Goal: Task Accomplishment & Management: Manage account settings

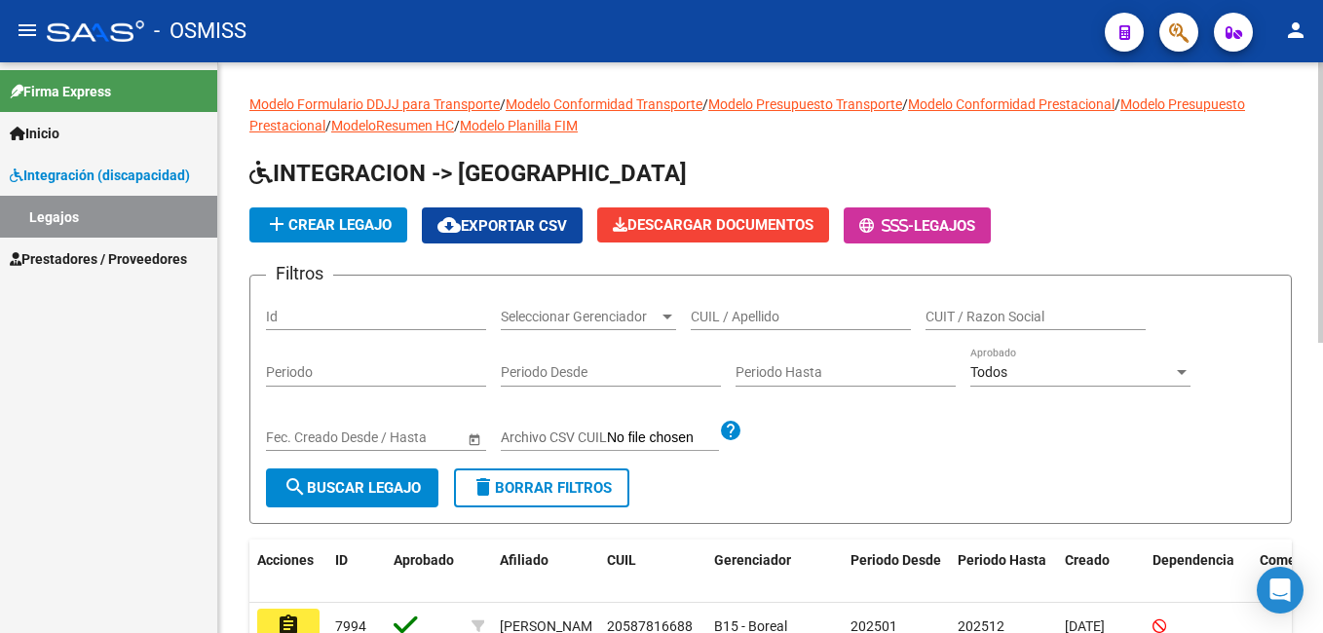
click at [1318, 137] on div at bounding box center [1320, 202] width 5 height 281
click at [1297, 159] on div "Modelo Formulario DDJJ para Transporte / Modelo Conformidad Transporte / Modelo…" at bounding box center [772, 634] width 1109 height 1145
click at [1269, 209] on div "Modelo Formulario DDJJ para Transporte / Modelo Conformidad Transporte / Modelo…" at bounding box center [772, 634] width 1109 height 1145
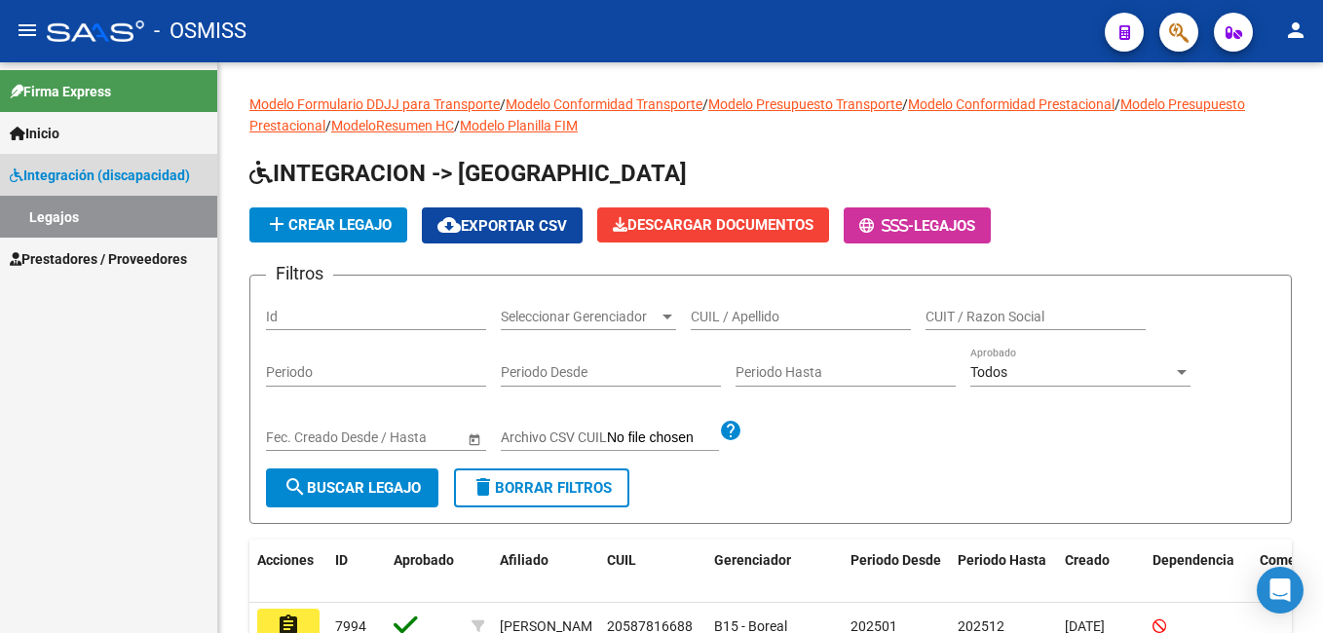
click at [36, 167] on span "Integración (discapacidad)" at bounding box center [100, 175] width 180 height 21
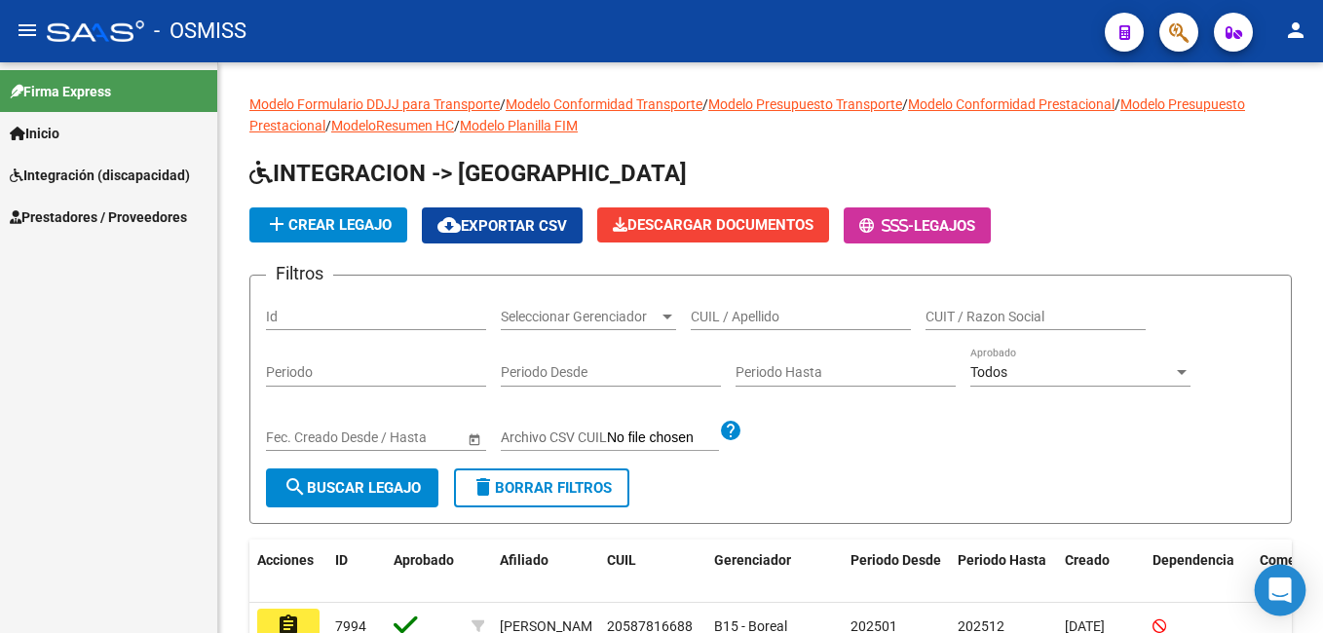
click at [1276, 588] on icon "Open Intercom Messenger" at bounding box center [1279, 590] width 22 height 25
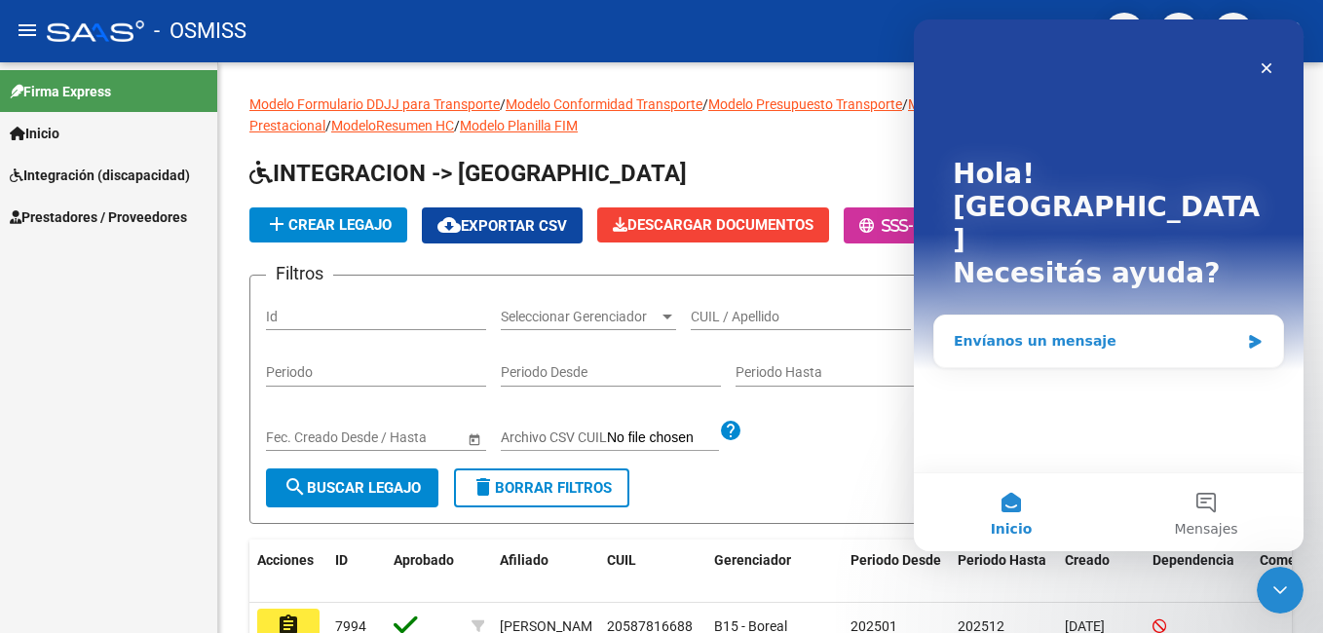
click at [1233, 316] on div "Envíanos un mensaje" at bounding box center [1108, 342] width 349 height 52
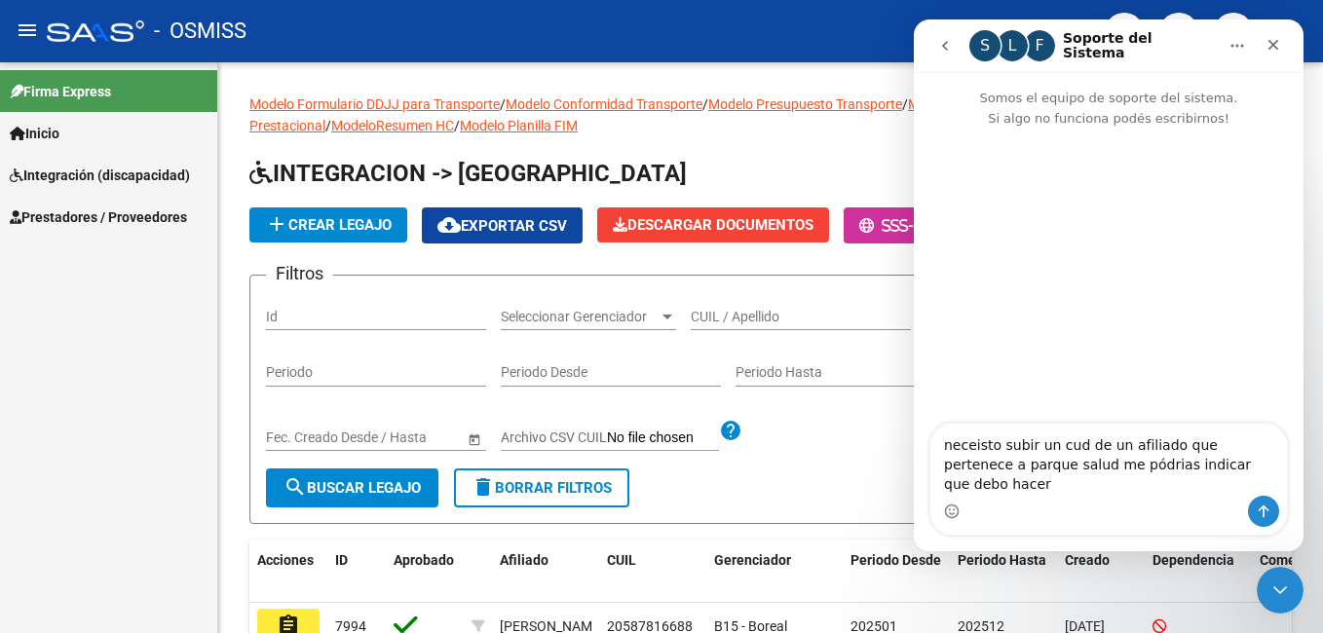
type textarea "neceisto subir un cud de un afiliado que pertenece a parque salud me pódrias in…"
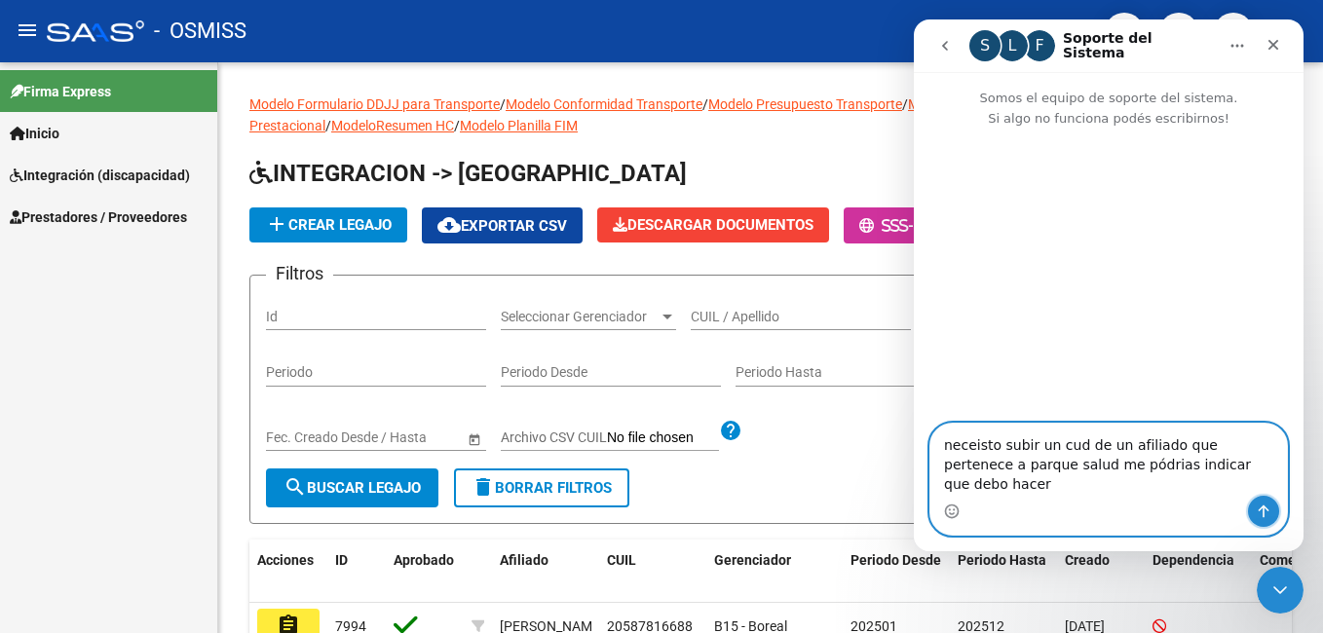
click at [1263, 516] on icon "Enviar un mensaje…" at bounding box center [1263, 511] width 11 height 13
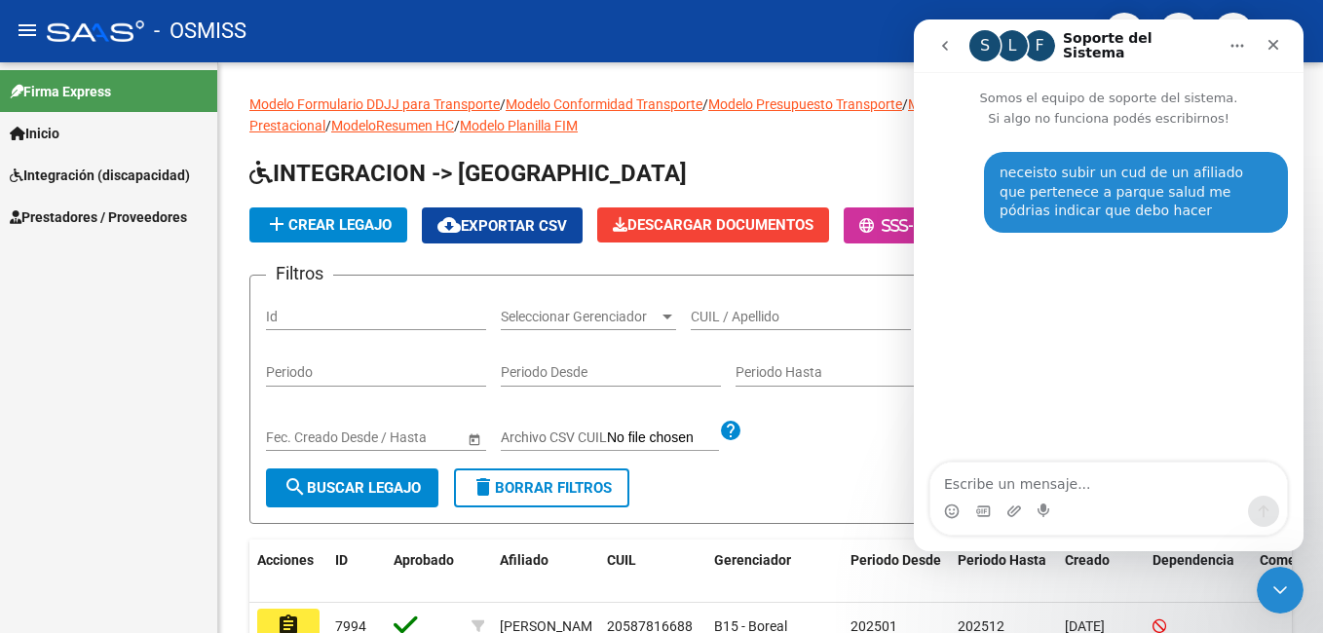
click at [1009, 481] on textarea "Escribe un mensaje..." at bounding box center [1108, 479] width 356 height 33
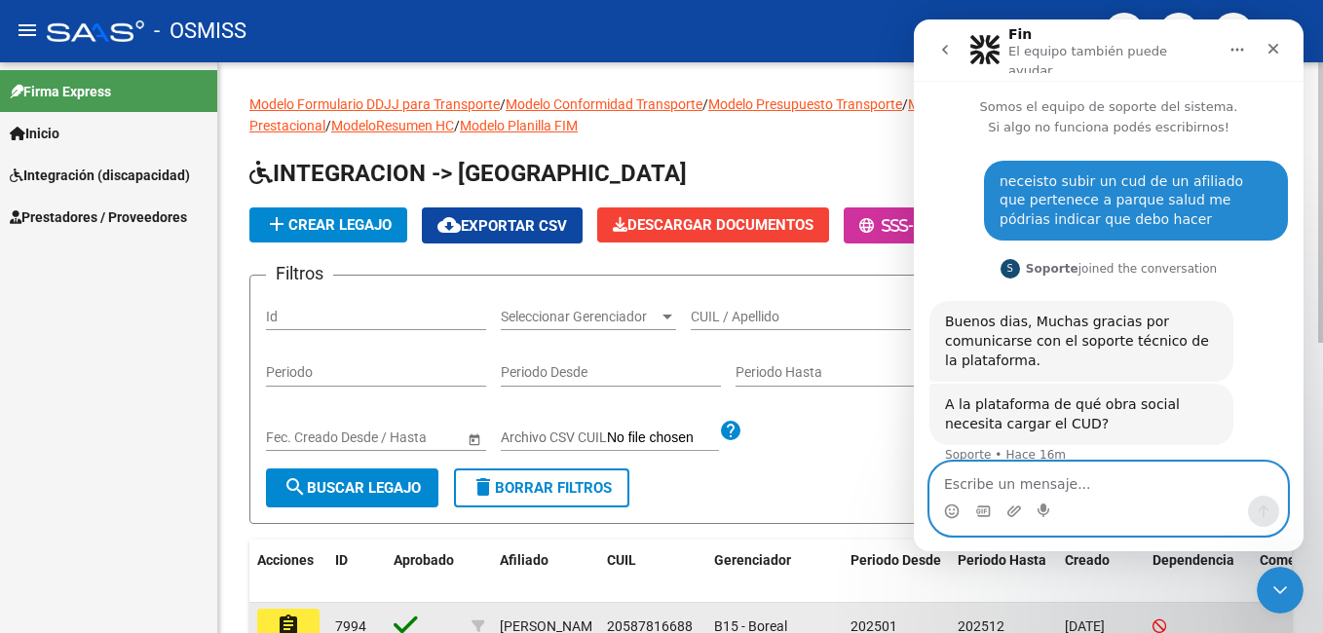
scroll to position [16, 0]
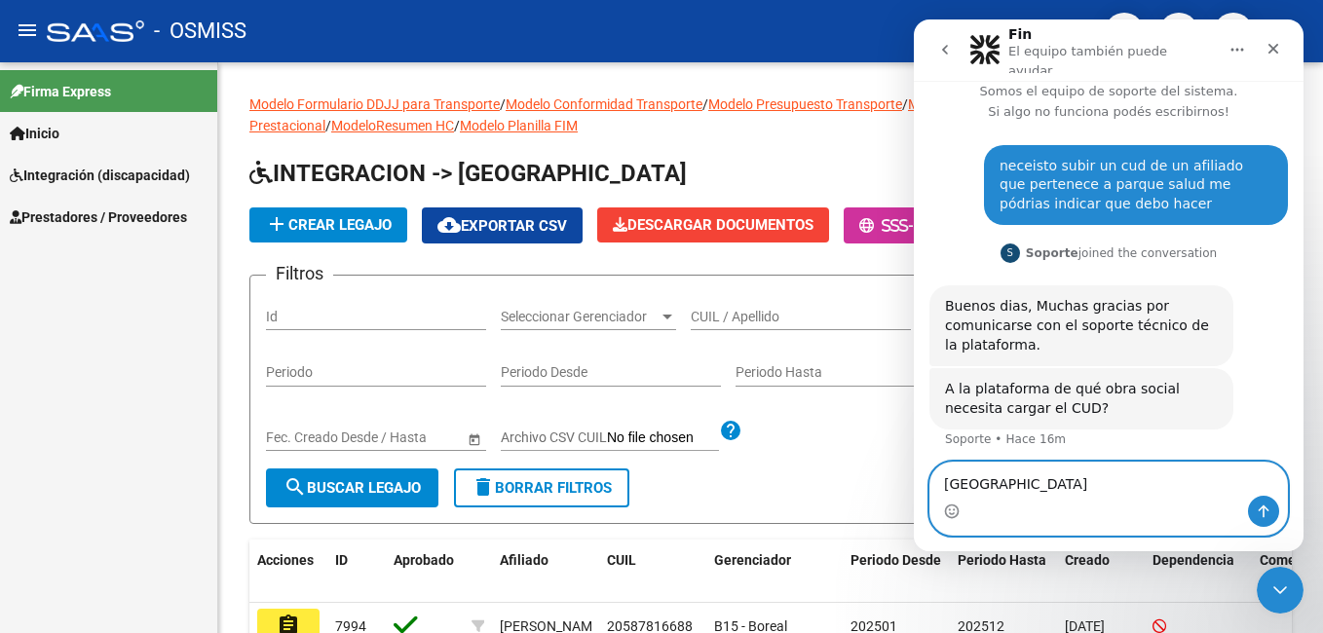
type textarea "parque salud"
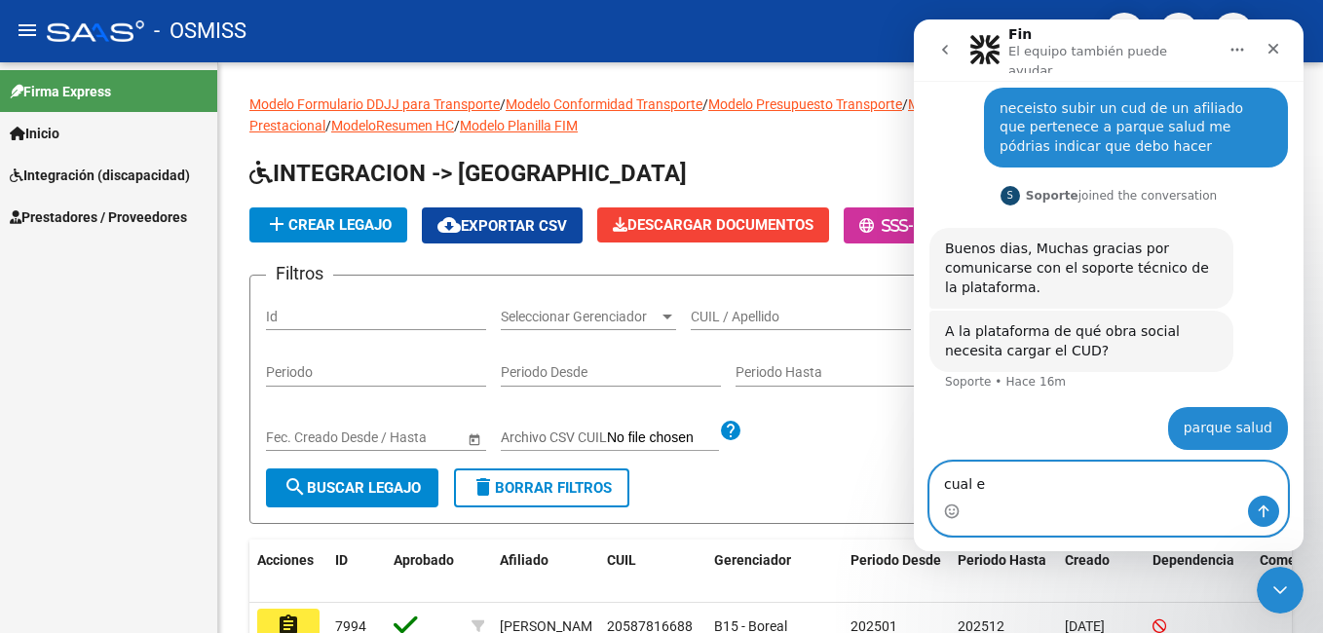
type textarea "cual es"
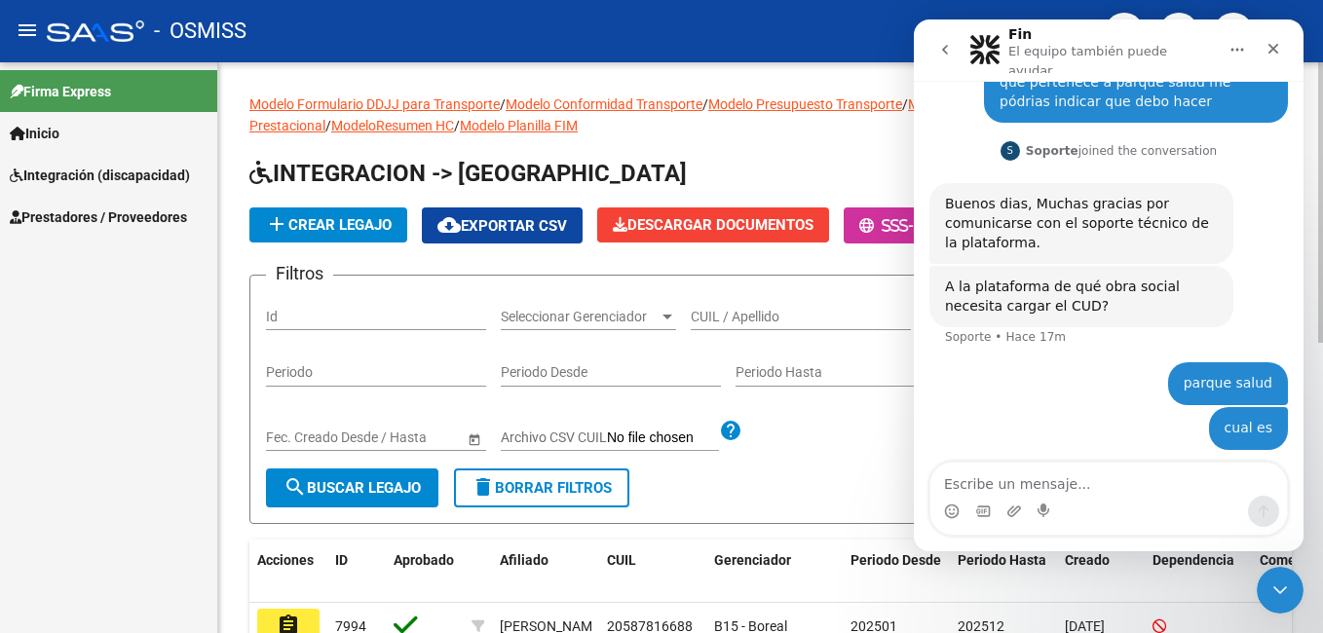
click at [820, 430] on div "Filtros Id Seleccionar Gerenciador Seleccionar Gerenciador CUIL / Apellido CUIT…" at bounding box center [770, 379] width 1009 height 177
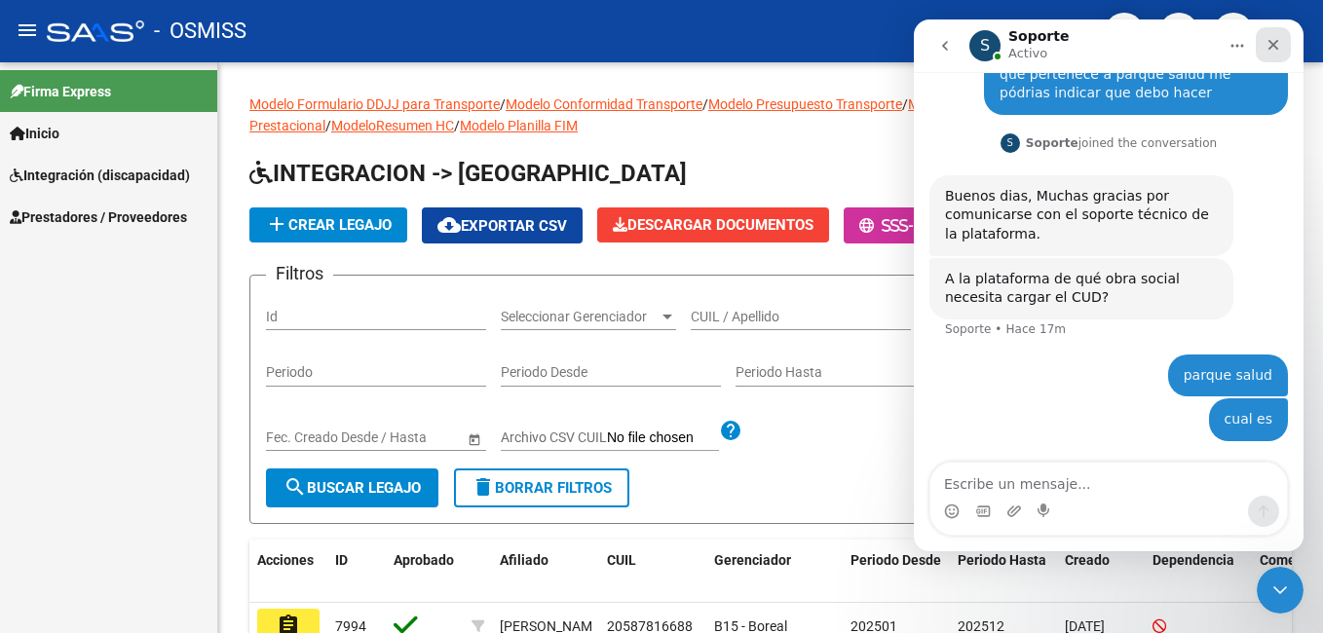
click at [1278, 49] on icon "Cerrar" at bounding box center [1273, 45] width 11 height 11
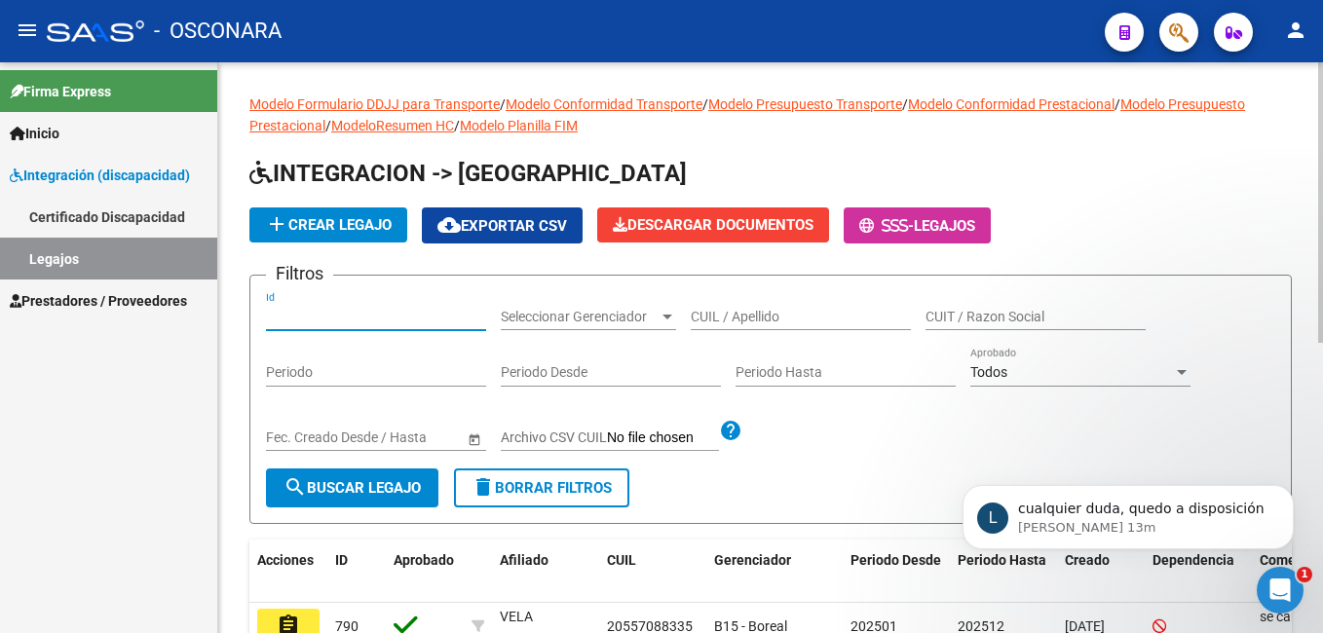
click at [360, 315] on input "Id" at bounding box center [376, 317] width 220 height 17
type input "758"
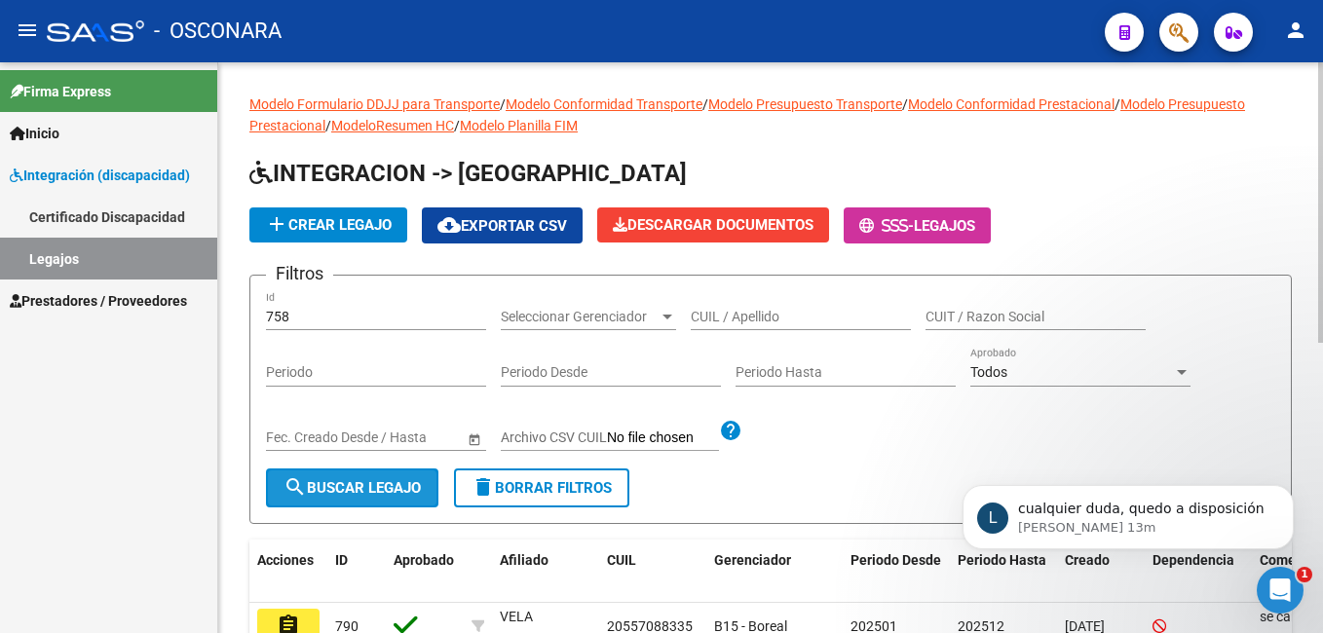
click at [340, 493] on span "search Buscar Legajo" at bounding box center [351, 488] width 137 height 18
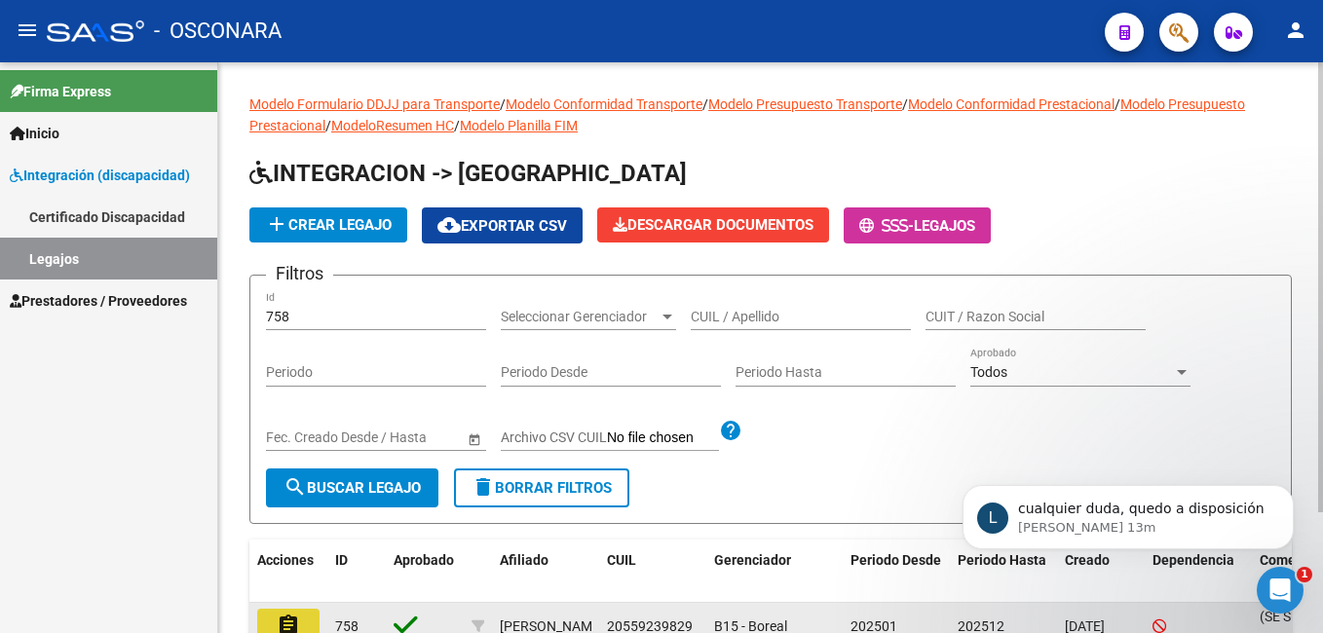
click at [296, 624] on mat-icon "assignment" at bounding box center [288, 625] width 23 height 23
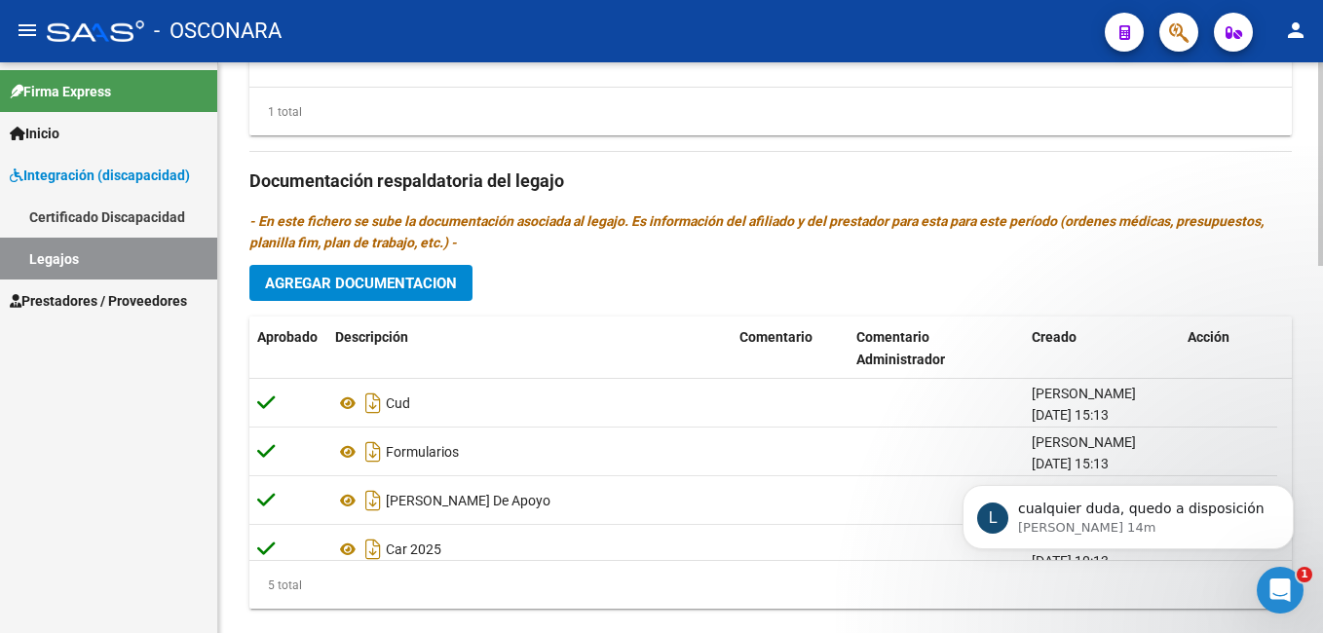
scroll to position [1032, 0]
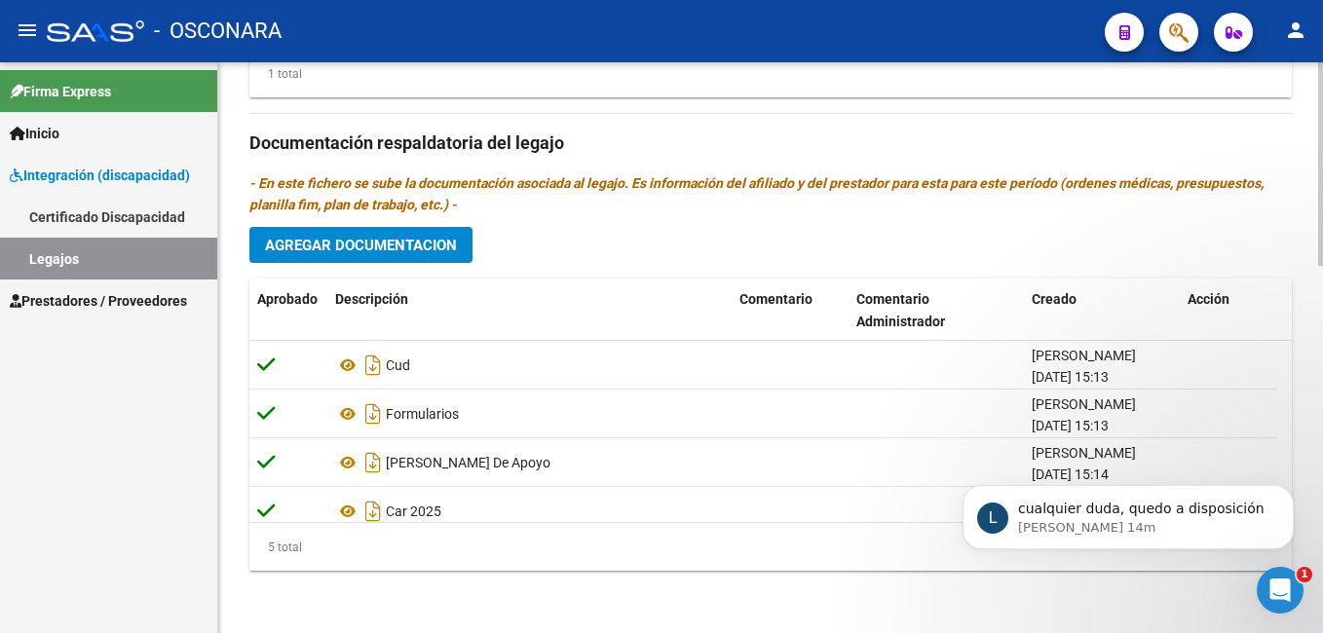
click at [1322, 591] on html "menu - OSCONARA person Firma Express Inicio Instructivos Contacto OS Integració…" at bounding box center [661, 316] width 1323 height 633
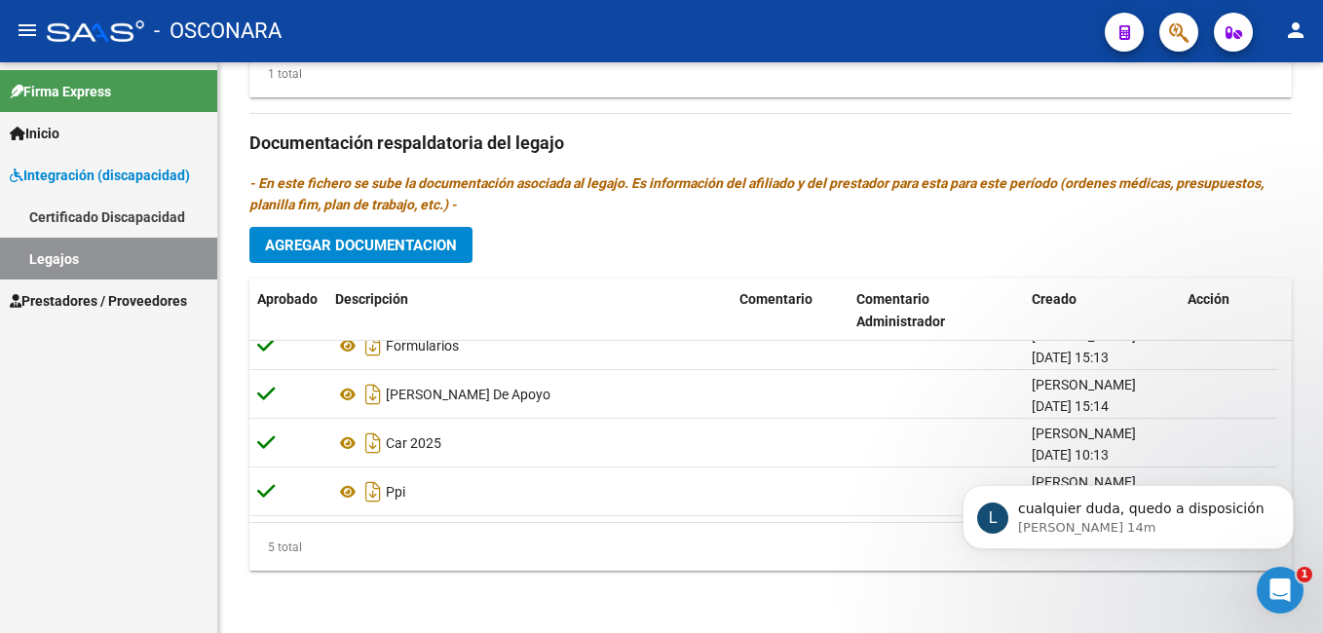
drag, startPoint x: 1282, startPoint y: 408, endPoint x: 352, endPoint y: 28, distance: 1004.7
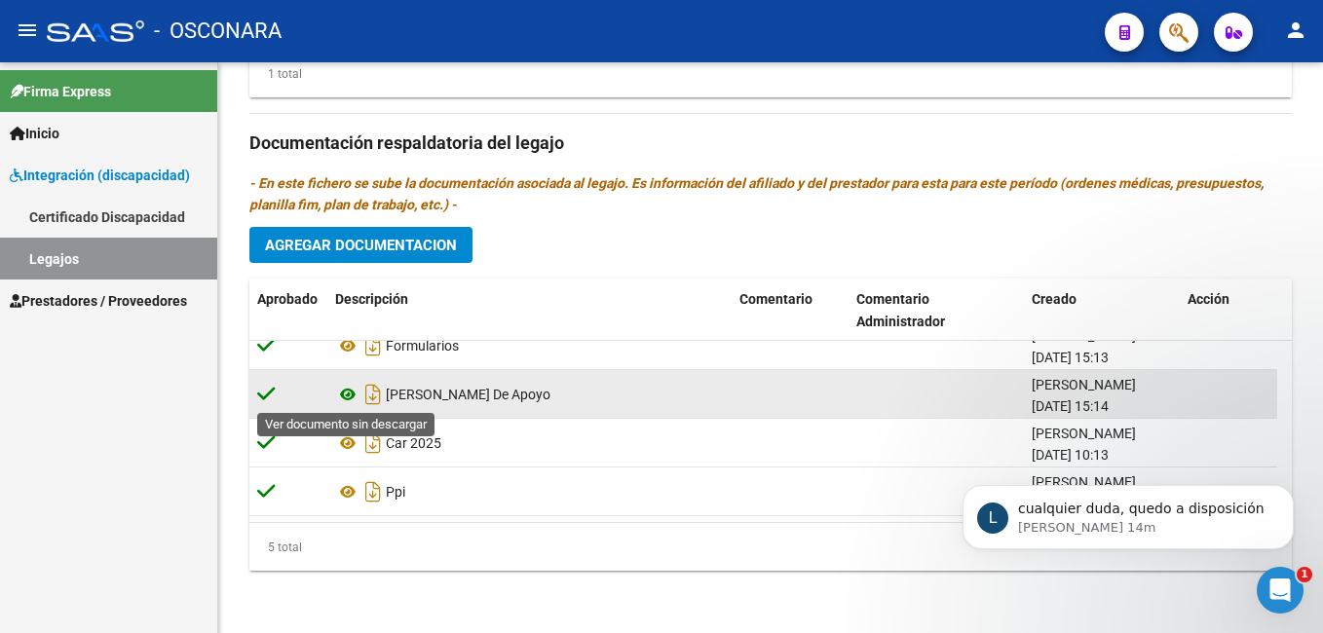
click at [351, 396] on icon at bounding box center [347, 394] width 25 height 23
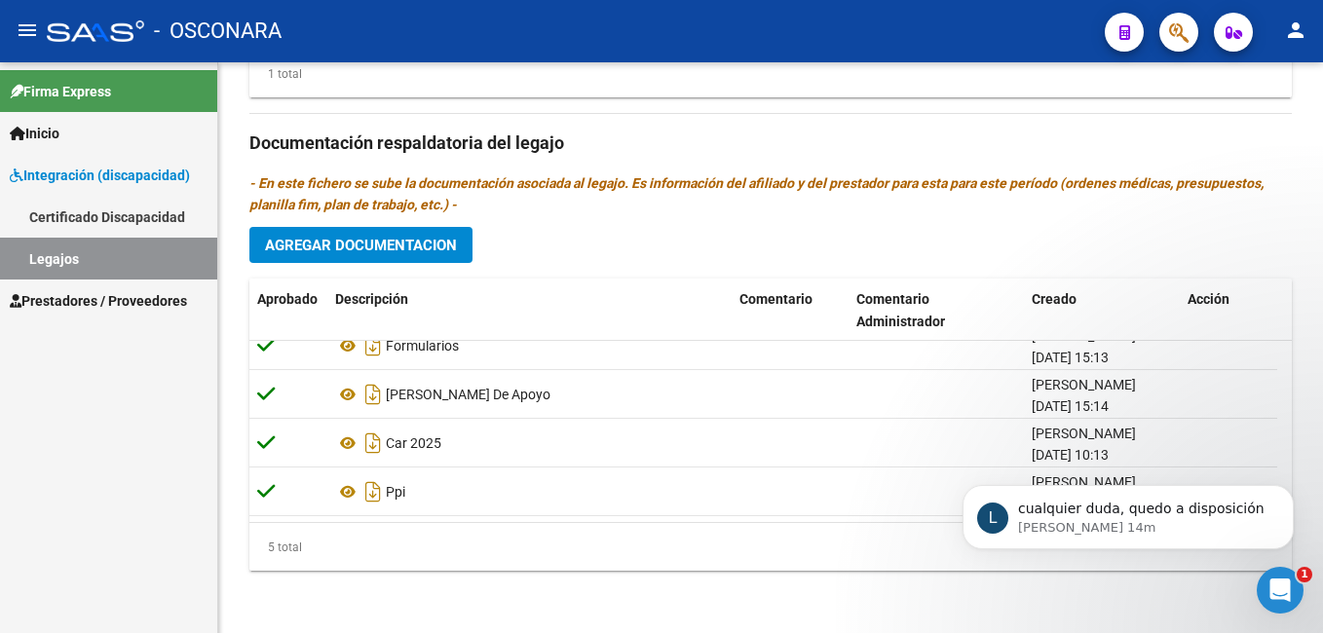
drag, startPoint x: 1310, startPoint y: 450, endPoint x: 1316, endPoint y: 140, distance: 309.8
click at [1316, 444] on html "L cualquier duda, quedo a disposición Ludmila • Hace 14m" at bounding box center [1128, 512] width 390 height 136
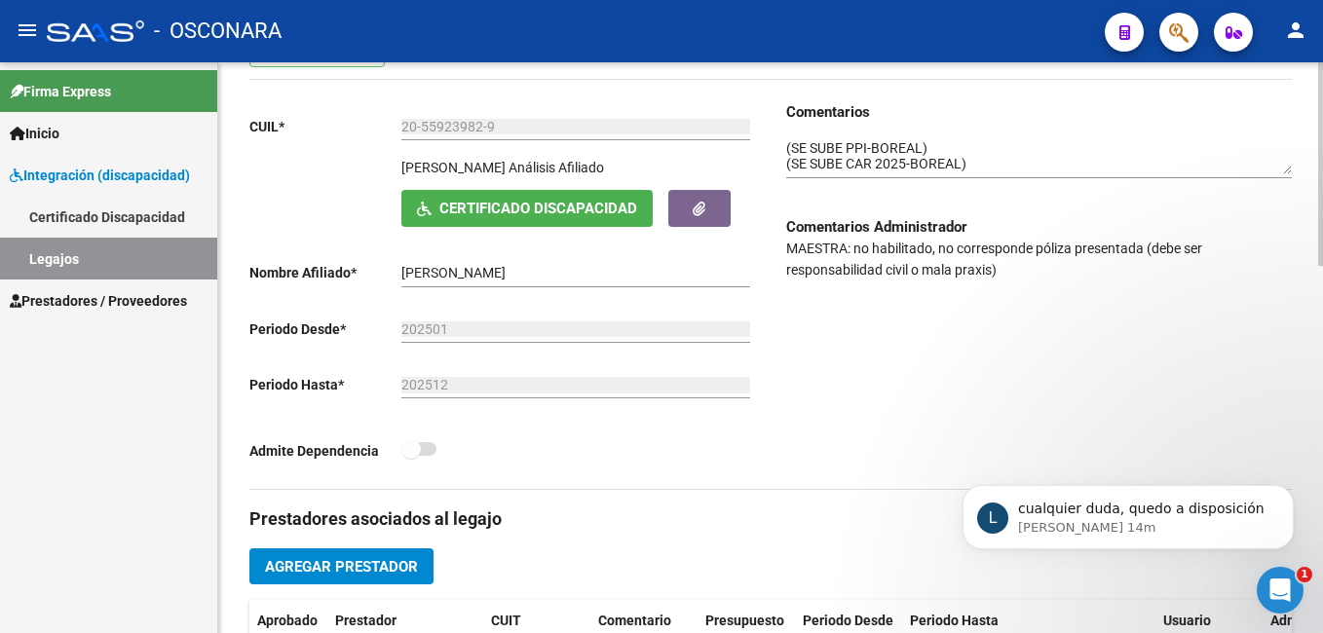
scroll to position [234, 0]
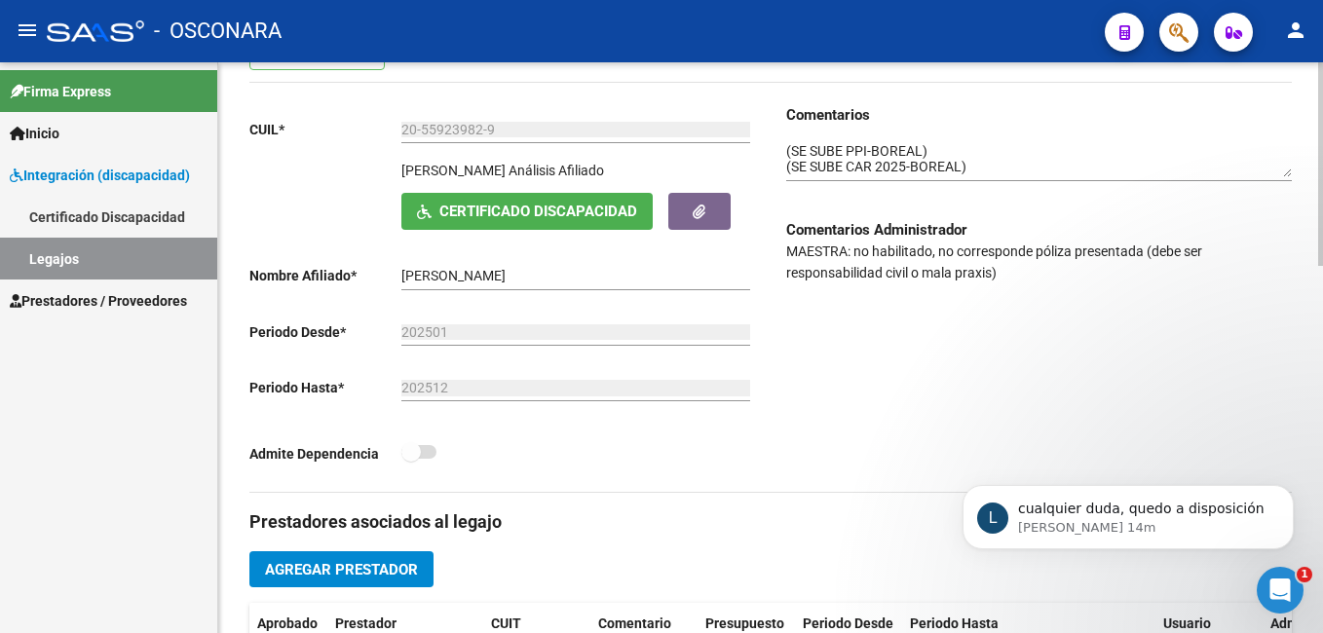
click at [1316, 157] on div "arrow_back Editar 758 save Guardar cambios Legajo de Integración Modelo Formula…" at bounding box center [772, 630] width 1109 height 1602
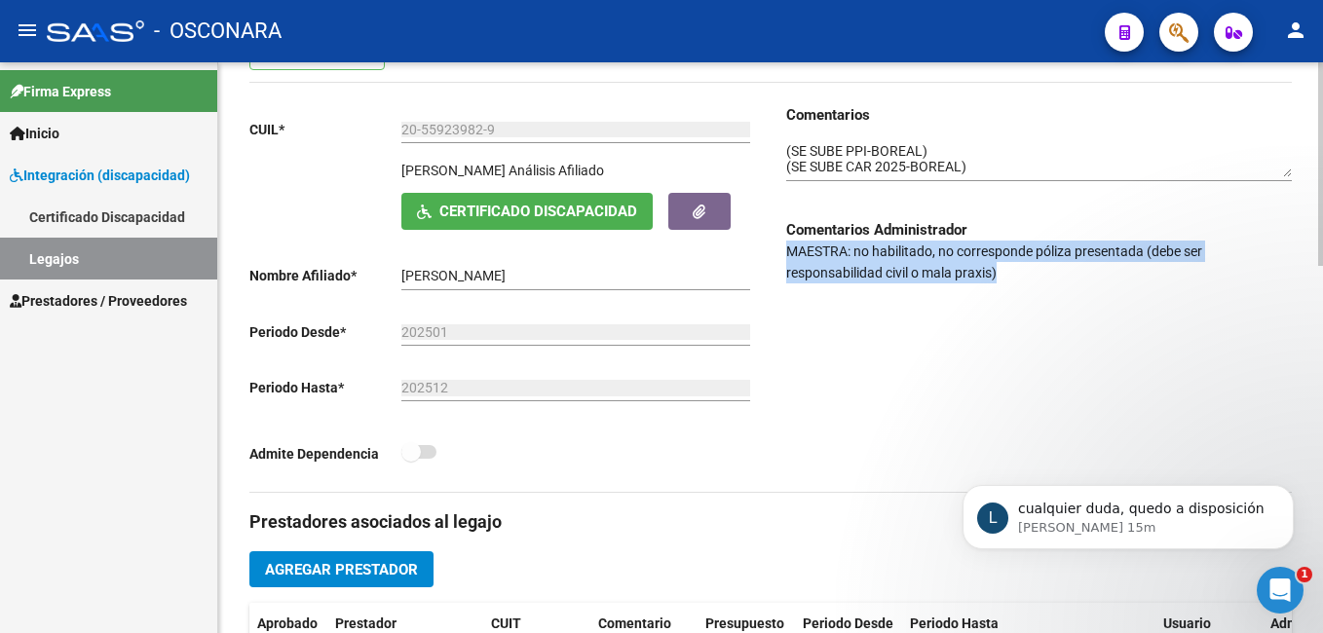
drag, startPoint x: 780, startPoint y: 245, endPoint x: 1051, endPoint y: 311, distance: 278.5
click at [1051, 311] on div "Comentarios Comentarios Administrador MAESTRA: no habilitado, no corresponde pó…" at bounding box center [1030, 298] width 521 height 388
copy p "MAESTRA: no habilitado, no corresponde póliza presentada (debe ser responsabili…"
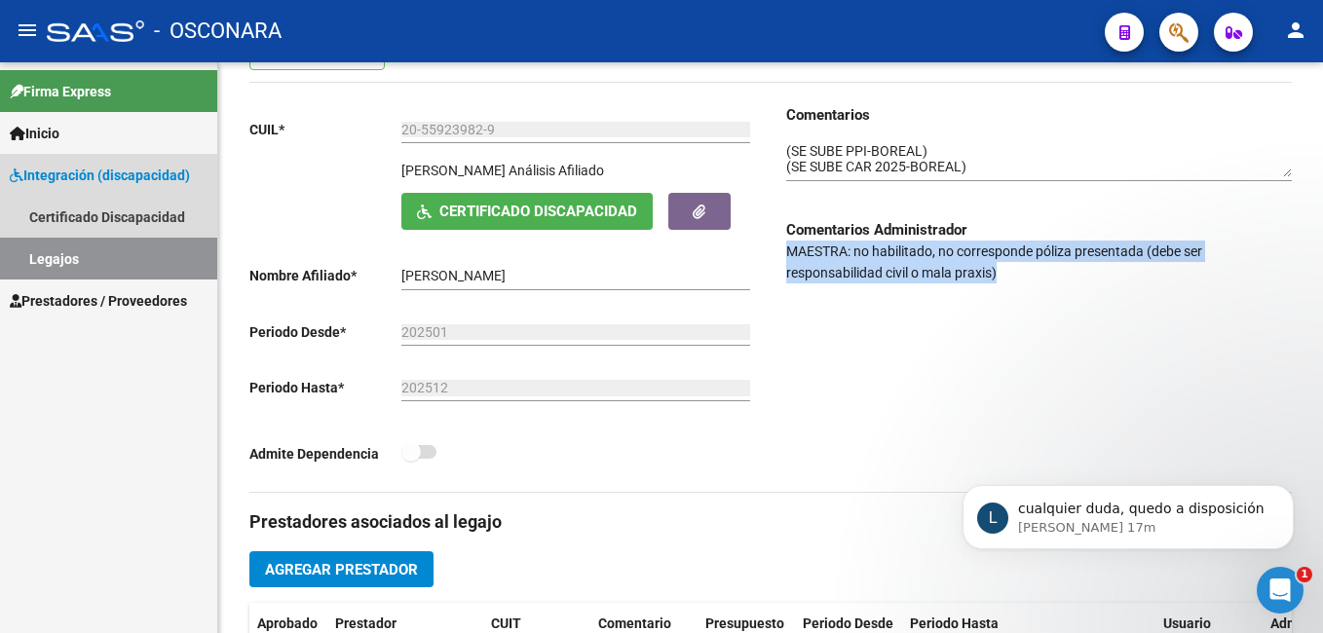
click at [148, 257] on link "Legajos" at bounding box center [108, 259] width 217 height 42
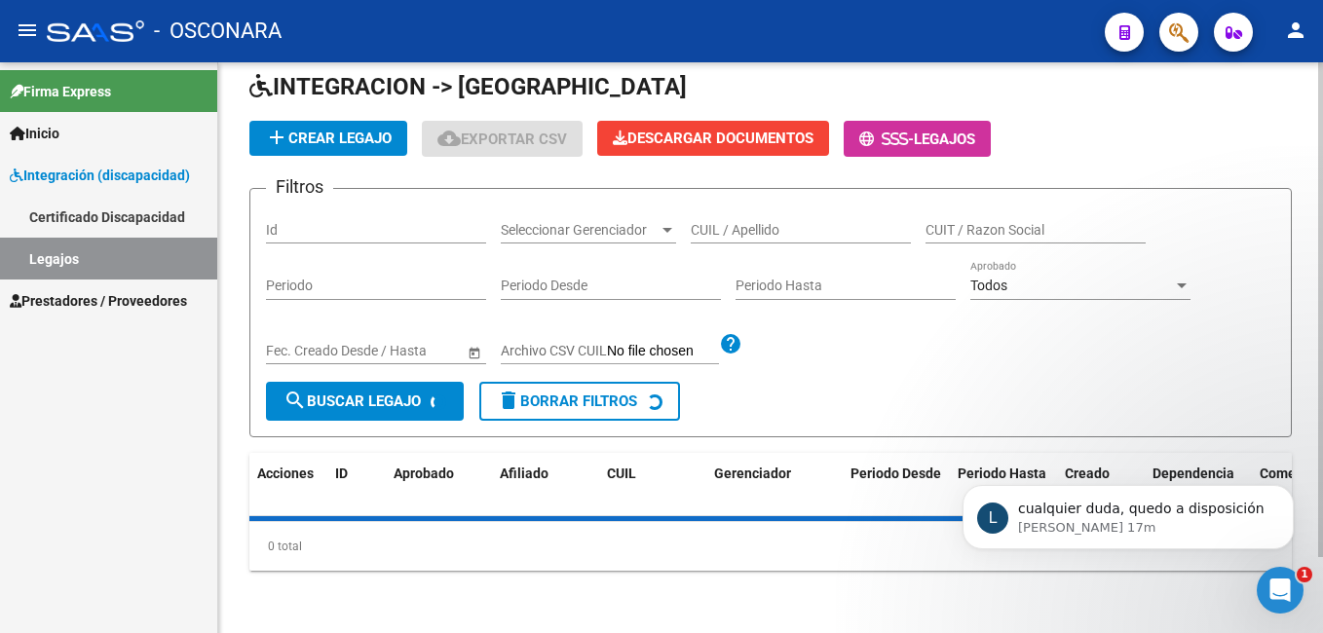
scroll to position [234, 0]
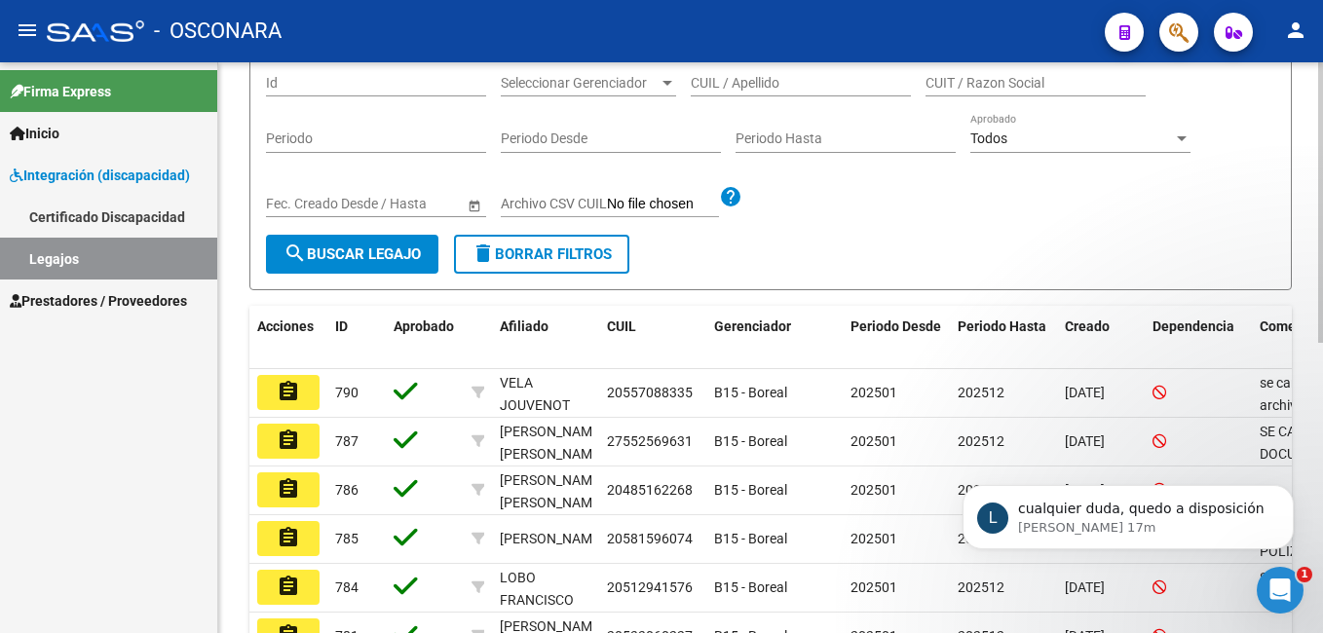
click at [290, 223] on div "Fecha inicio – Fecha fin Fec. Creado Desde / Hasta" at bounding box center [376, 206] width 220 height 56
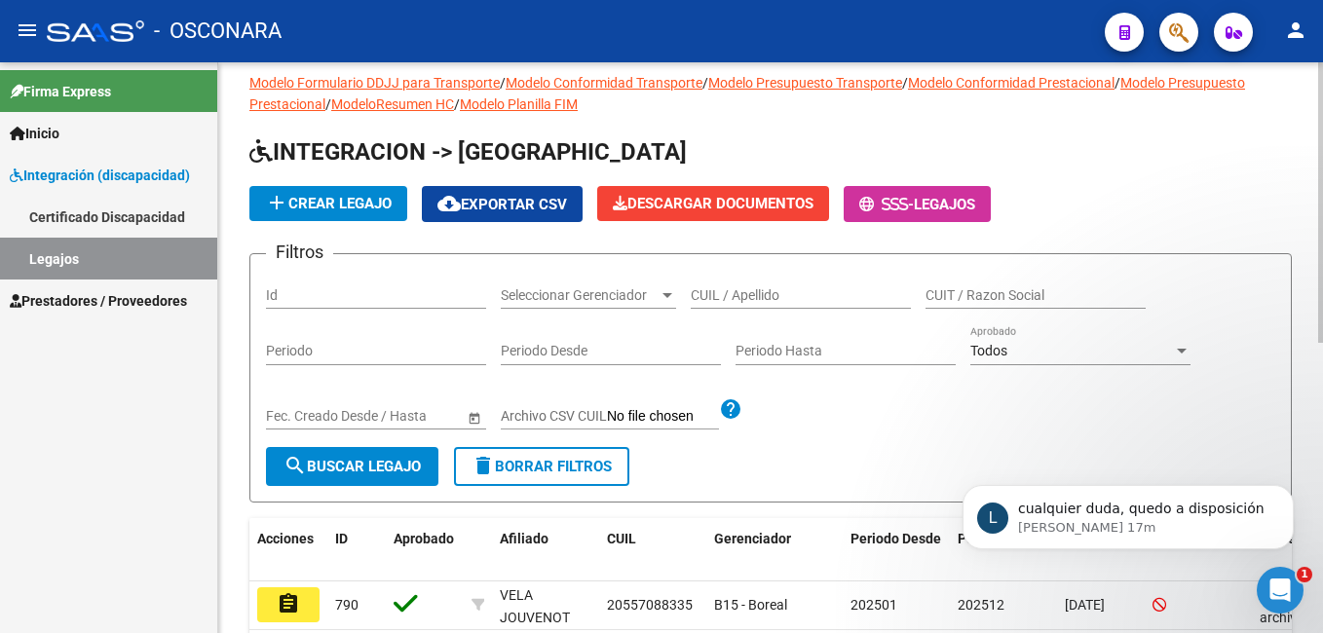
click at [1322, 94] on html "menu - OSCONARA person Firma Express Inicio Instructivos Contacto OS Integració…" at bounding box center [661, 316] width 1323 height 633
click at [307, 294] on input "Id" at bounding box center [376, 295] width 220 height 17
type input "748"
click at [357, 453] on button "search Buscar Legajo" at bounding box center [352, 466] width 172 height 39
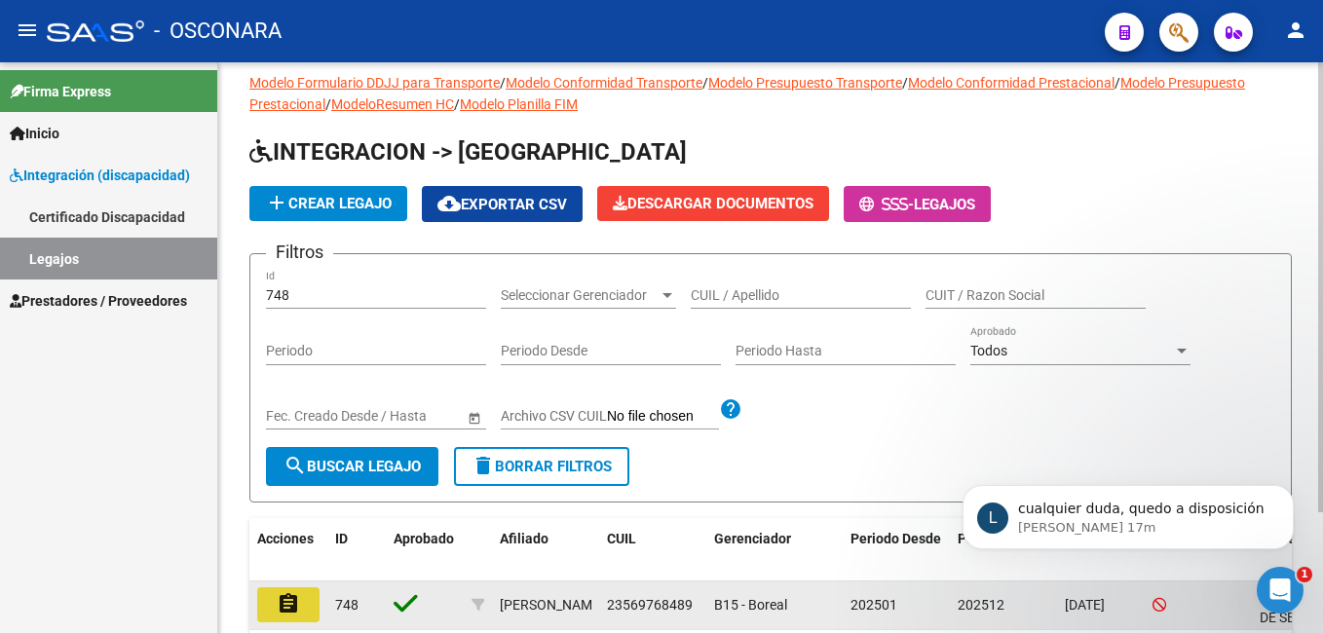
click at [303, 598] on button "assignment" at bounding box center [288, 604] width 62 height 35
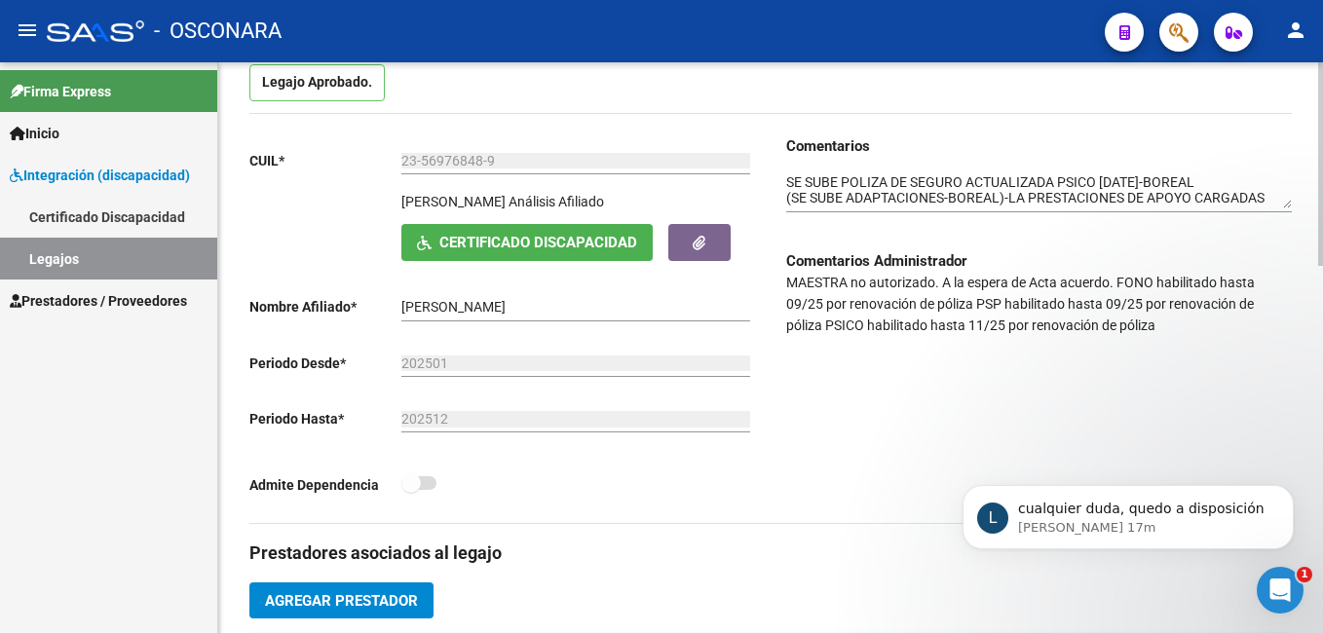
scroll to position [207, 0]
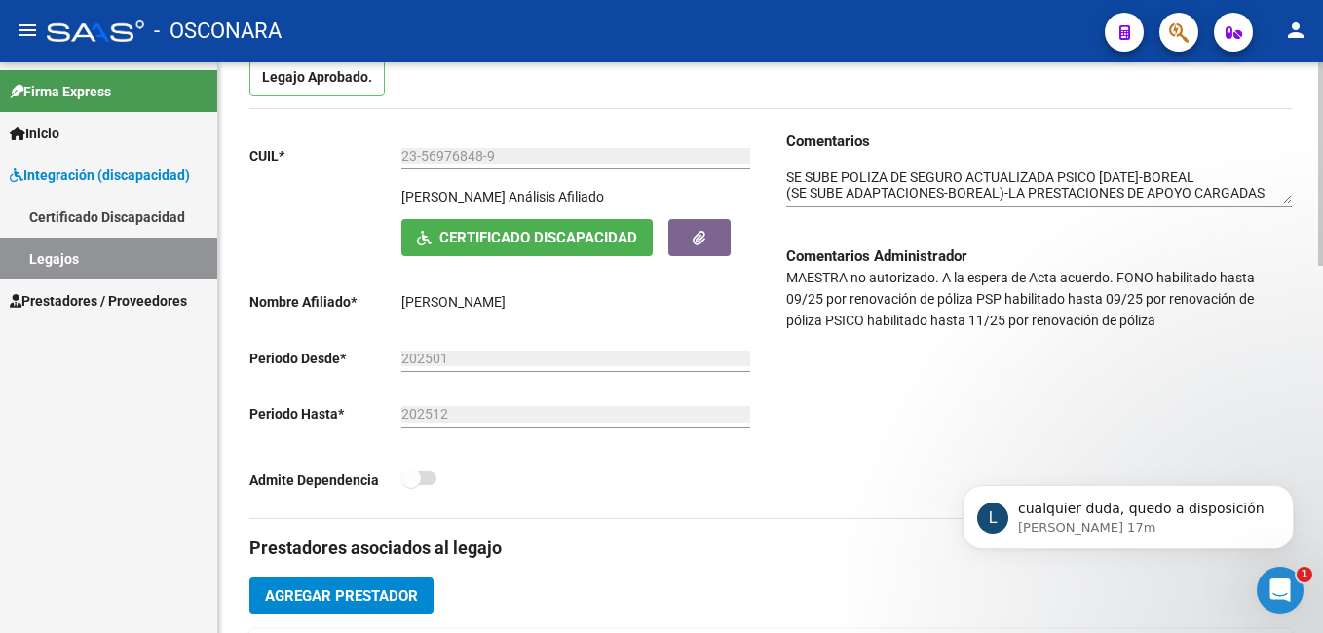
click at [1322, 314] on html "menu - OSCONARA person Firma Express Inicio Instructivos Contacto OS Integració…" at bounding box center [661, 316] width 1323 height 633
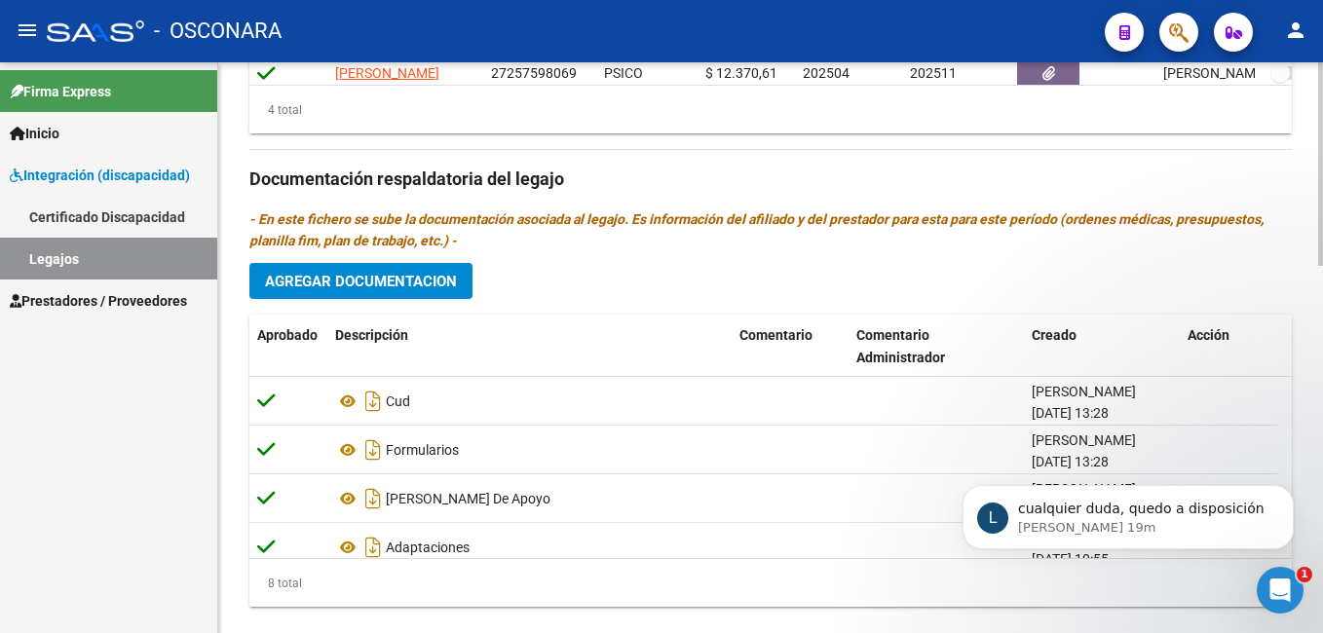
scroll to position [1032, 0]
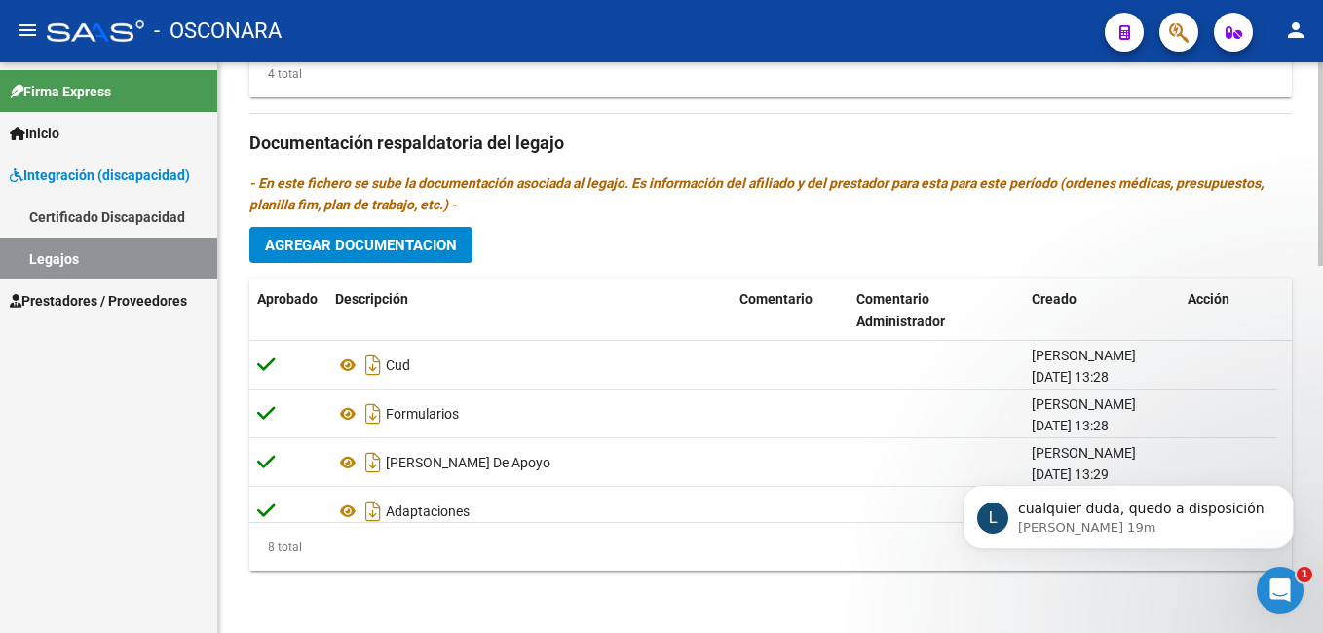
click at [1322, 567] on html "menu - OSCONARA person Firma Express Inicio Instructivos Contacto OS Integració…" at bounding box center [661, 316] width 1323 height 633
click at [1276, 396] on div "L cualquier duda, quedo a disposición Ludmila • Hace 19m" at bounding box center [1128, 427] width 358 height 243
drag, startPoint x: 1276, startPoint y: 396, endPoint x: 1273, endPoint y: 416, distance: 19.7
click at [1273, 416] on div "L cualquier duda, quedo a disposición Ludmila • Hace 19m" at bounding box center [1128, 427] width 358 height 243
drag, startPoint x: 1272, startPoint y: 414, endPoint x: 1282, endPoint y: 498, distance: 84.3
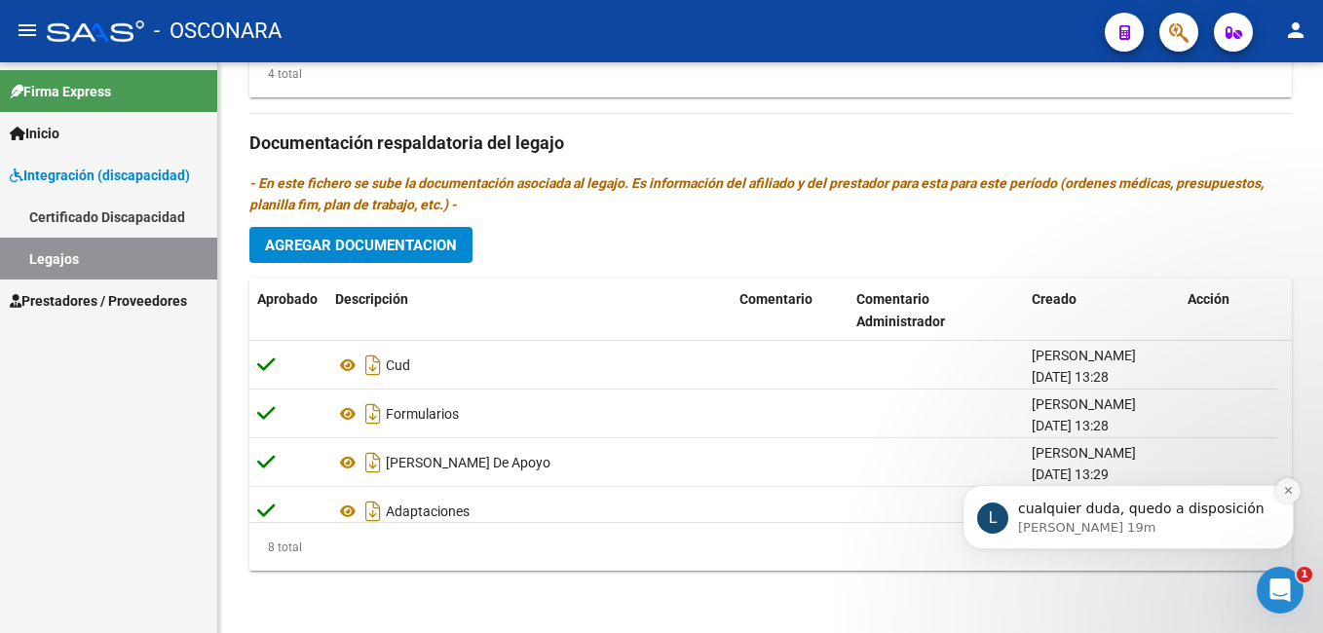
click at [1282, 498] on div "L cualquier duda, quedo a disposición Ludmila • Hace 19m" at bounding box center [1128, 427] width 358 height 243
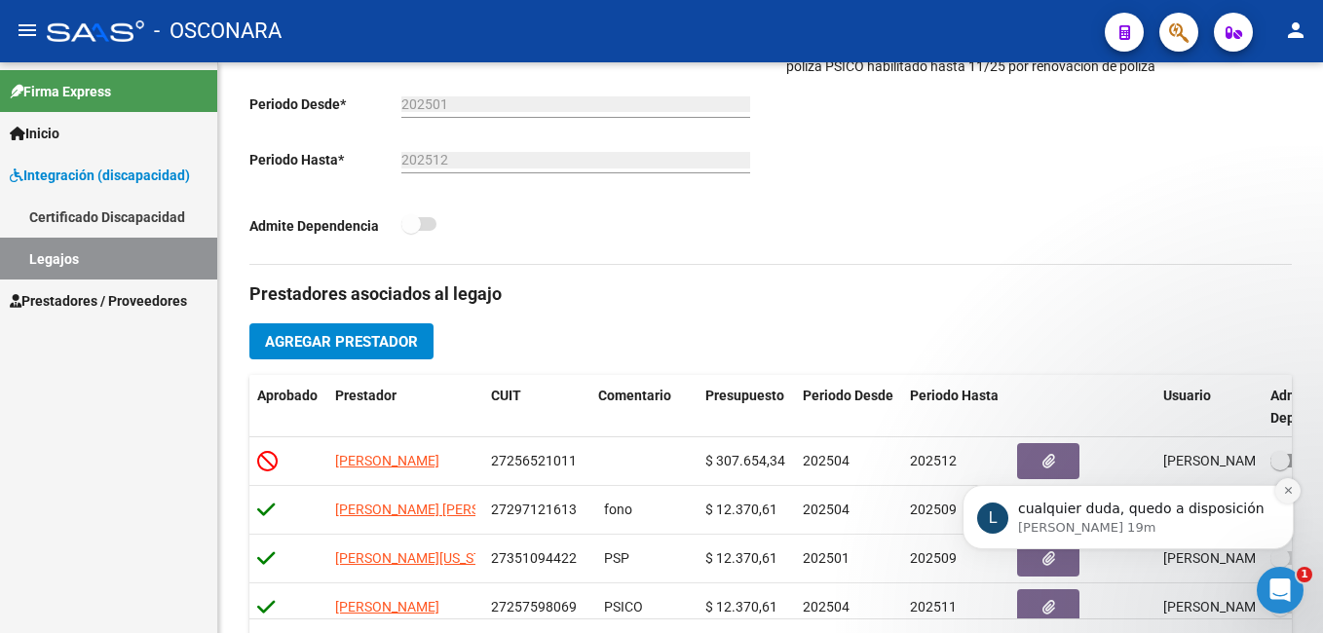
click at [1322, 177] on html "menu - OSCONARA person Firma Express Inicio Instructivos Contacto OS Integració…" at bounding box center [661, 316] width 1323 height 633
click at [1262, 212] on div "Comentarios Comentarios Administrador MAESTRA no autorizado. A la espera de Act…" at bounding box center [1030, 70] width 521 height 388
click at [1286, 491] on icon "Dismiss notification" at bounding box center [1288, 490] width 11 height 11
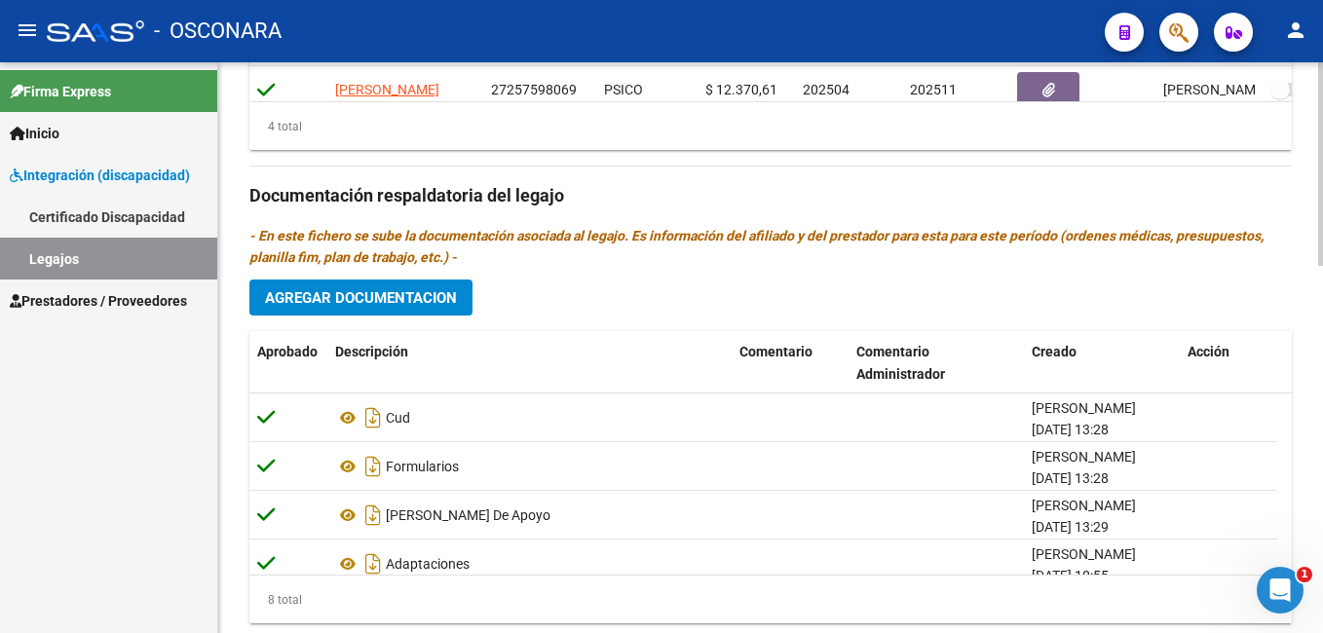
scroll to position [1032, 0]
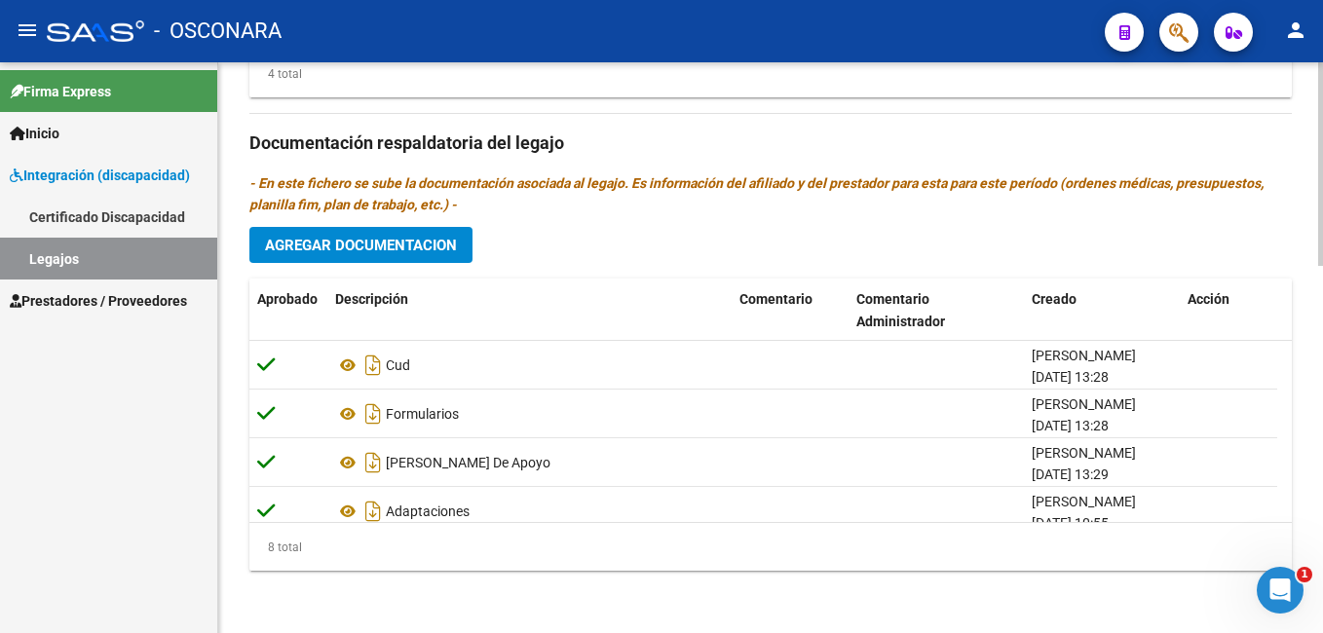
click at [1322, 627] on html "menu - OSCONARA person Firma Express Inicio Instructivos Contacto OS Integració…" at bounding box center [661, 316] width 1323 height 633
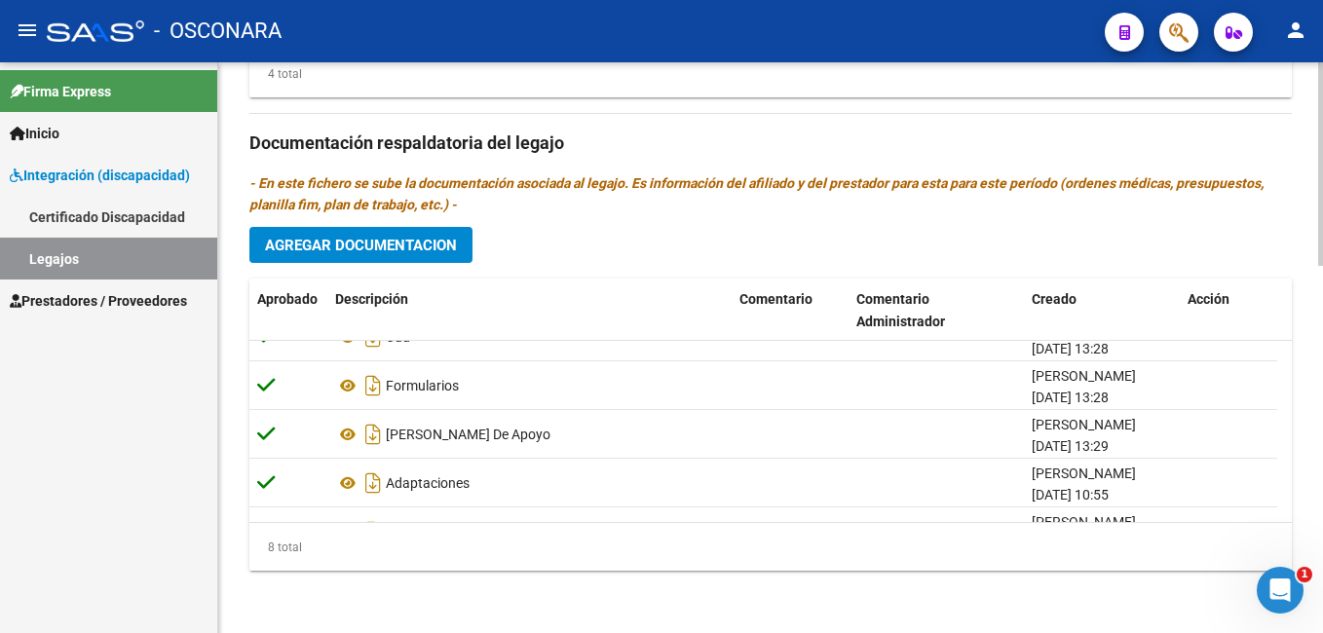
scroll to position [19, 0]
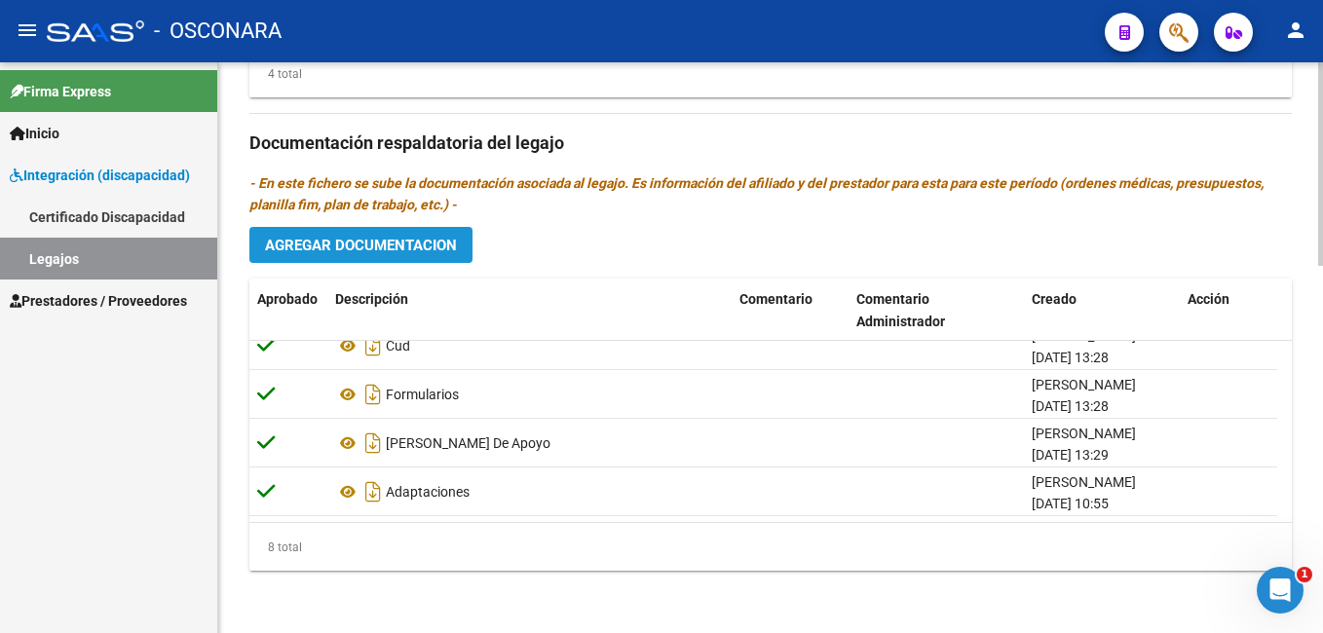
click at [418, 253] on span "Agregar Documentacion" at bounding box center [361, 246] width 192 height 18
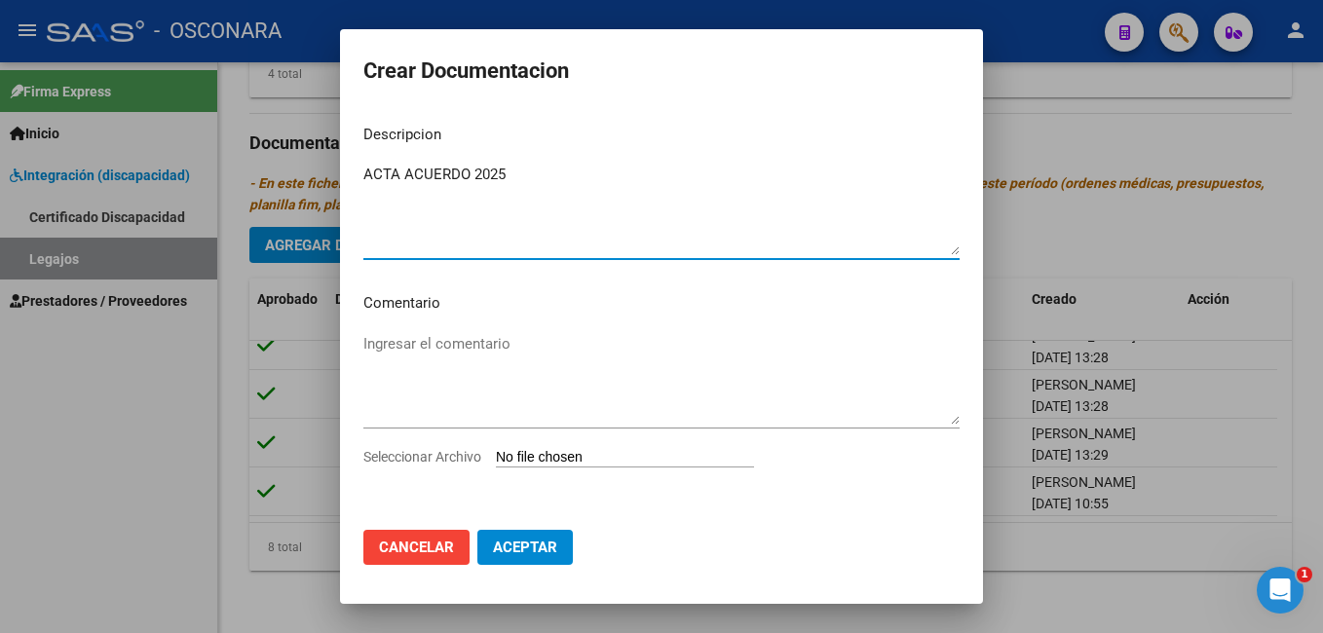
type textarea "ACTA ACUERDO 2025"
click at [573, 452] on input "Seleccionar Archivo" at bounding box center [625, 458] width 258 height 19
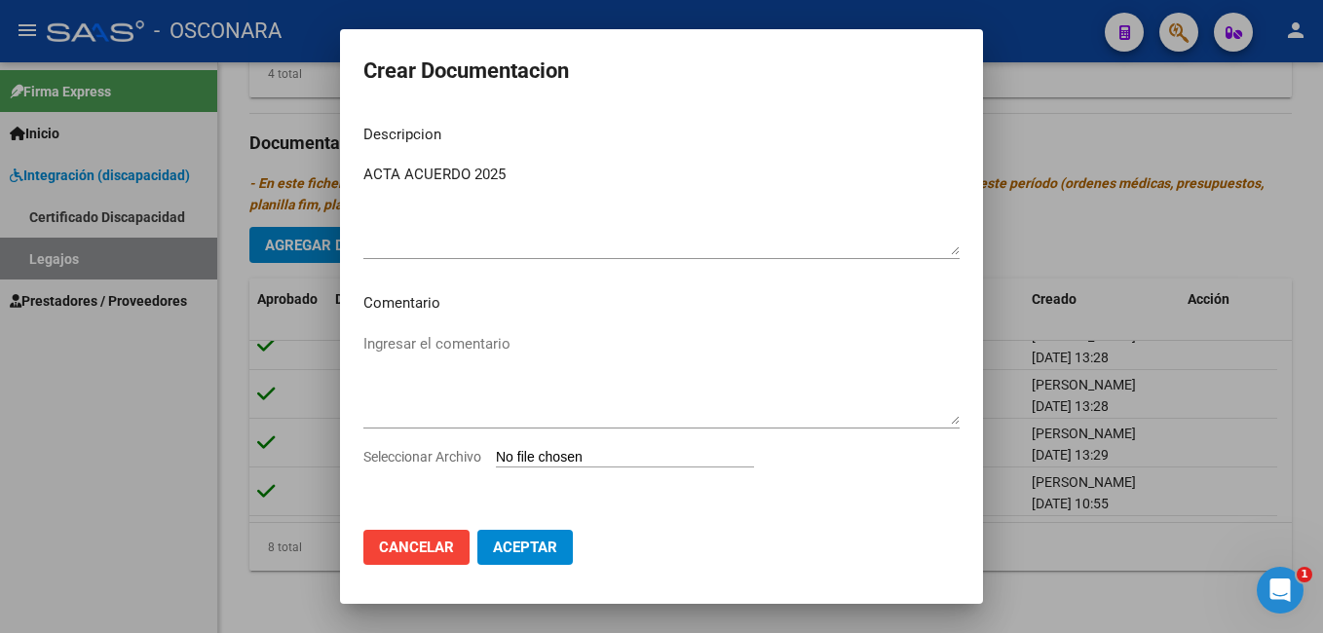
type input "C:\fakepath\6-MODULO MAESTRA DE APOYO-VAZQUEZ con adaptaciones- con acta acuerd…"
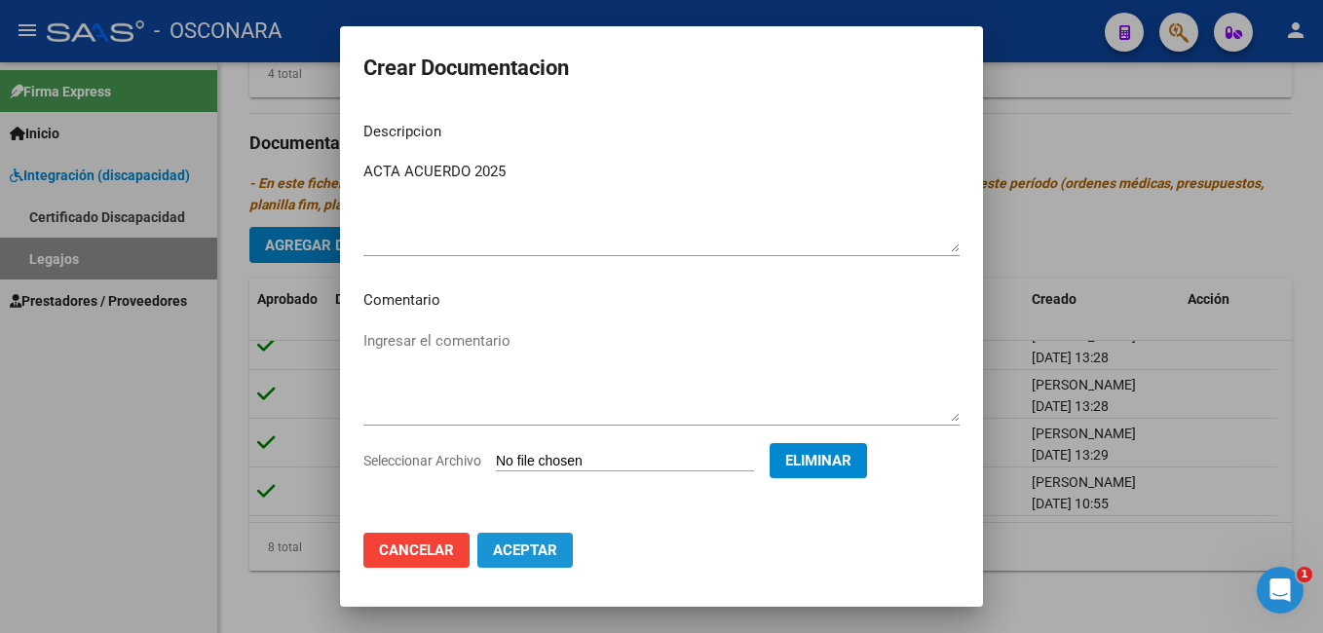
click at [509, 549] on span "Aceptar" at bounding box center [525, 551] width 64 height 18
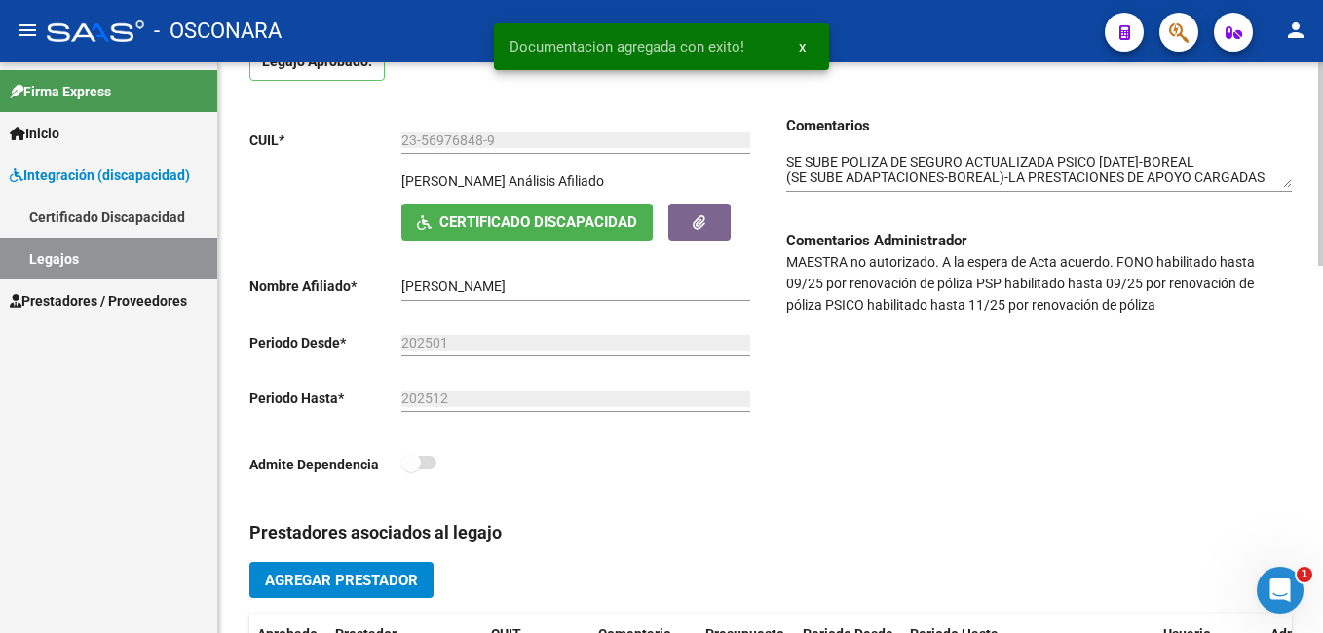
scroll to position [204, 0]
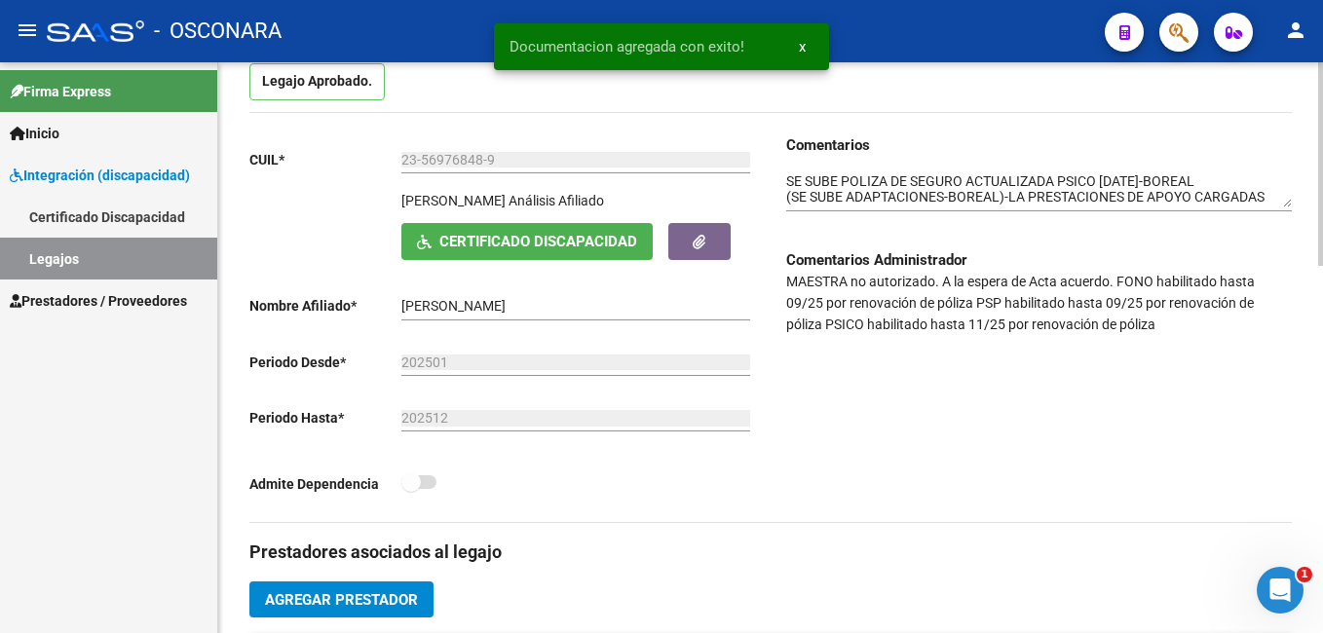
click at [1322, 181] on html "menu - OSCONARA person Firma Express Inicio Instructivos Contacto OS Integració…" at bounding box center [661, 316] width 1323 height 633
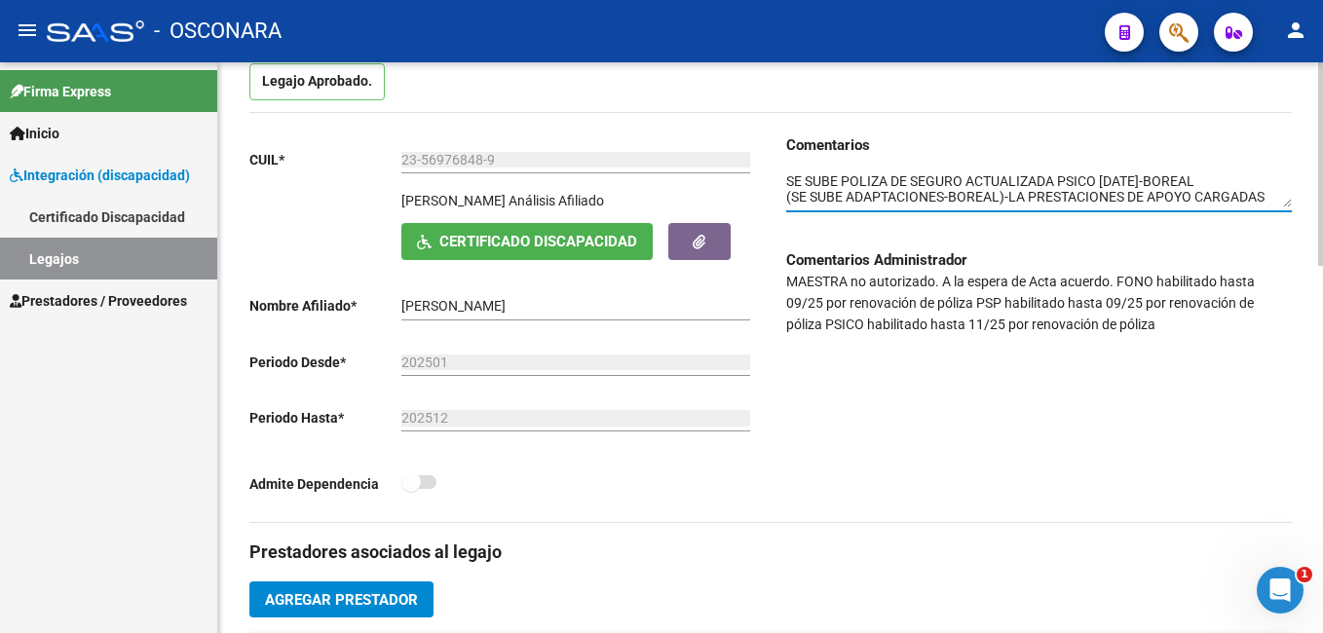
click at [787, 179] on textarea at bounding box center [1038, 189] width 505 height 37
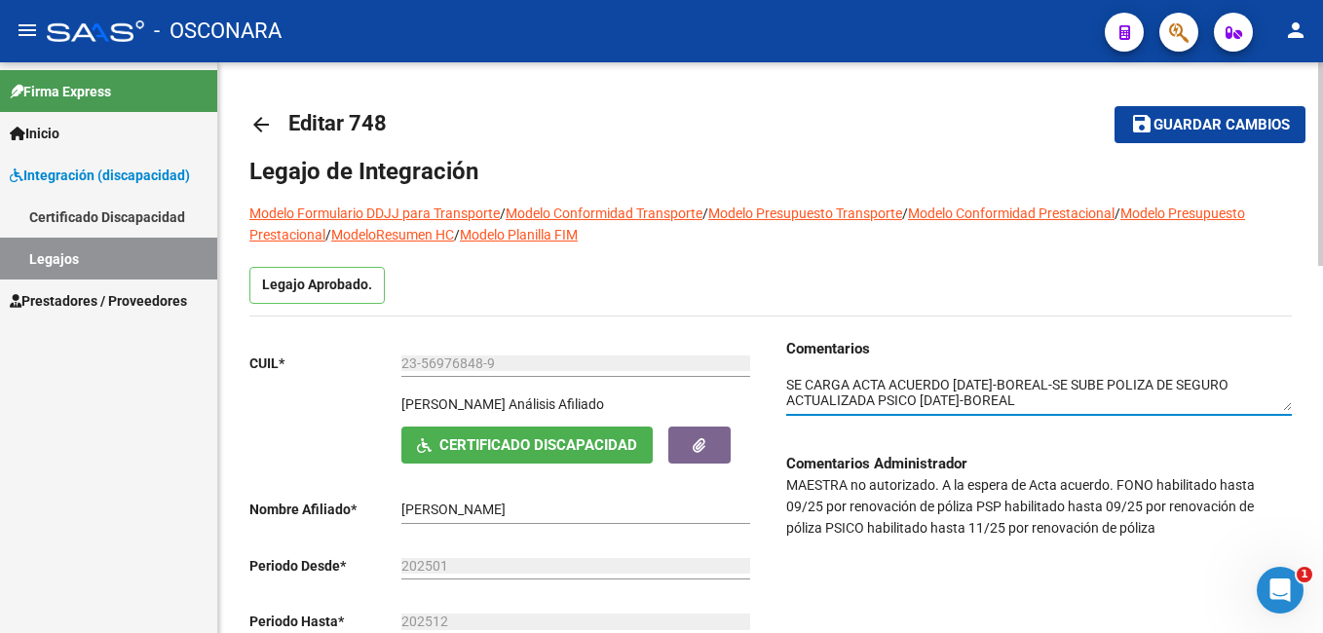
click at [1322, 82] on html "menu - OSCONARA person Firma Express Inicio Instructivos Contacto OS Integració…" at bounding box center [661, 316] width 1323 height 633
type textarea "SE CARGA ACTA ACUERDO 22/09/2025-BOREAL-SE SUBE POLIZA DE SEGURO ACTUALIZADA PS…"
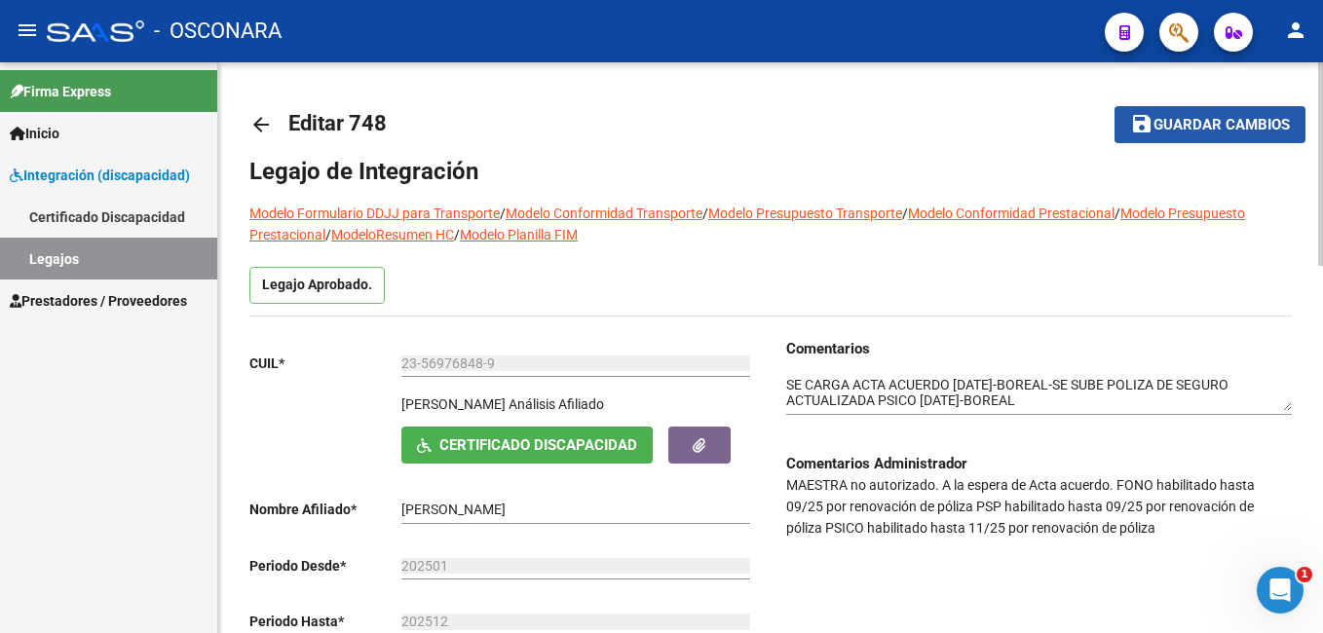
click at [1239, 121] on span "Guardar cambios" at bounding box center [1221, 126] width 136 height 18
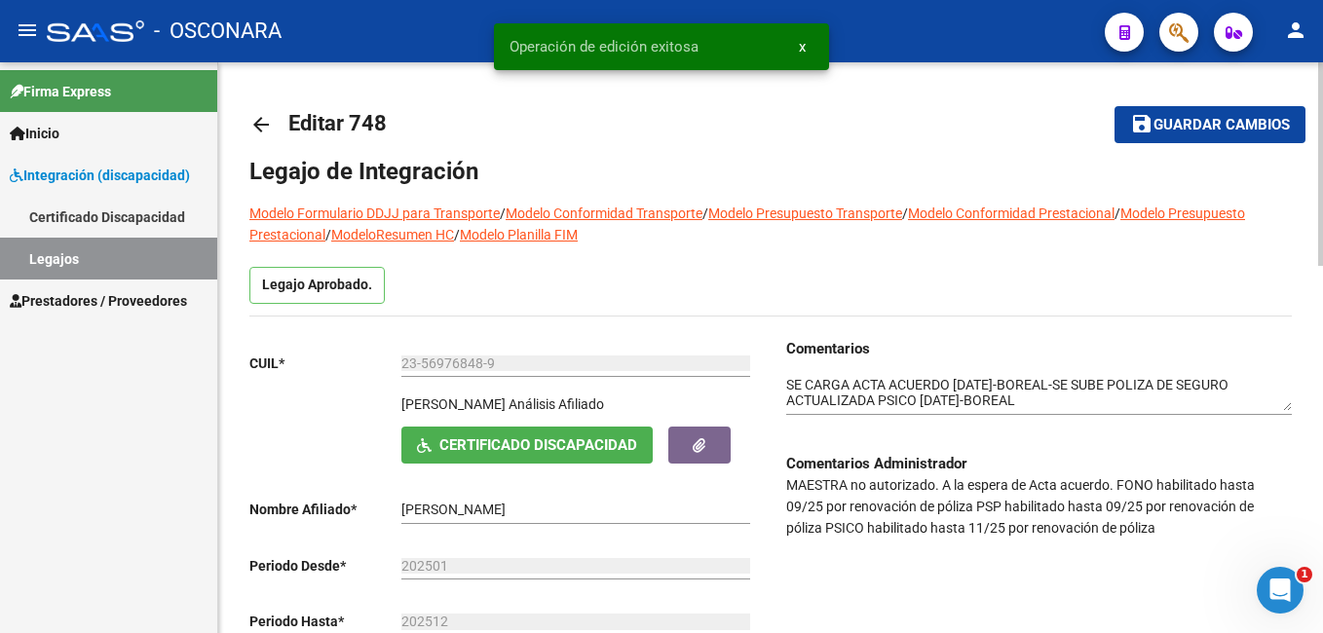
click at [1239, 121] on span "Guardar cambios" at bounding box center [1221, 126] width 136 height 18
click at [1179, 135] on button "save Guardar cambios" at bounding box center [1209, 124] width 191 height 36
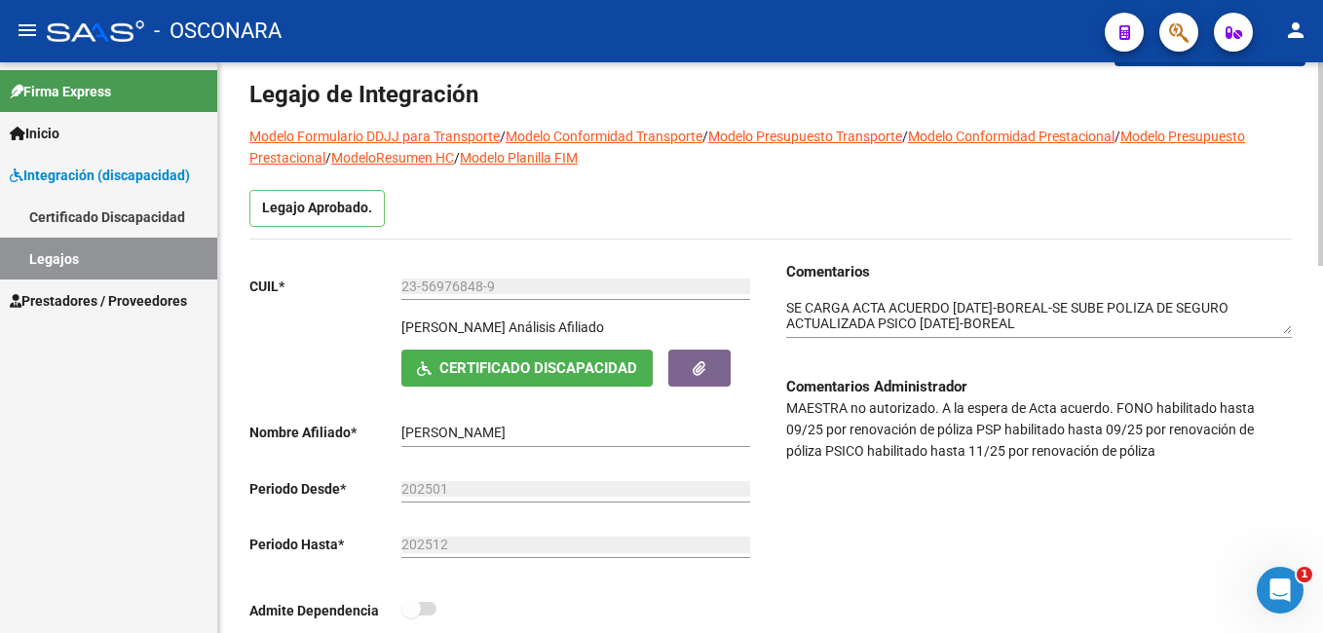
scroll to position [79, 0]
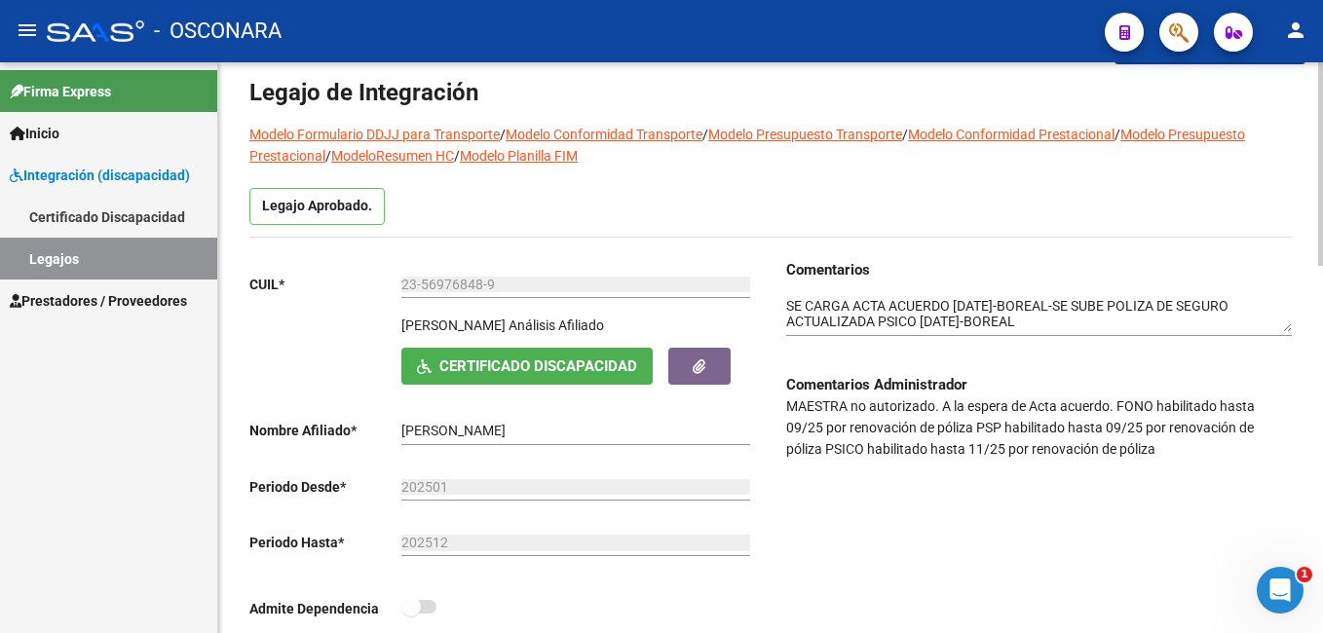
click at [1322, 270] on html "menu - OSCONARA person Firma Express Inicio Instructivos Contacto OS Integració…" at bounding box center [661, 316] width 1323 height 633
drag, startPoint x: 1317, startPoint y: 151, endPoint x: 1321, endPoint y: 119, distance: 32.4
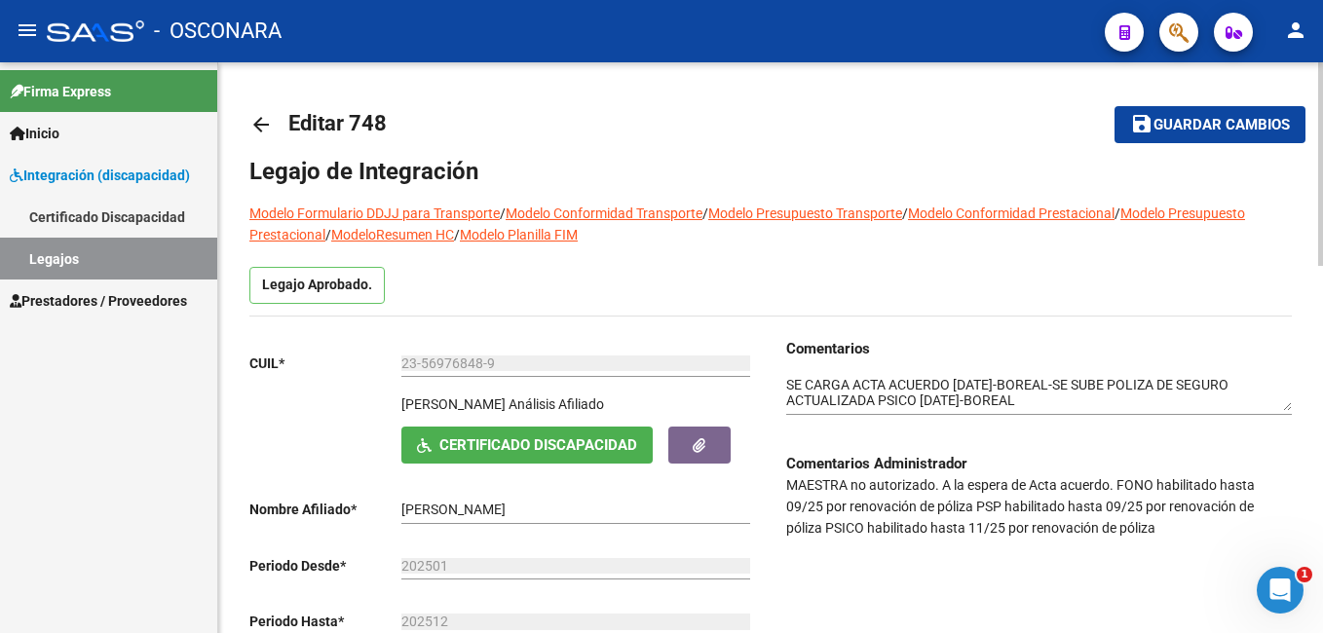
click at [1322, 61] on html "menu - OSCONARA person Firma Express Inicio Instructivos Contacto OS Integració…" at bounding box center [661, 316] width 1323 height 633
click at [1258, 115] on span "save Guardar cambios" at bounding box center [1210, 124] width 160 height 18
click at [1278, 113] on button "save Guardar cambios" at bounding box center [1209, 124] width 191 height 36
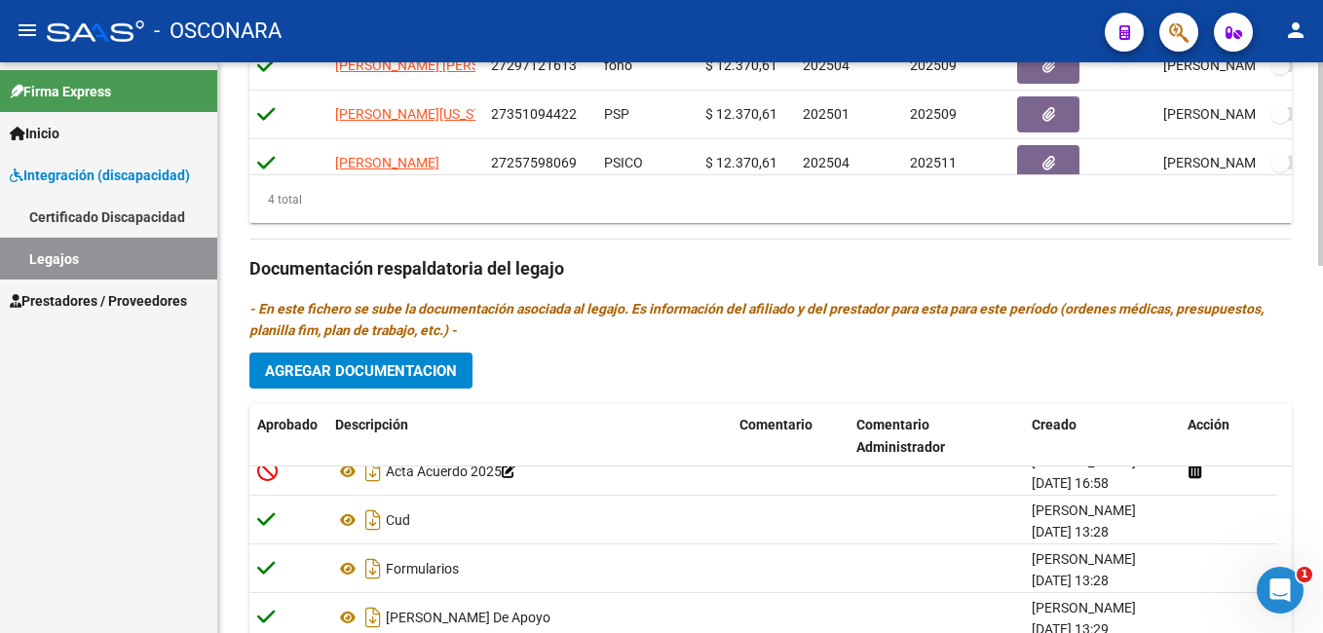
scroll to position [1032, 0]
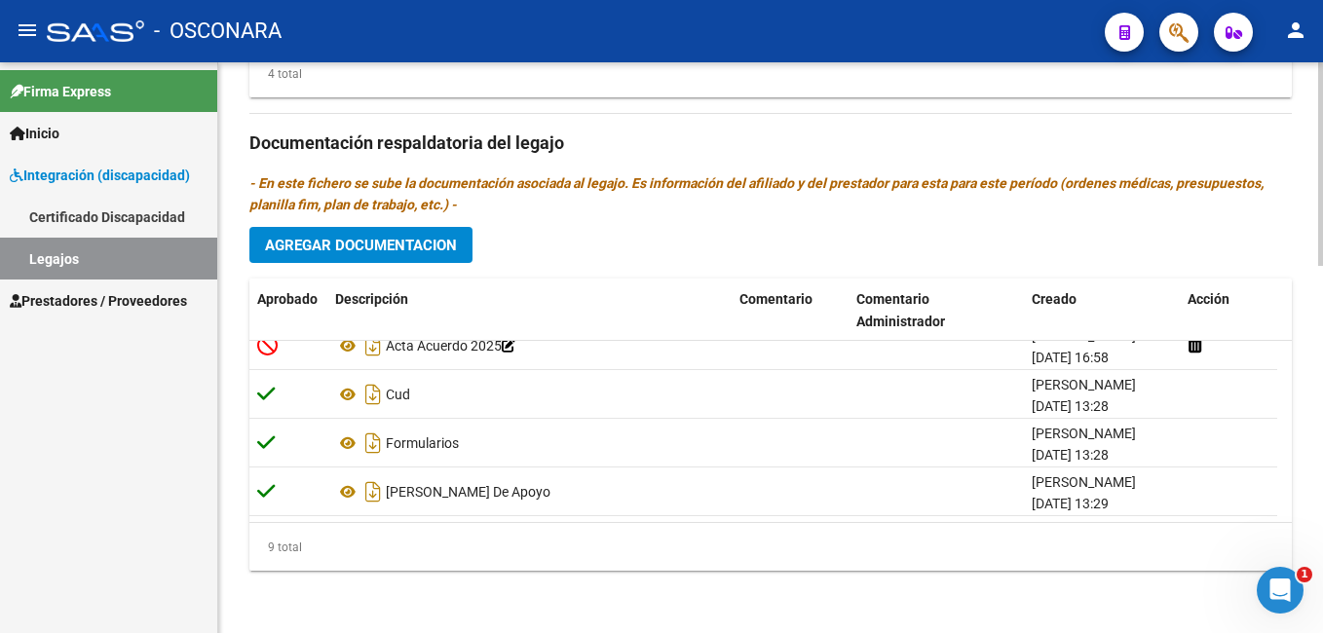
click at [1322, 632] on html "menu - OSCONARA person Firma Express Inicio Instructivos Contacto OS Integració…" at bounding box center [661, 316] width 1323 height 633
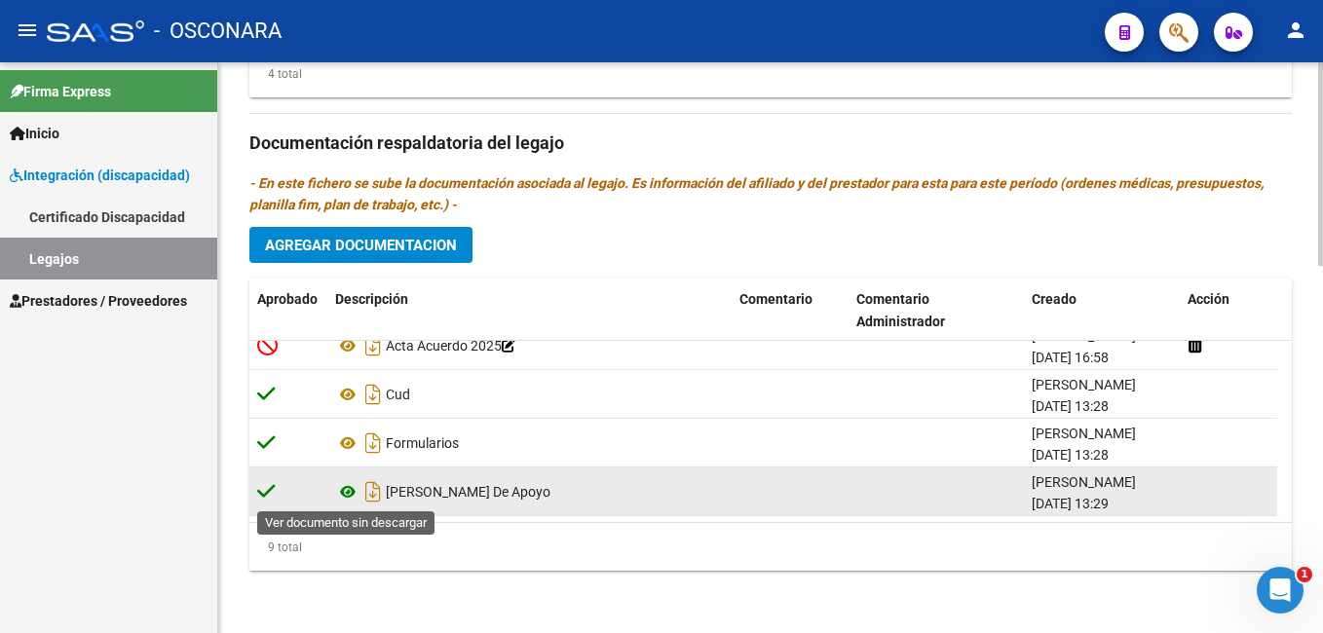
click at [347, 493] on icon at bounding box center [347, 491] width 25 height 23
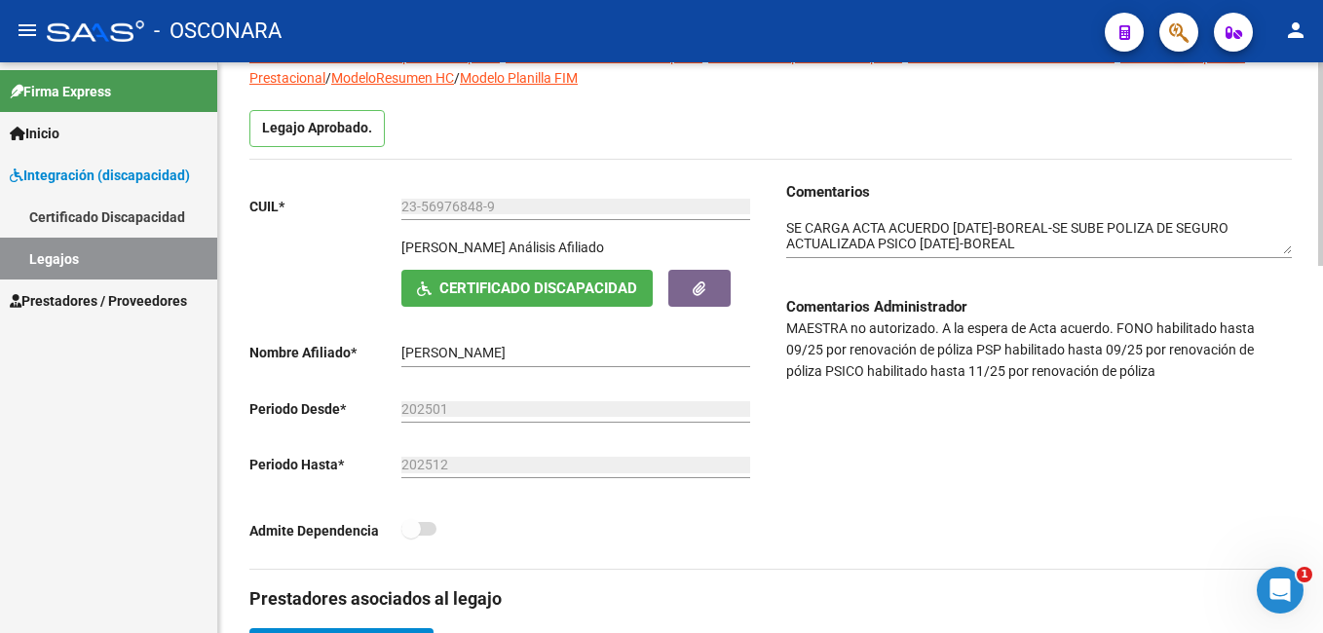
scroll to position [0, 0]
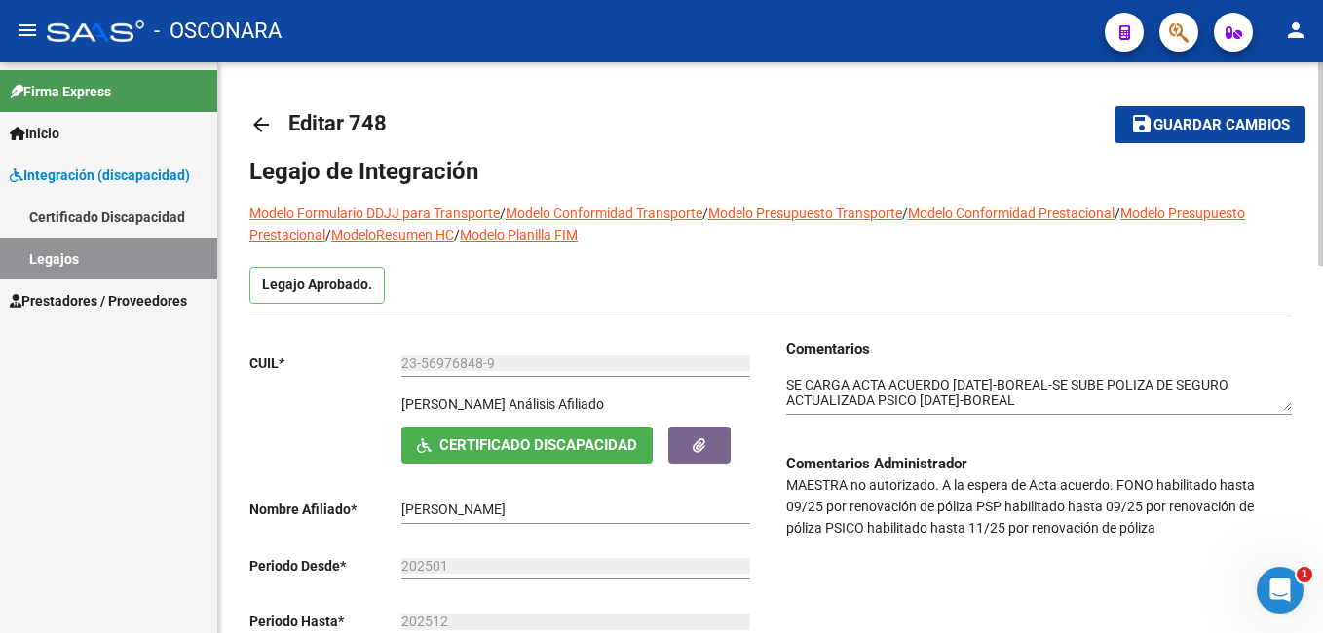
click at [1322, 116] on html "menu - OSCONARA person Firma Express Inicio Instructivos Contacto OS Integració…" at bounding box center [661, 316] width 1323 height 633
click at [1213, 115] on span "save Guardar cambios" at bounding box center [1210, 124] width 160 height 18
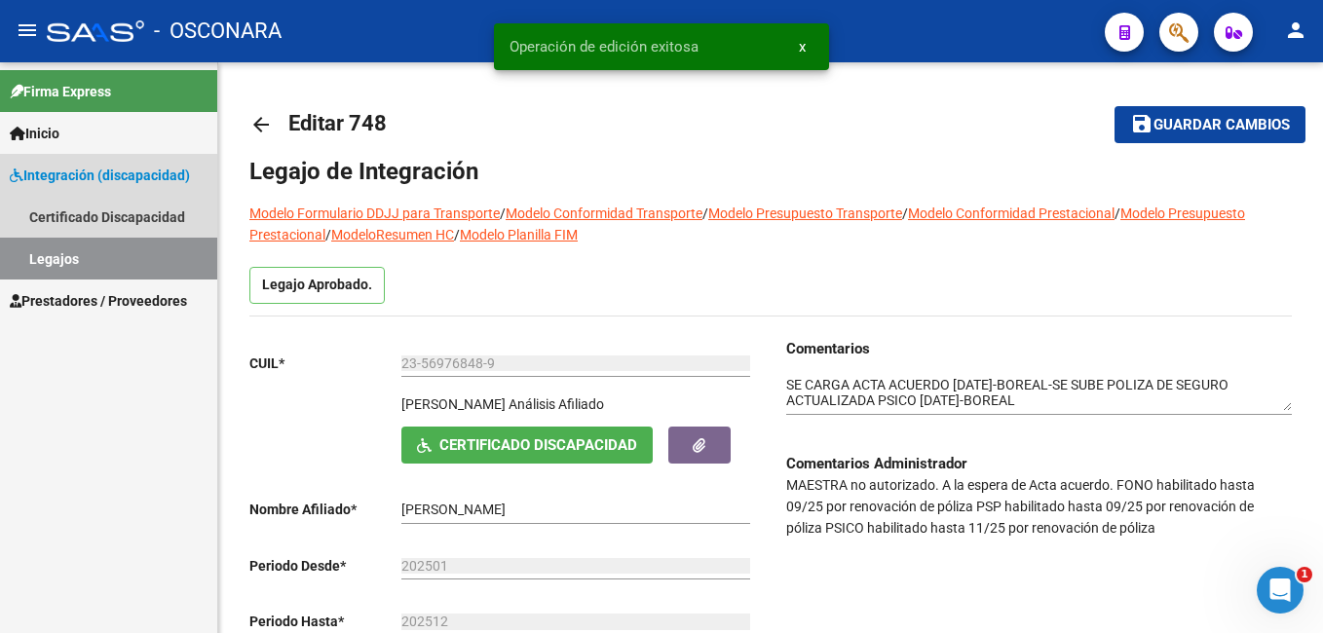
click at [107, 255] on link "Legajos" at bounding box center [108, 259] width 217 height 42
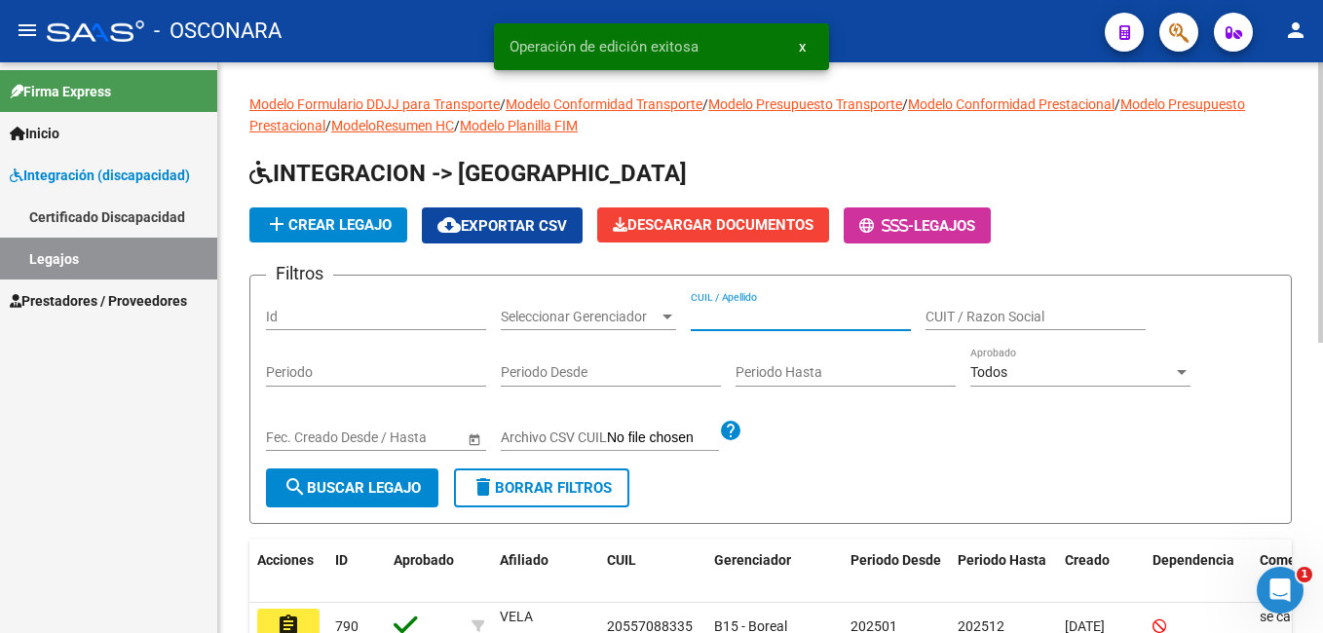
click at [737, 317] on input "CUIL / Apellido" at bounding box center [801, 317] width 220 height 17
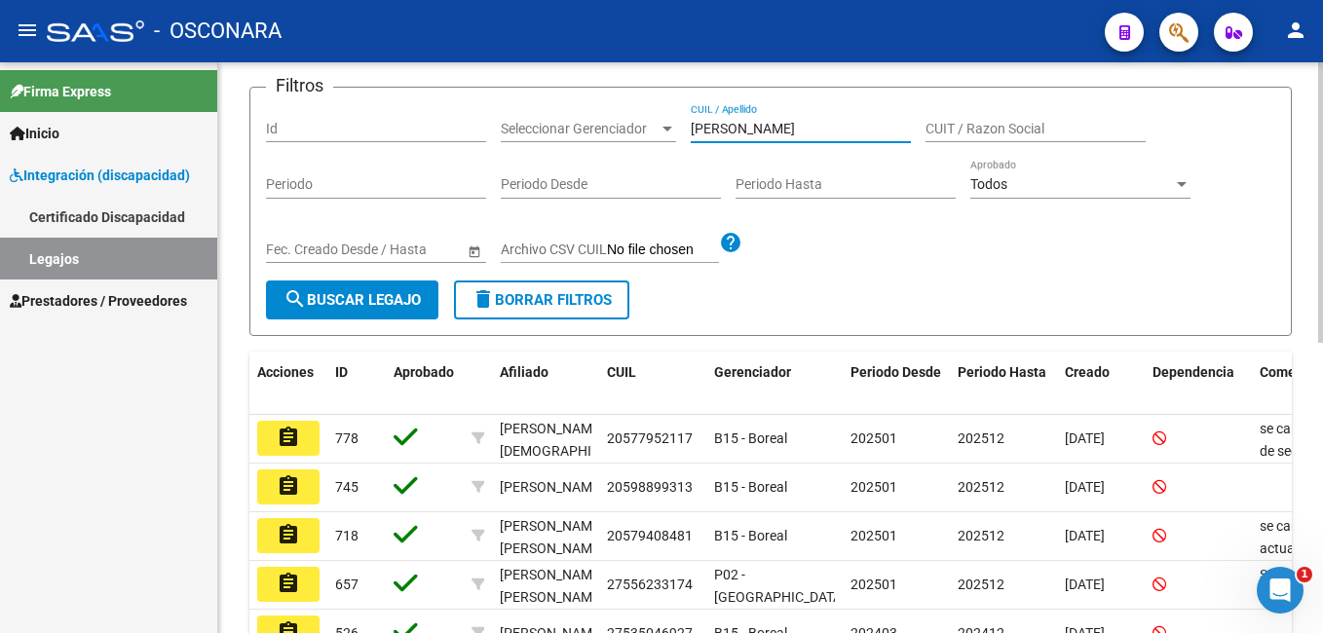
scroll to position [224, 0]
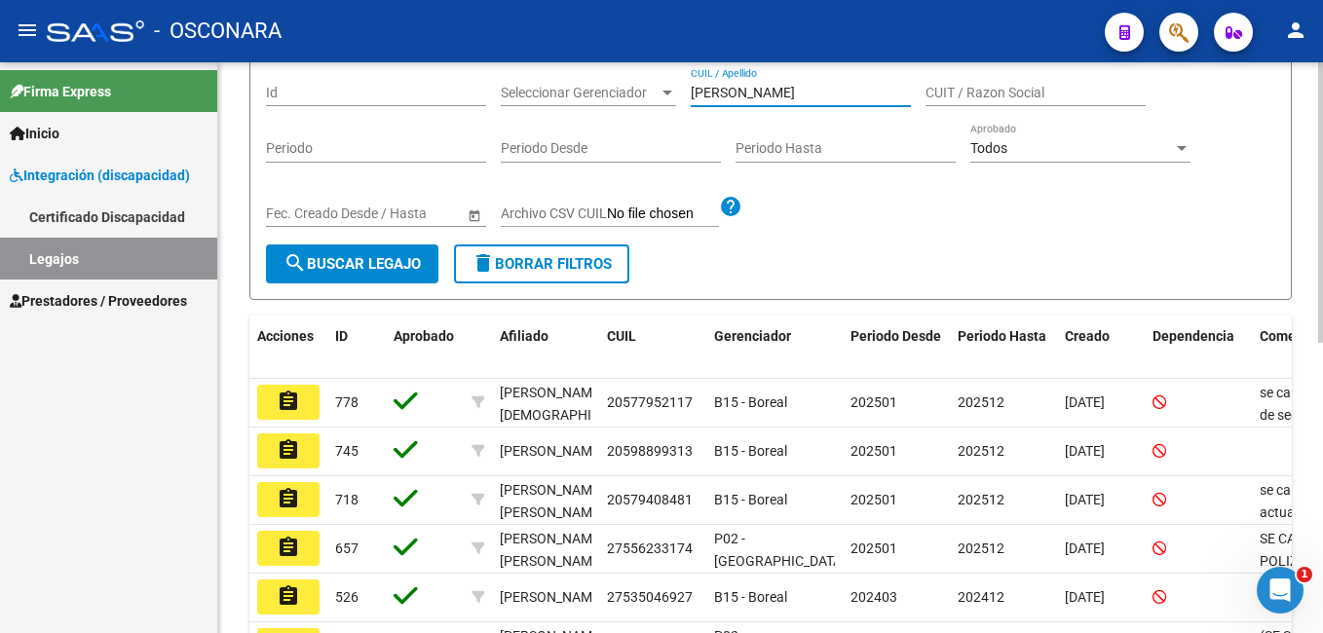
click at [1322, 346] on html "menu - OSCONARA person Firma Express Inicio Instructivos Contacto OS Integració…" at bounding box center [661, 316] width 1323 height 633
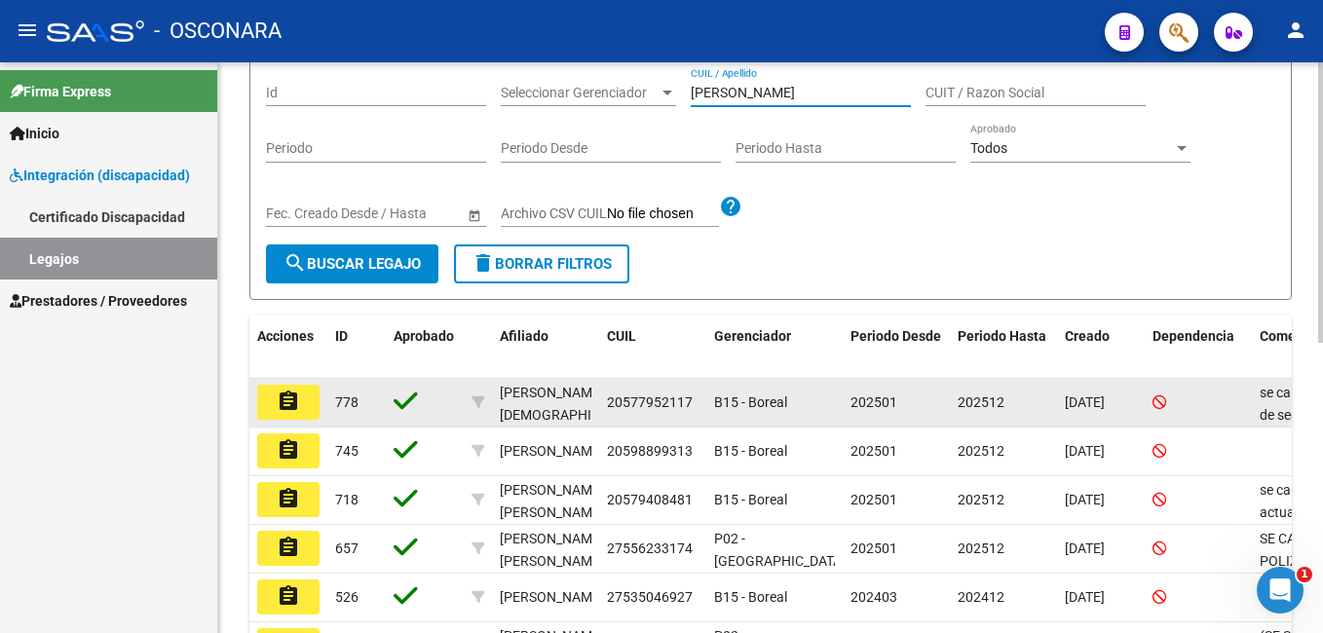
type input "gonzalez"
click at [292, 413] on mat-icon "assignment" at bounding box center [288, 401] width 23 height 23
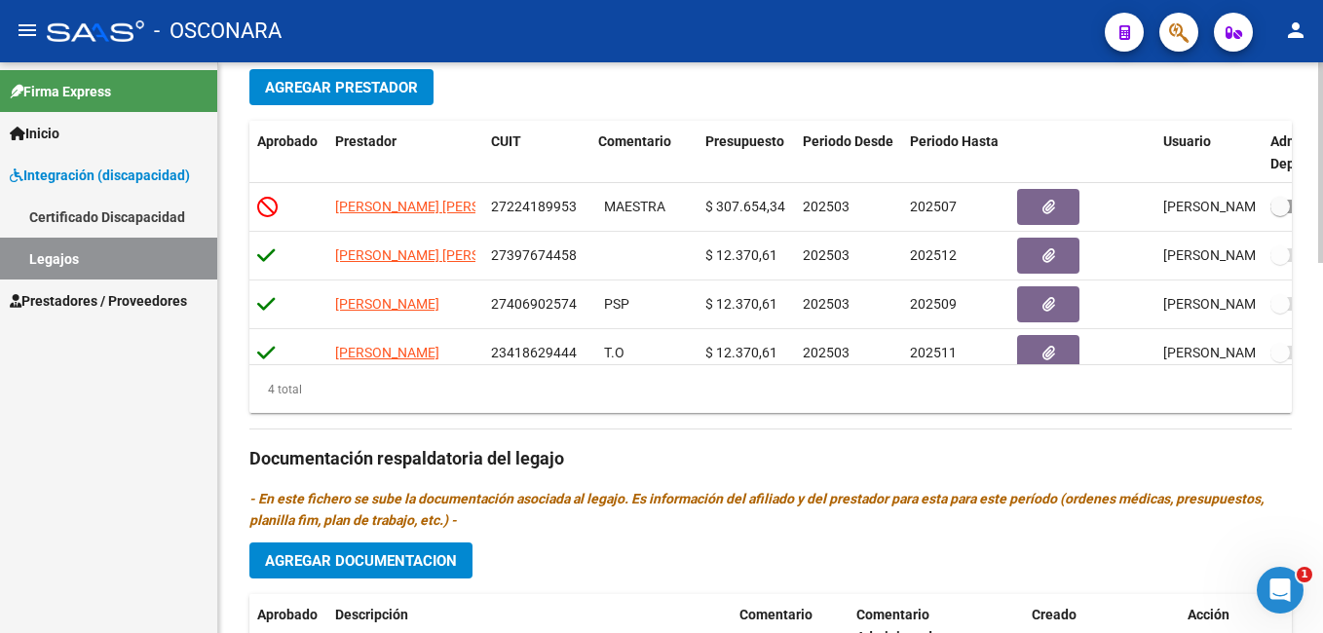
click at [1317, 497] on div "arrow_back Editar 778 save Guardar cambios Legajo de Integración Modelo Formula…" at bounding box center [772, 137] width 1109 height 1624
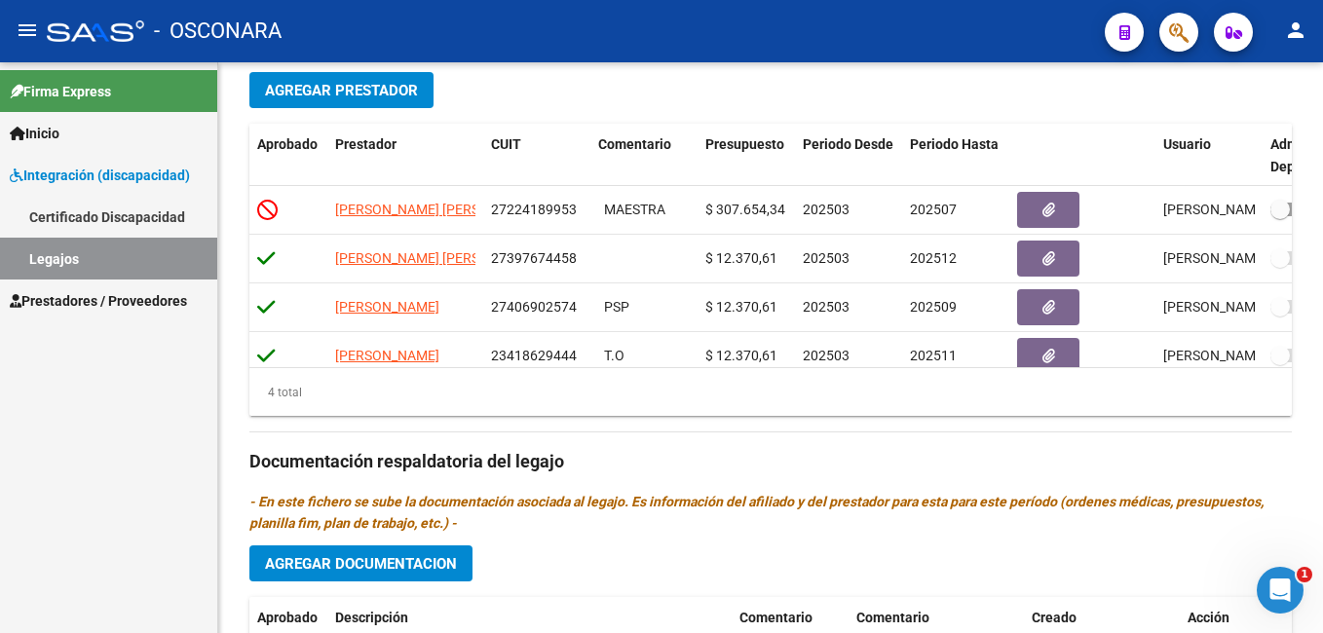
drag, startPoint x: 1316, startPoint y: 426, endPoint x: 1322, endPoint y: 407, distance: 19.4
click at [1322, 407] on html "menu - OSCONARA person Firma Express Inicio Instructivos Contacto OS Integració…" at bounding box center [661, 316] width 1323 height 633
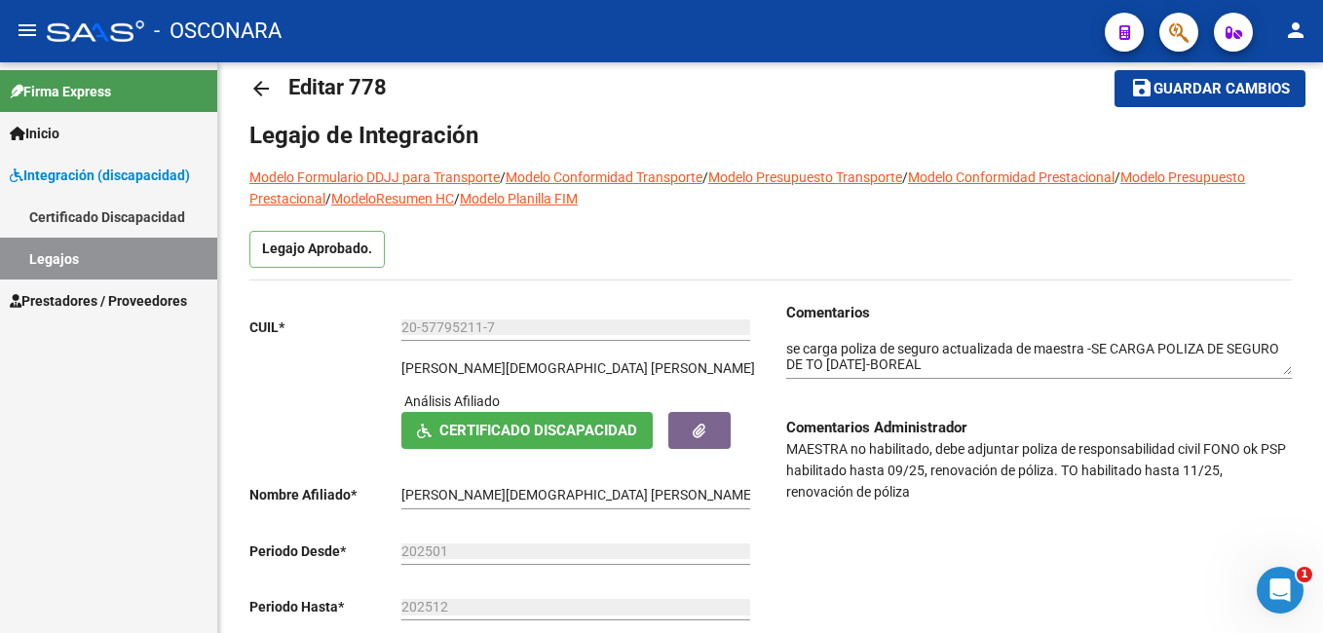
scroll to position [21, 0]
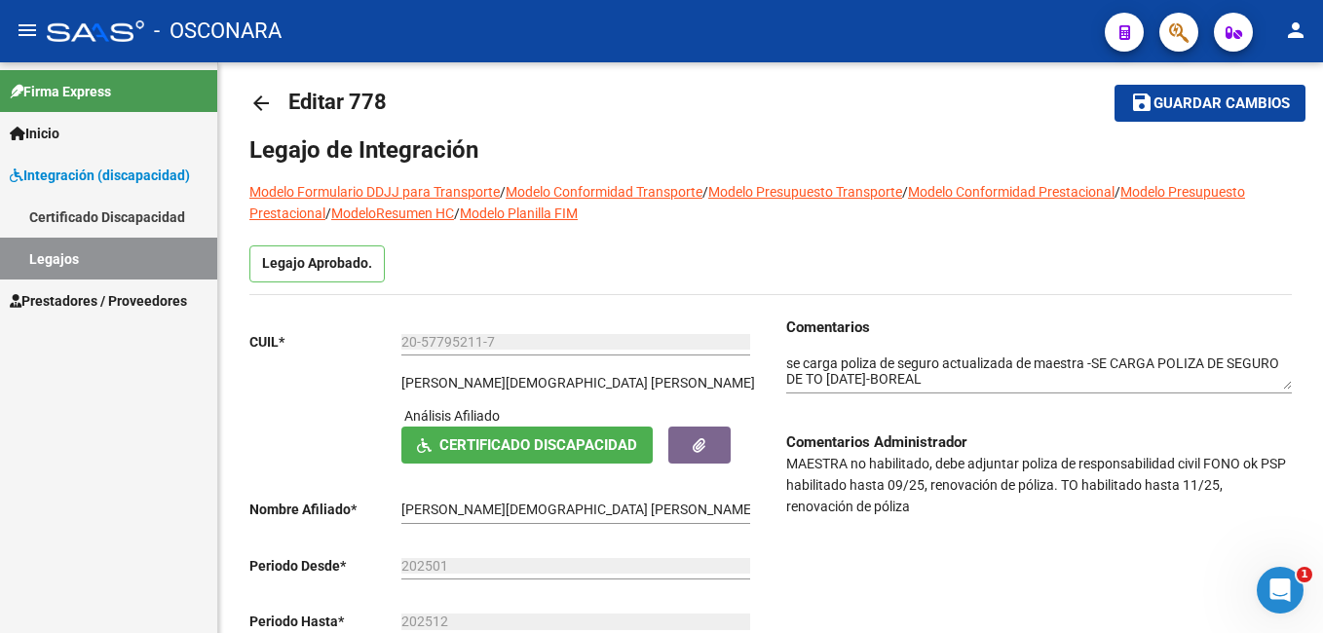
click at [854, 531] on div "Comentarios Comentarios Administrador MAESTRA no habilitado, debe adjuntar poli…" at bounding box center [1030, 521] width 521 height 409
drag, startPoint x: 788, startPoint y: 467, endPoint x: 1209, endPoint y: 465, distance: 420.8
click at [1209, 465] on p "MAESTRA no habilitado, debe adjuntar poliza de responsabilidad civil FONO ok PS…" at bounding box center [1038, 485] width 505 height 64
copy p "MAESTRA no habilitado, debe adjuntar poliza de responsabilidad civil"
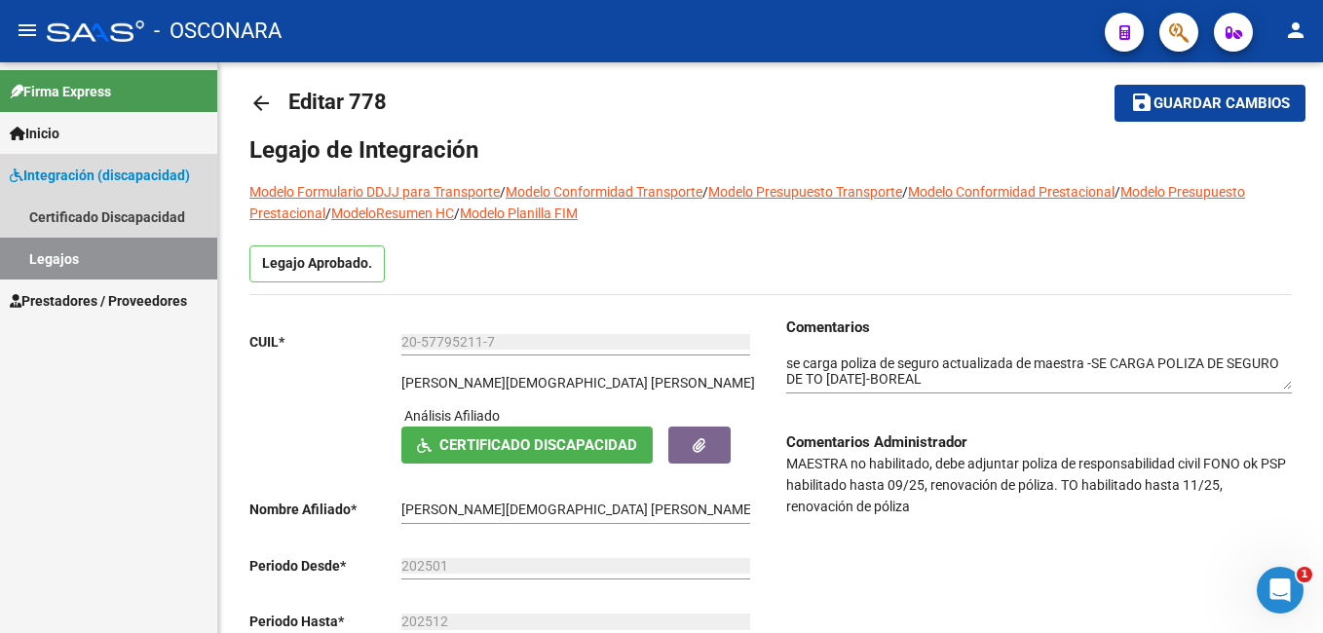
click at [57, 260] on link "Legajos" at bounding box center [108, 259] width 217 height 42
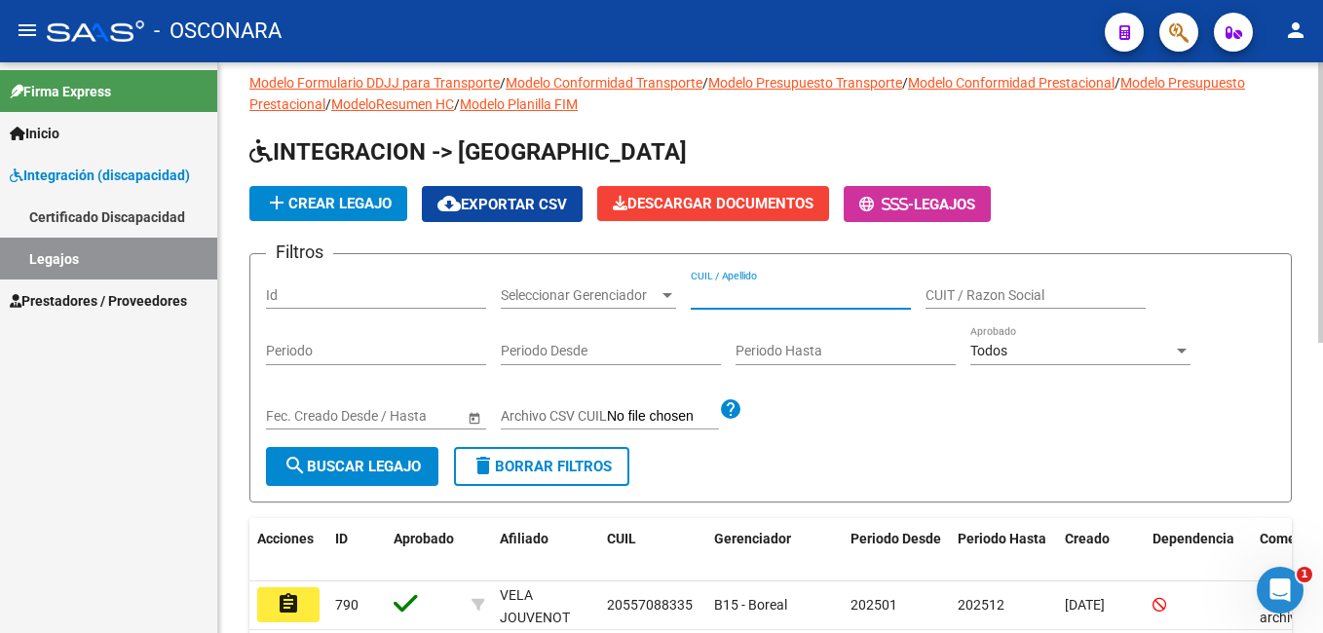
click at [737, 301] on input "CUIL / Apellido" at bounding box center [801, 295] width 220 height 17
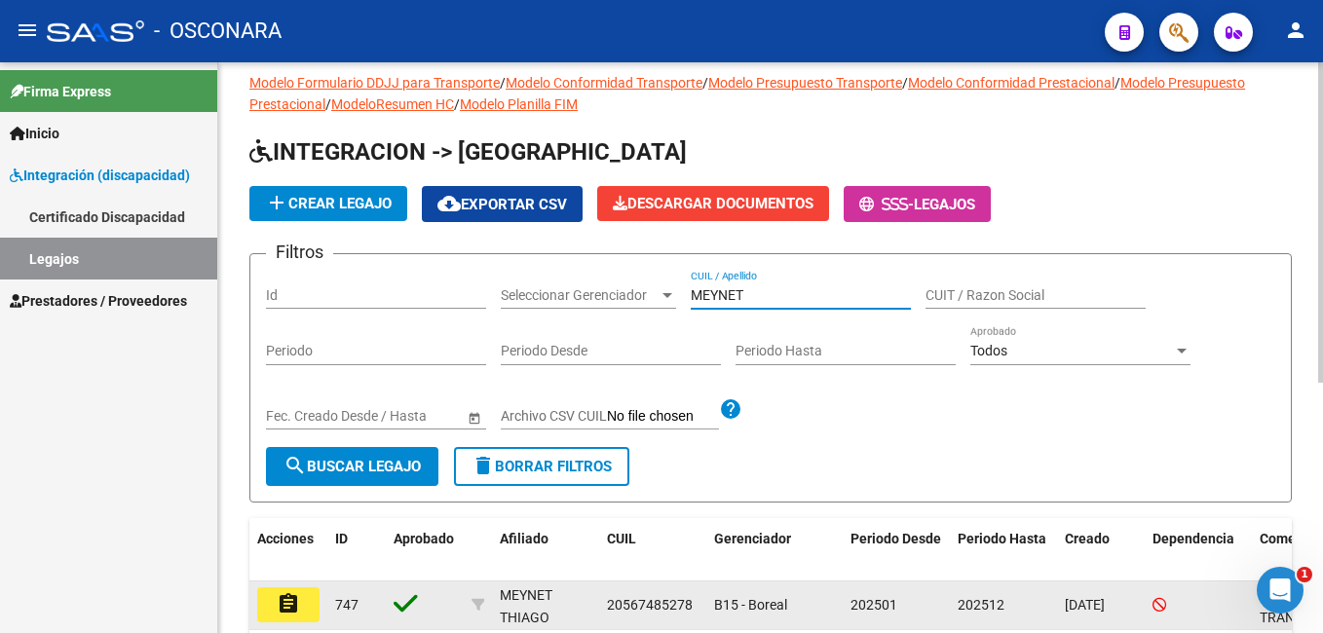
type input "MEYNET"
click at [289, 608] on mat-icon "assignment" at bounding box center [288, 603] width 23 height 23
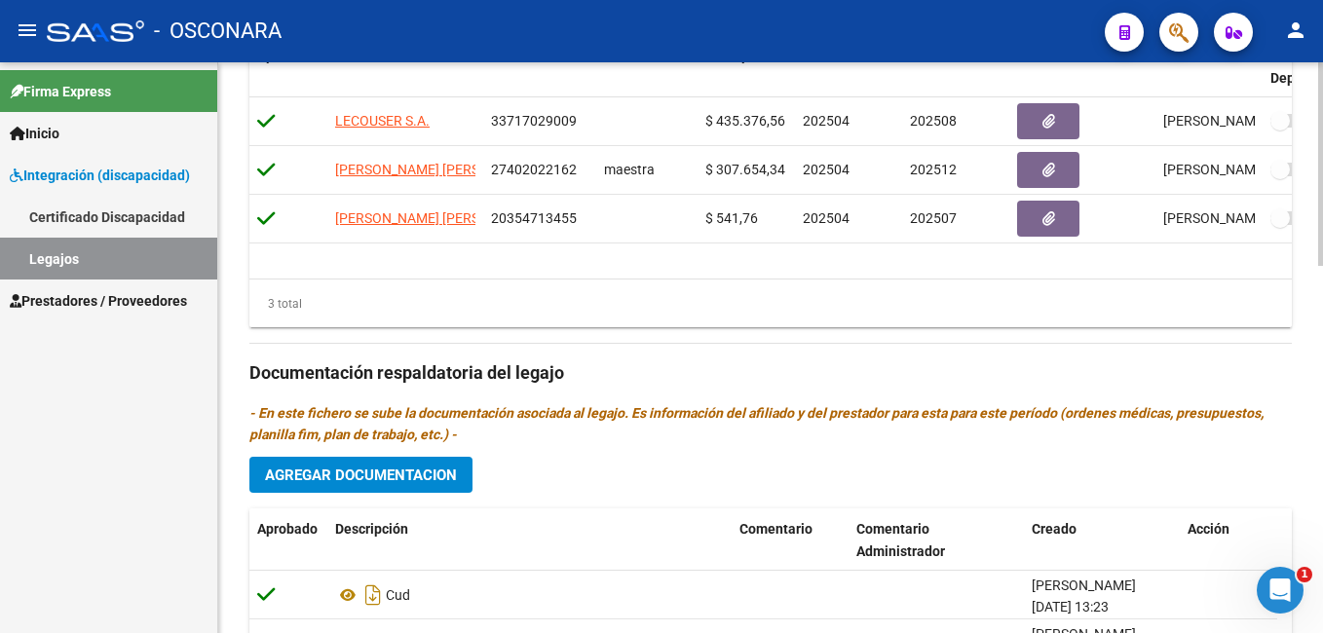
scroll to position [720, 0]
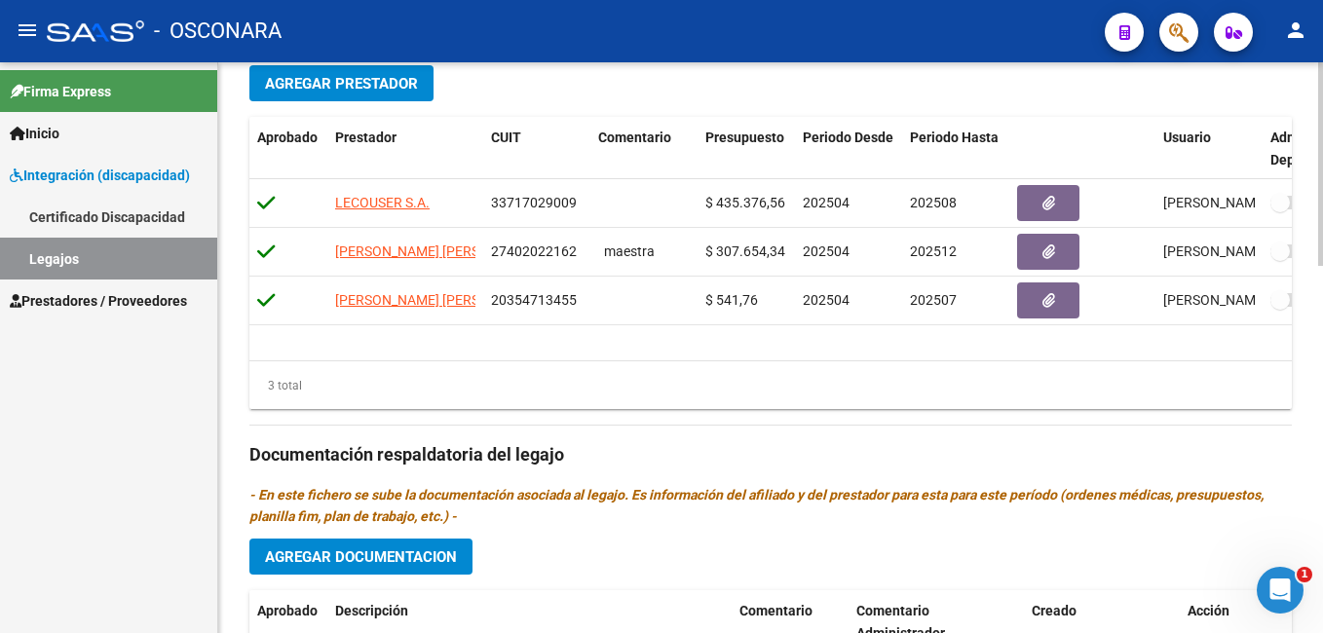
click at [1316, 487] on div "arrow_back Editar 747 save Guardar cambios Legajo de Integración Modelo Formula…" at bounding box center [772, 144] width 1109 height 1602
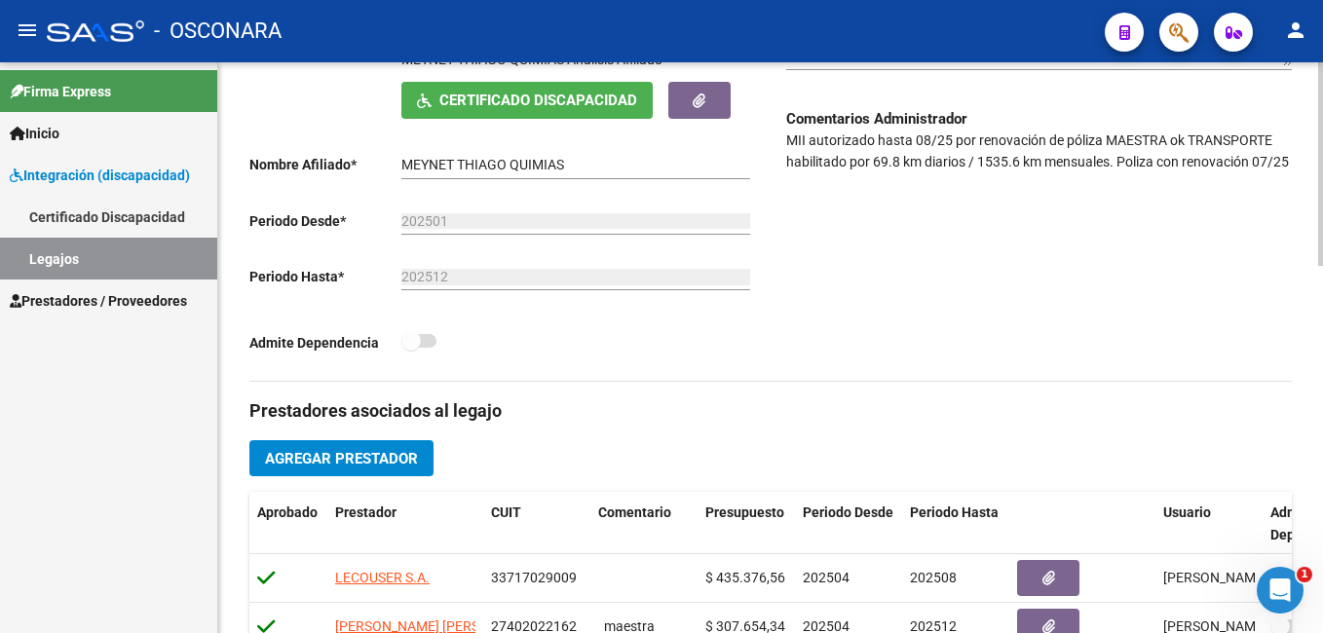
scroll to position [351, 0]
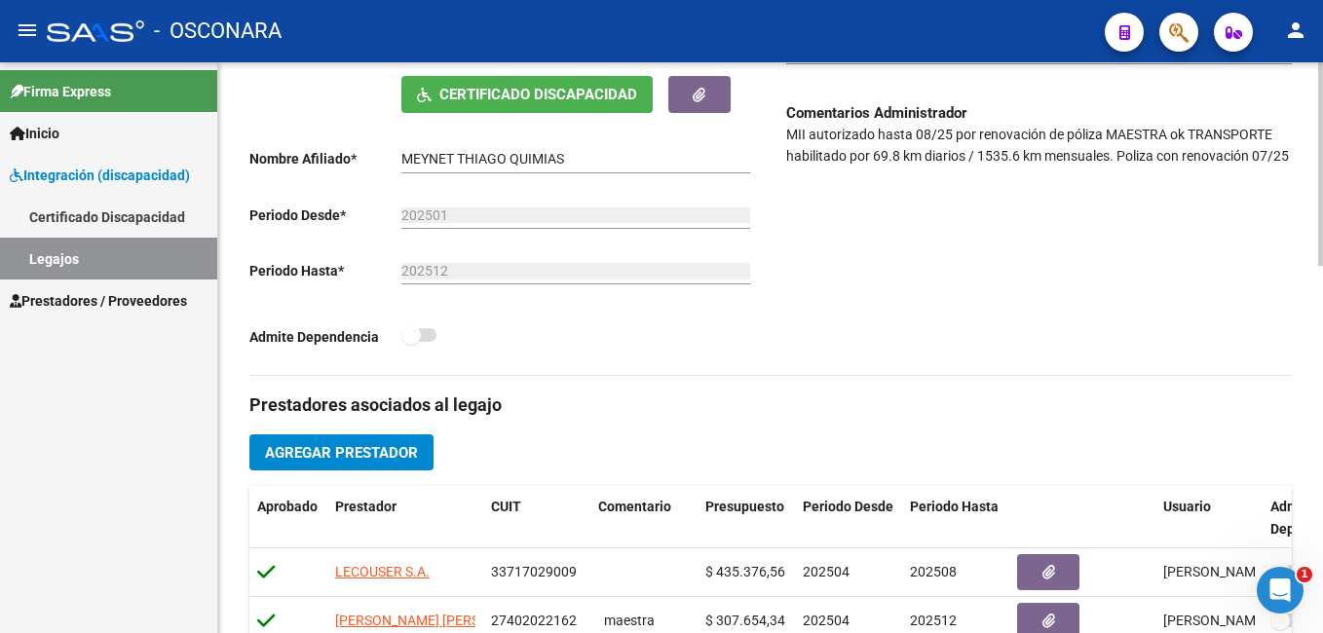
click at [1322, 265] on html "menu - OSCONARA person Firma Express Inicio Instructivos Contacto OS Integració…" at bounding box center [661, 316] width 1323 height 633
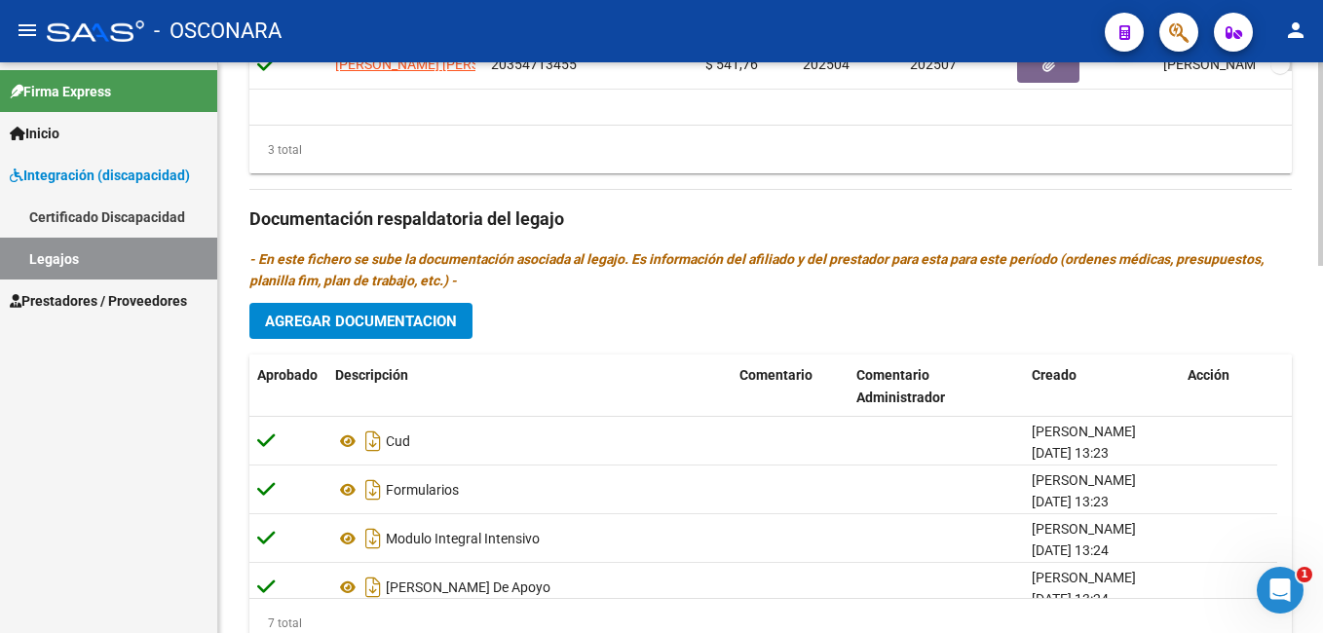
scroll to position [1032, 0]
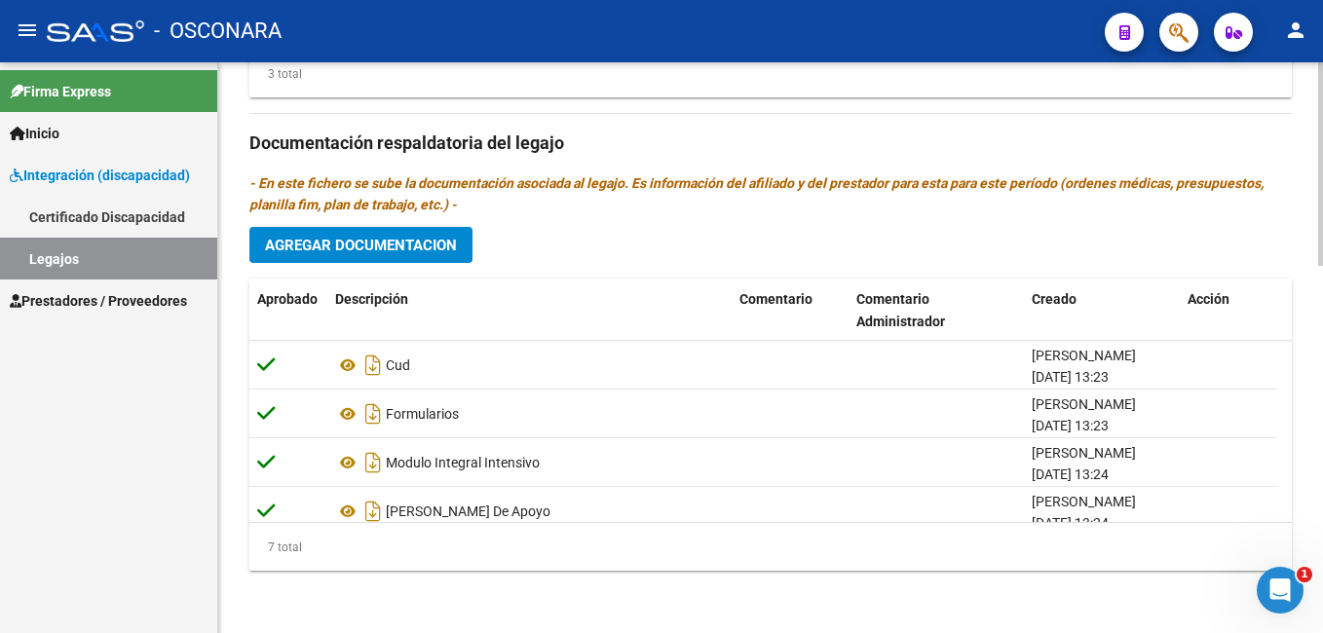
click at [1322, 632] on html "menu - OSCONARA person Firma Express Inicio Instructivos Contacto OS Integració…" at bounding box center [661, 316] width 1323 height 633
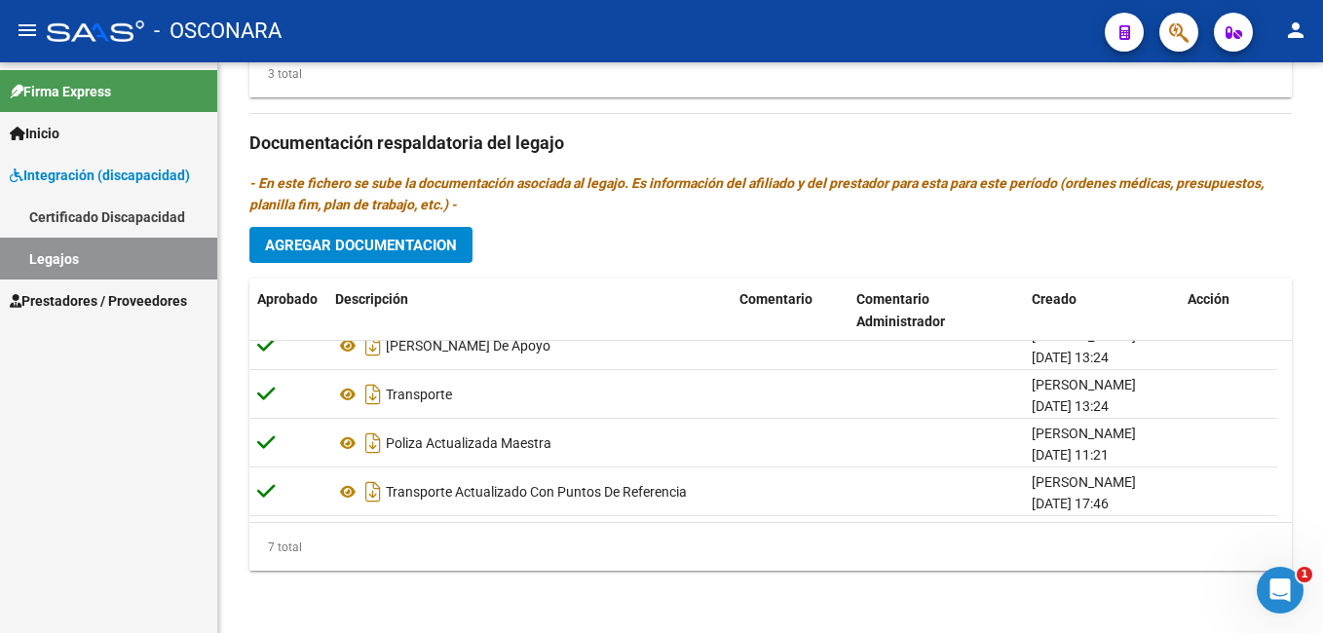
click at [1322, 590] on html "menu - OSCONARA person Firma Express Inicio Instructivos Contacto OS Integració…" at bounding box center [661, 316] width 1323 height 633
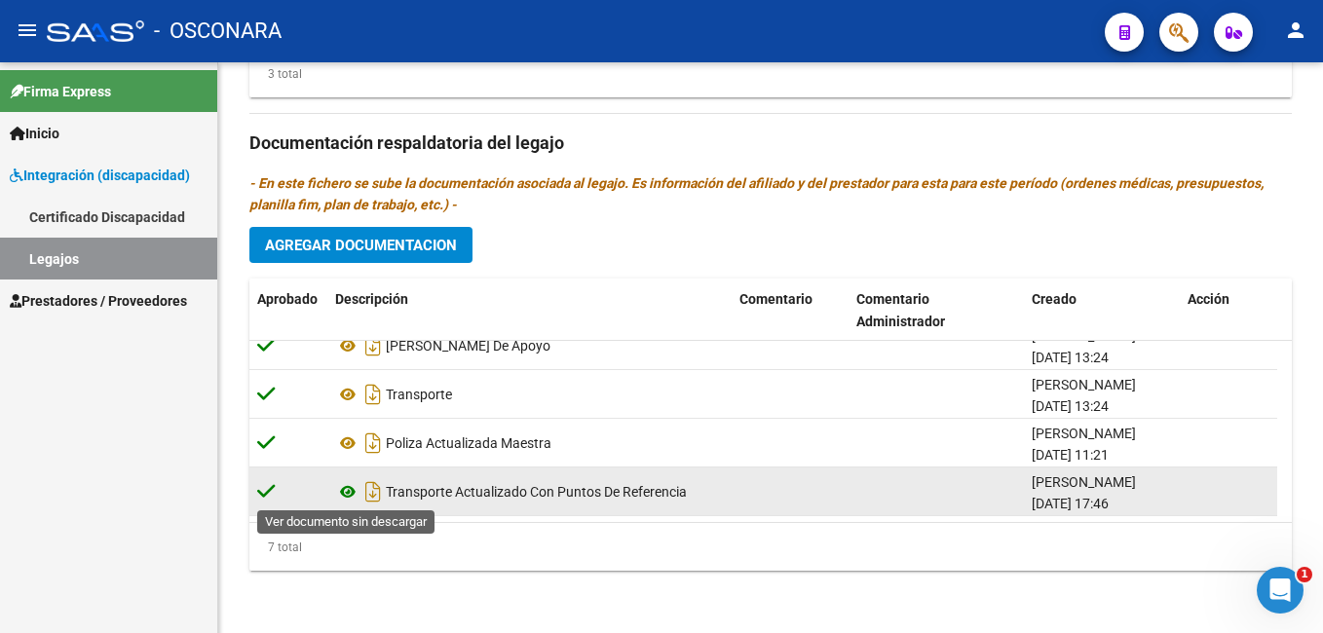
click at [344, 488] on icon at bounding box center [347, 491] width 25 height 23
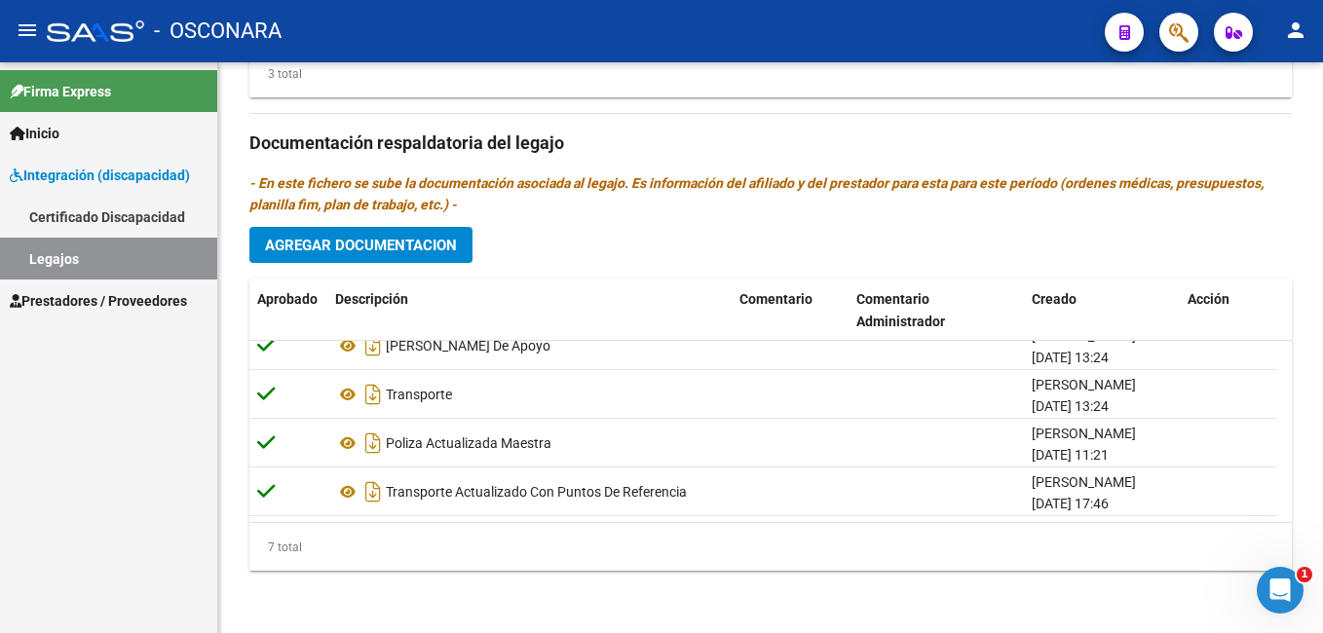
click at [1322, 532] on html "menu - OSCONARA person Firma Express Inicio Instructivos Contacto OS Integració…" at bounding box center [661, 316] width 1323 height 633
click at [417, 246] on span "Agregar Documentacion" at bounding box center [361, 246] width 192 height 18
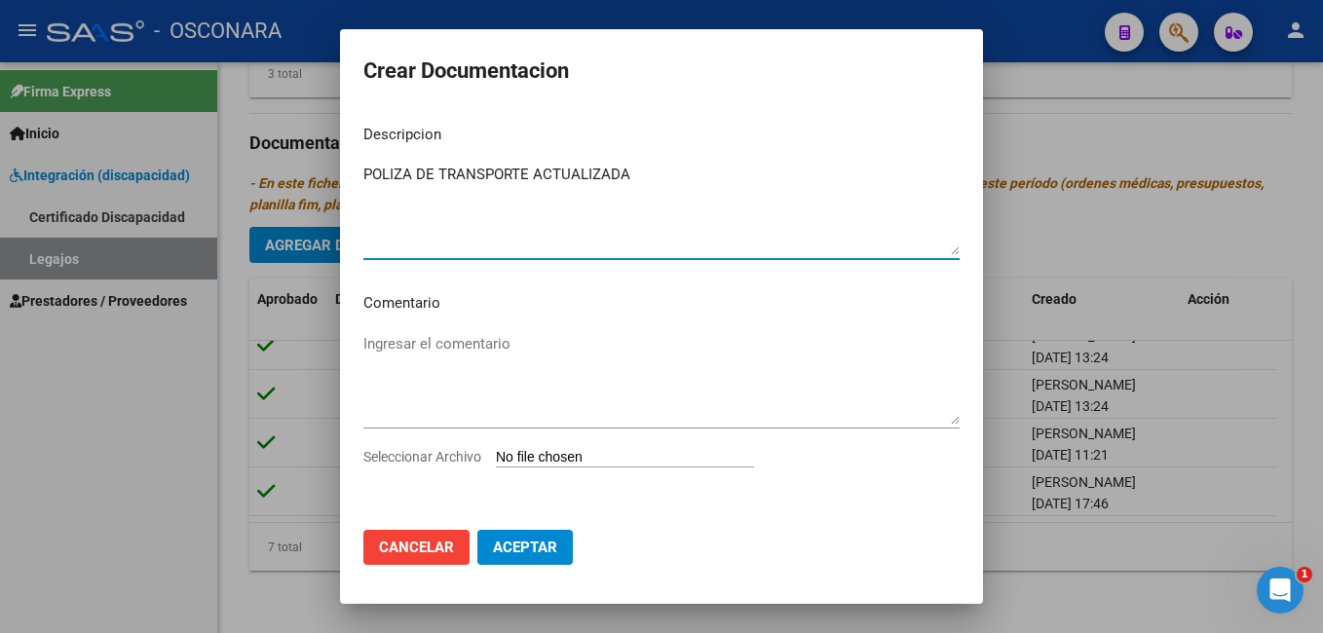
type textarea "POLIZA DE TRANSPORTE ACTUALIZADA"
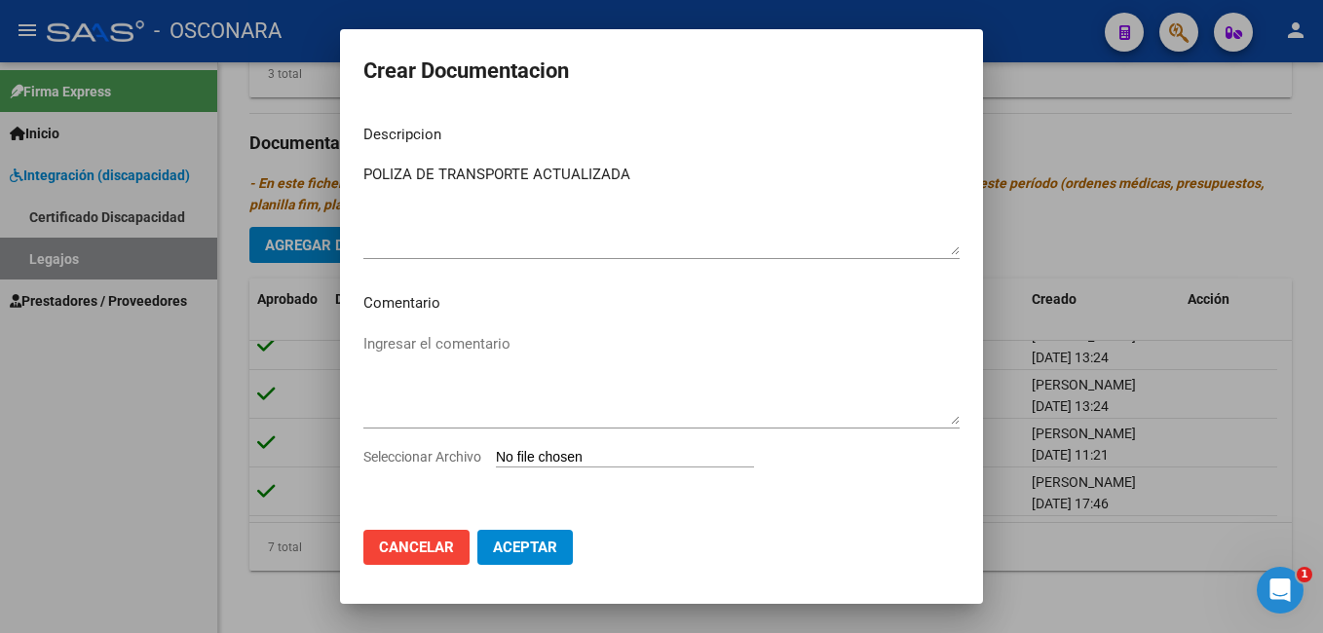
click at [514, 458] on input "Seleccionar Archivo" at bounding box center [625, 458] width 258 height 19
type input "C:\fakepath\POLIZA DE SEGURO TRANSPORTE.pdf"
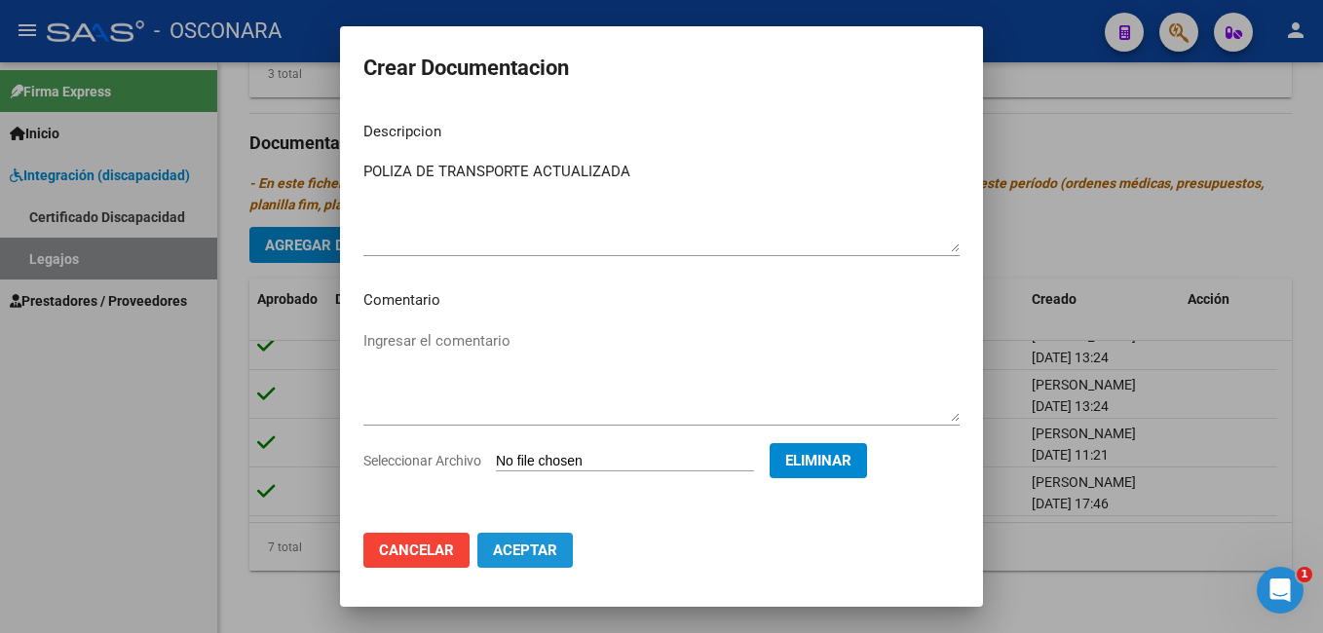
click at [488, 540] on button "Aceptar" at bounding box center [524, 550] width 95 height 35
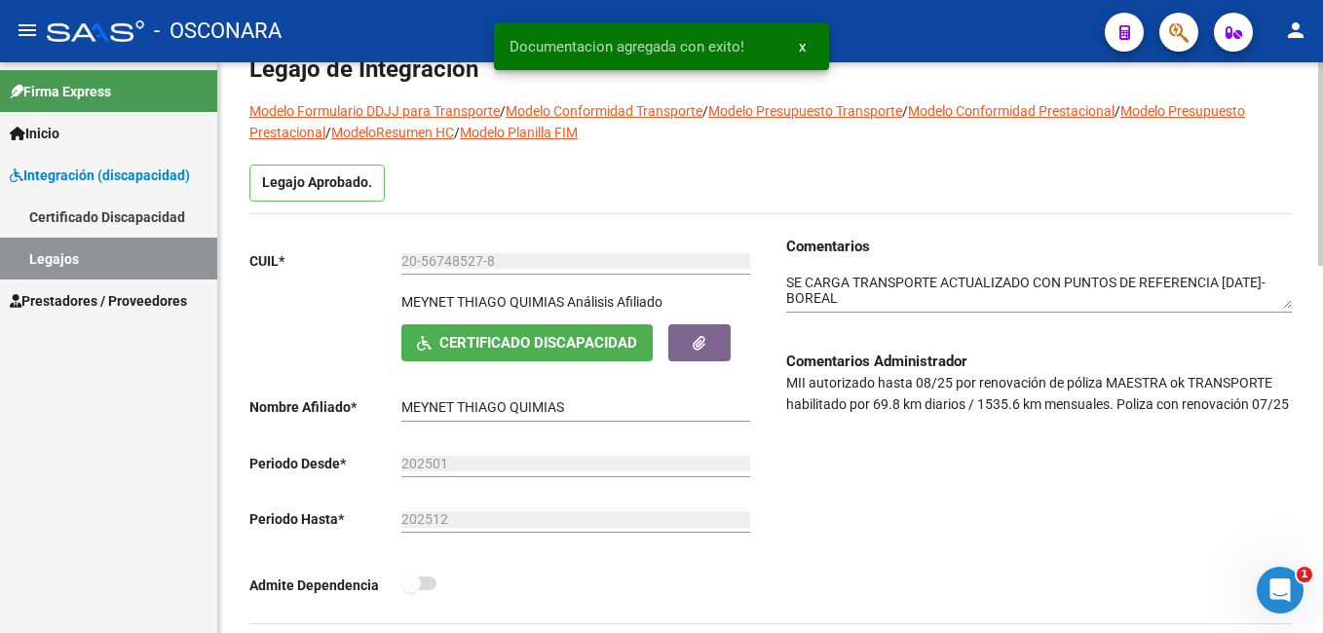
scroll to position [0, 0]
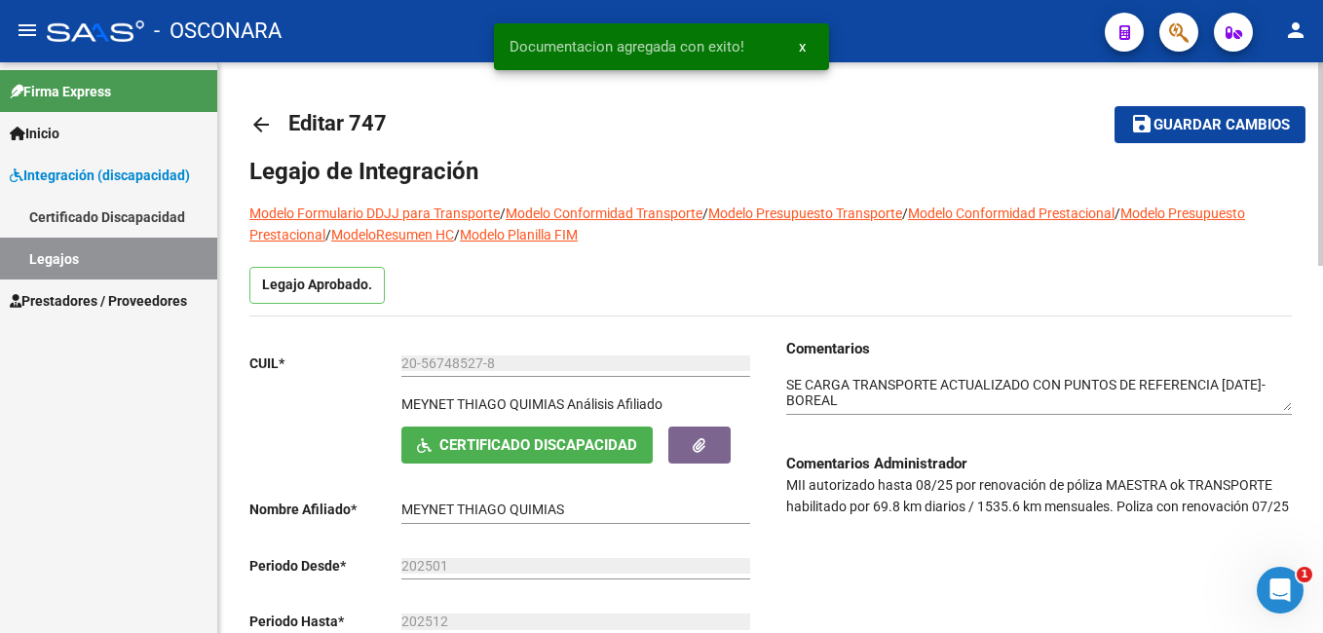
click at [787, 381] on textarea at bounding box center [1038, 393] width 505 height 37
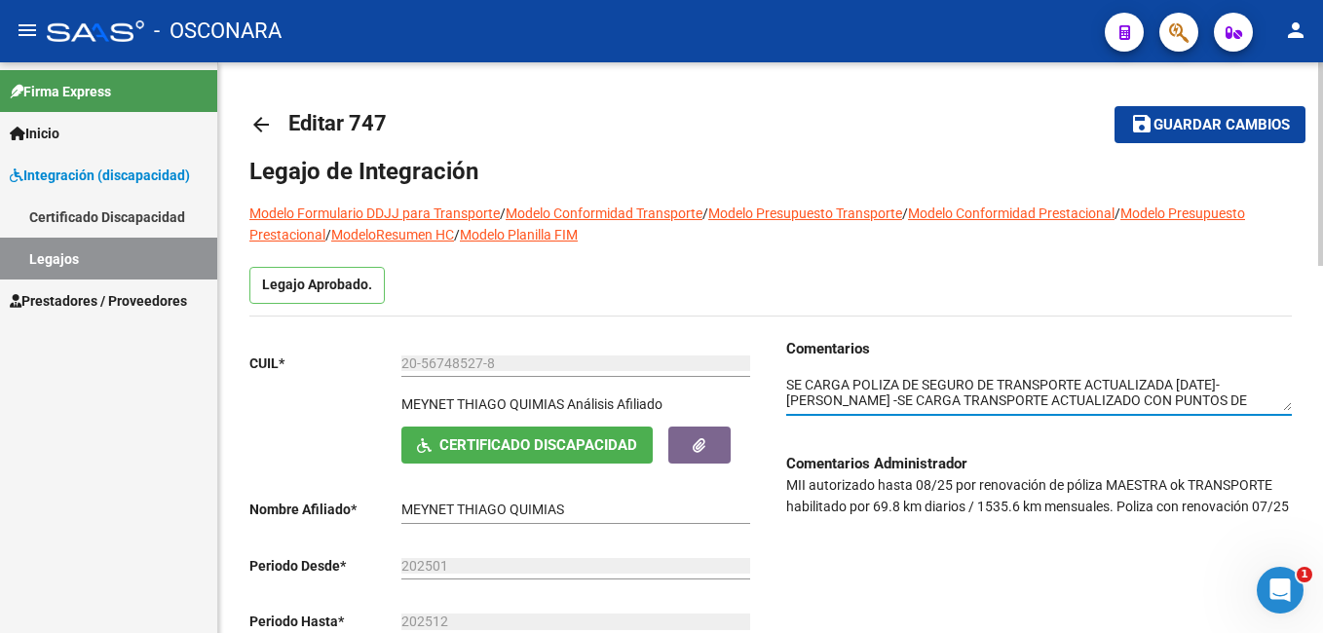
type textarea "SE CARGA POLIZA DE SEGURO DE TRANSPORTE ACTUALIZADA 22/09/2025-BELEN -SE CARGA …"
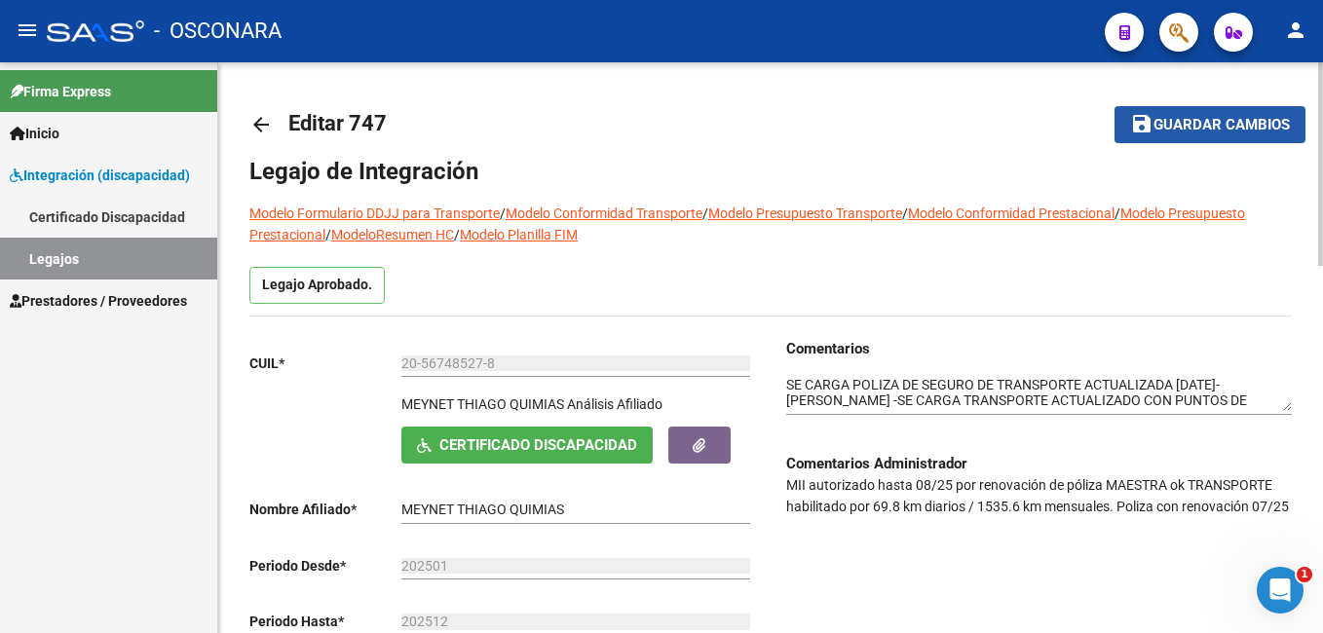
click at [1224, 130] on span "Guardar cambios" at bounding box center [1221, 126] width 136 height 18
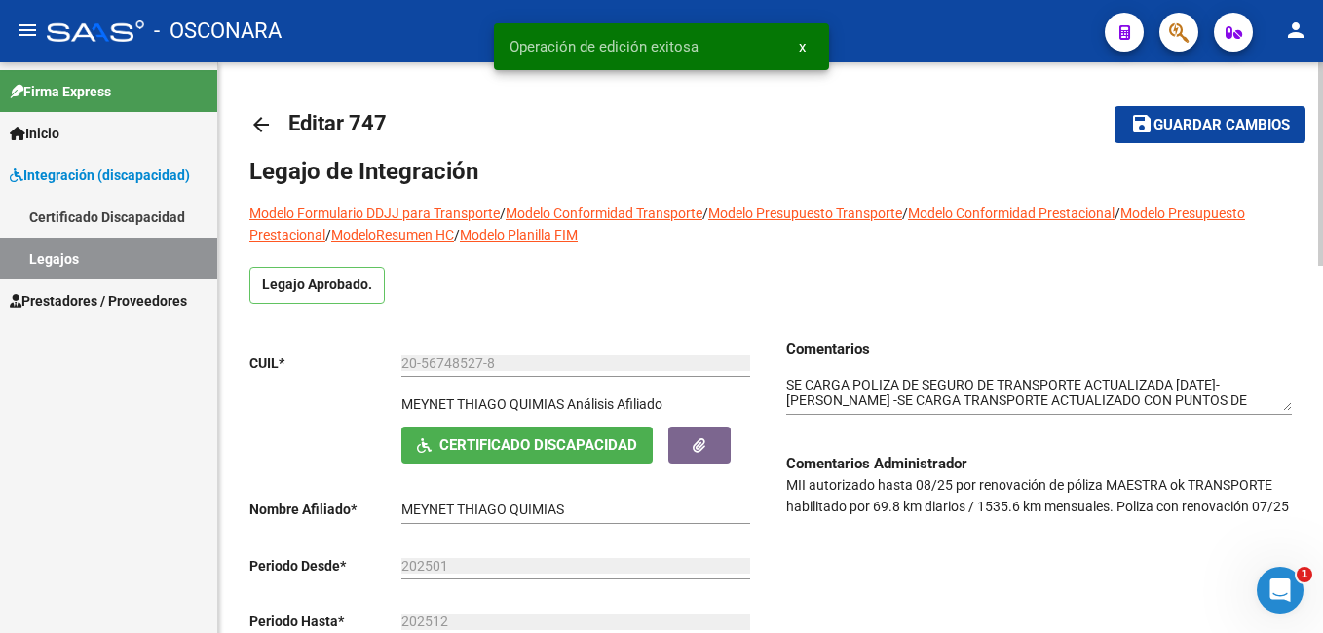
click at [1224, 130] on span "Guardar cambios" at bounding box center [1221, 126] width 136 height 18
